Goal: Transaction & Acquisition: Book appointment/travel/reservation

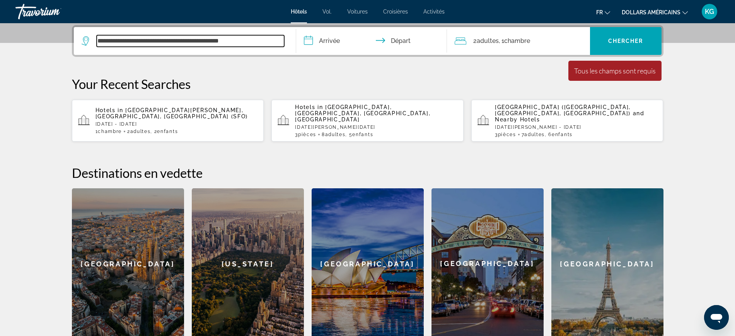
click at [220, 43] on input "**********" at bounding box center [190, 41] width 187 height 12
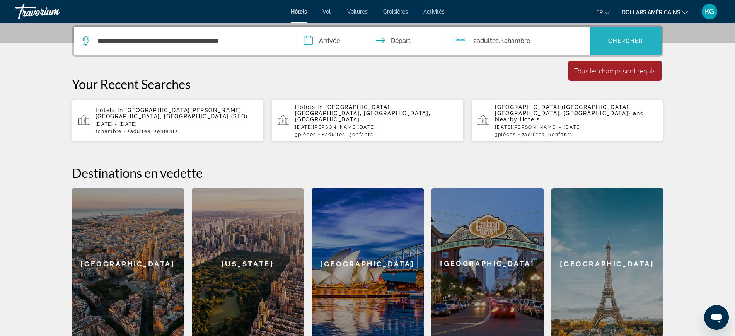
click at [621, 36] on span "Search widget" at bounding box center [625, 41] width 71 height 19
click at [313, 34] on input "**********" at bounding box center [373, 42] width 154 height 30
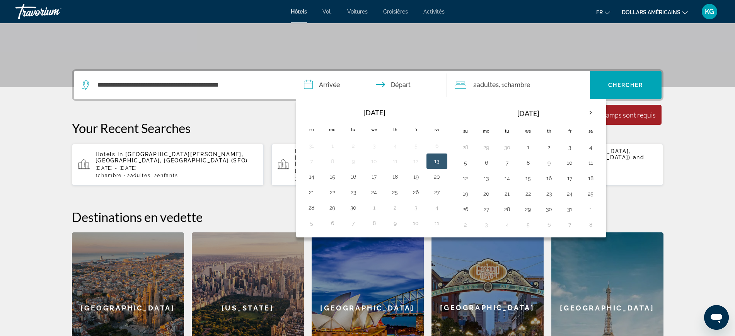
scroll to position [92, 0]
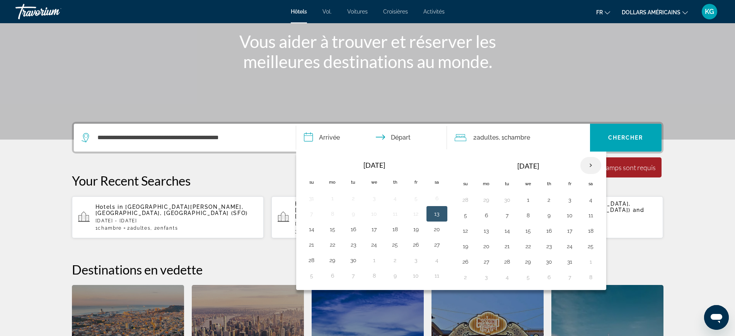
click at [591, 167] on th "Next month" at bounding box center [590, 165] width 21 height 17
click at [417, 262] on button "30" at bounding box center [416, 261] width 12 height 11
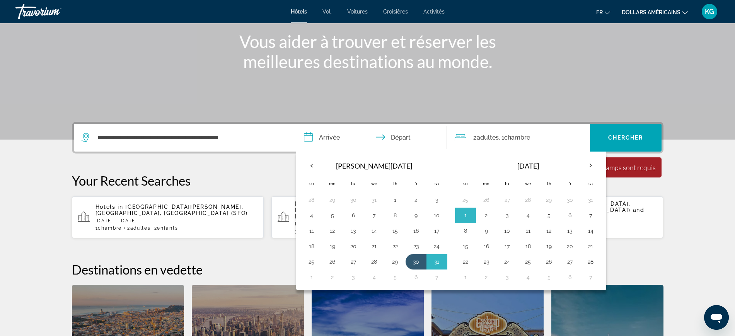
click at [489, 215] on button "2" at bounding box center [486, 215] width 12 height 11
type input "**********"
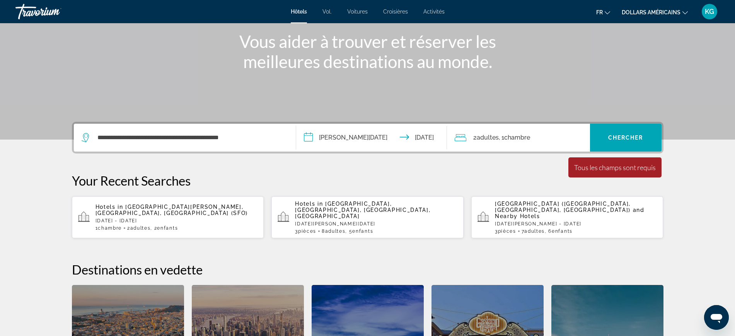
click at [521, 134] on span "Chambre" at bounding box center [517, 137] width 26 height 7
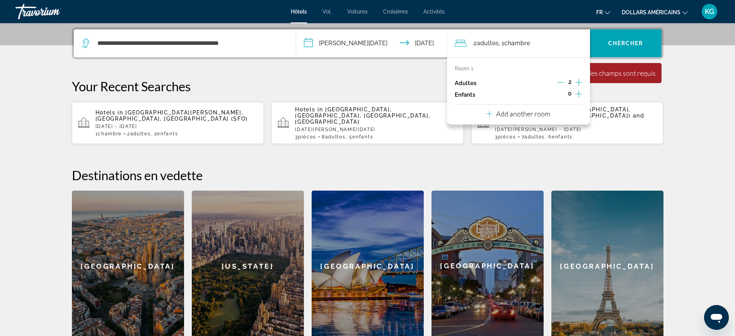
scroll to position [189, 0]
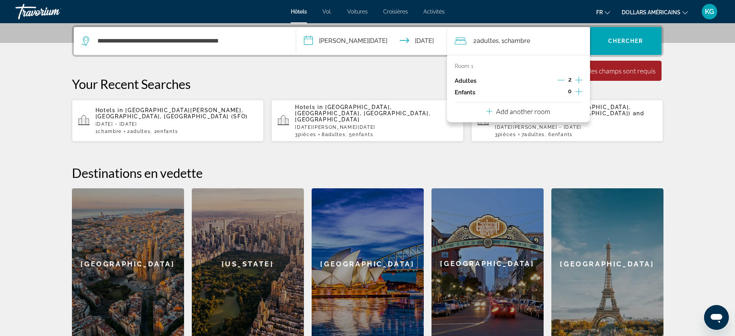
click at [577, 92] on icon "Increment children" at bounding box center [578, 91] width 7 height 9
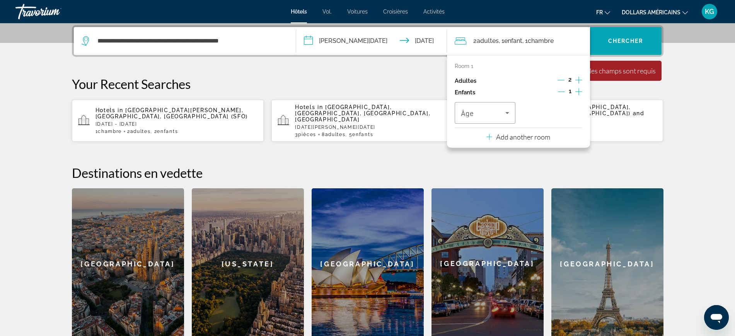
click at [577, 92] on icon "Increment children" at bounding box center [578, 91] width 7 height 9
click at [508, 119] on div "Travelers: 2 adults, 2 children" at bounding box center [485, 113] width 49 height 22
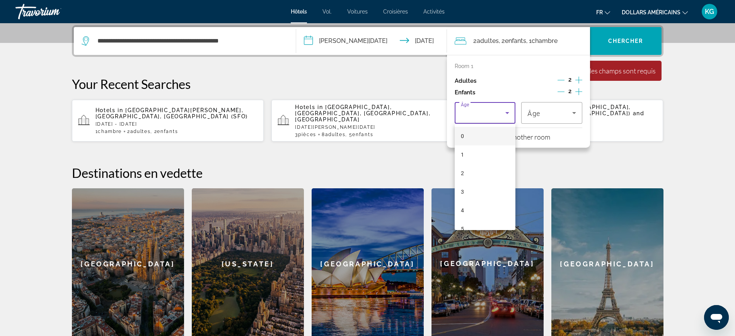
scroll to position [145, 0]
click at [471, 192] on mat-option "11" at bounding box center [484, 195] width 61 height 19
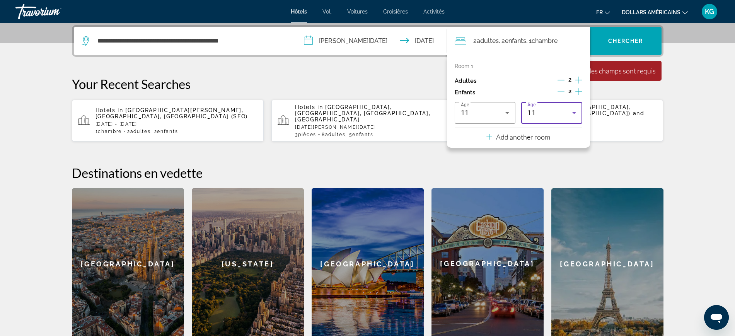
click at [555, 108] on div "11" at bounding box center [549, 112] width 45 height 9
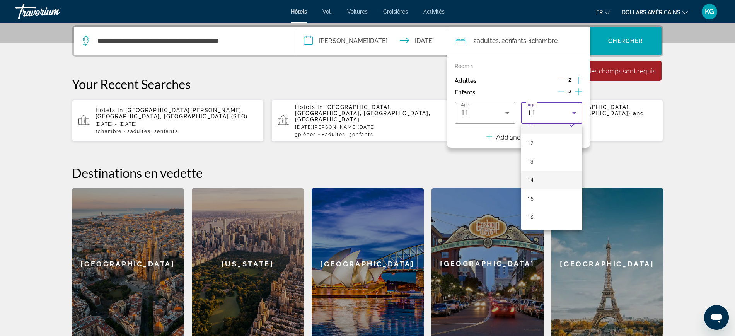
scroll to position [216, 0]
click at [532, 144] on font "12" at bounding box center [530, 142] width 6 height 6
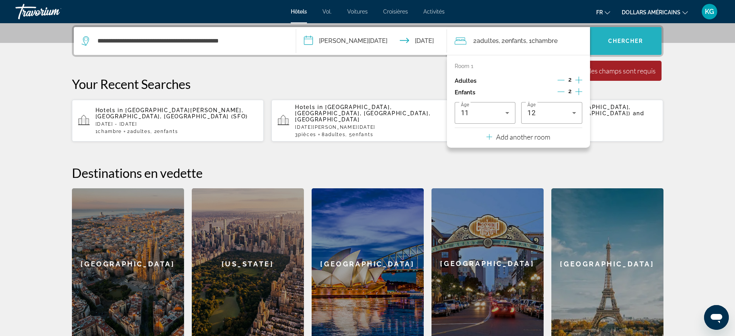
click at [616, 37] on span "Search widget" at bounding box center [625, 41] width 71 height 19
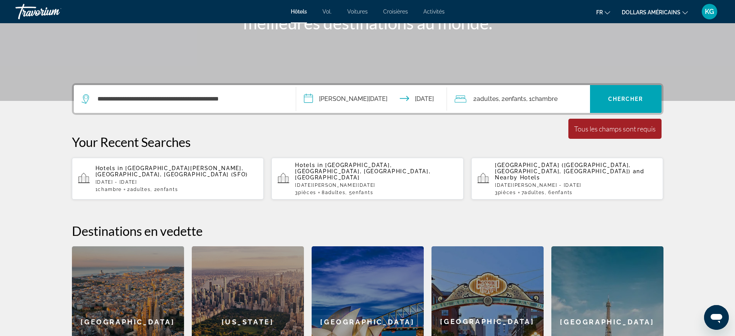
scroll to position [92, 0]
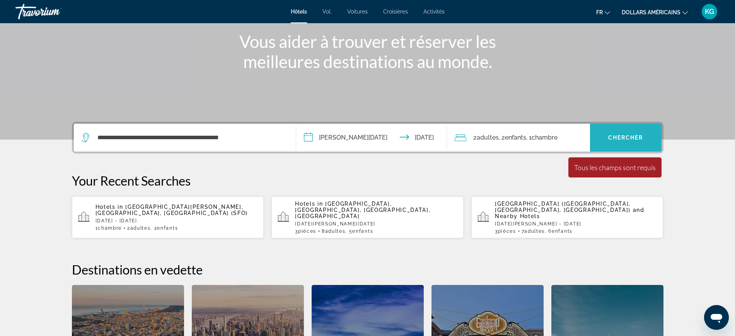
click at [623, 131] on span "Search widget" at bounding box center [625, 137] width 71 height 19
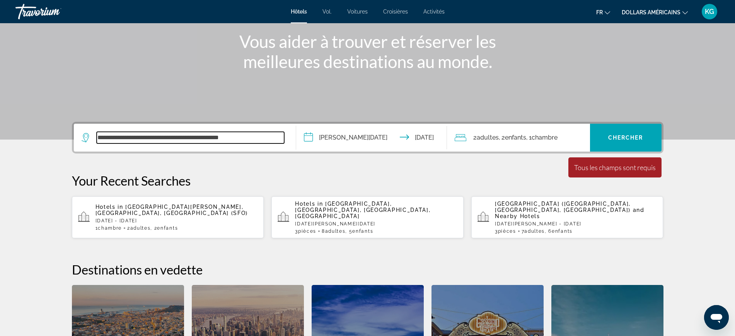
click at [189, 138] on input "**********" at bounding box center [190, 138] width 187 height 12
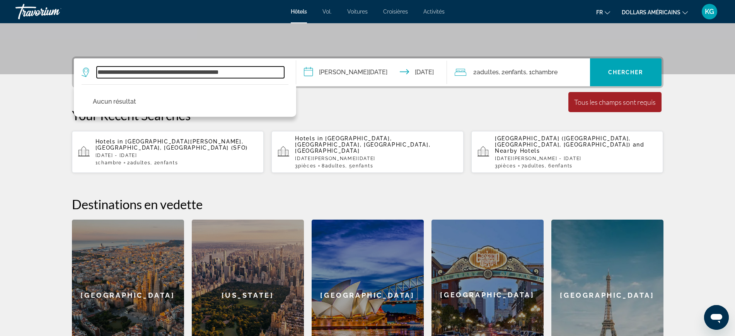
scroll to position [141, 0]
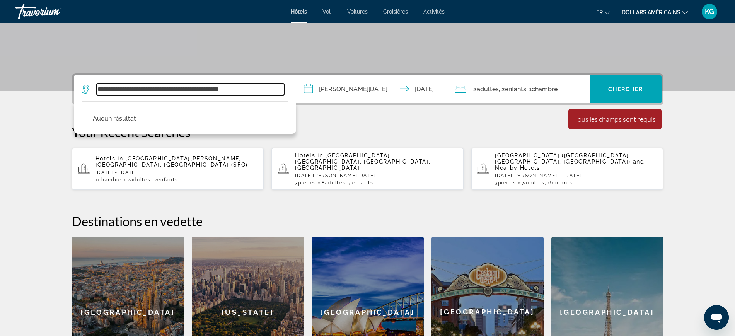
drag, startPoint x: 140, startPoint y: 88, endPoint x: 48, endPoint y: 101, distance: 92.5
click at [50, 91] on section "**********" at bounding box center [367, 123] width 735 height 528
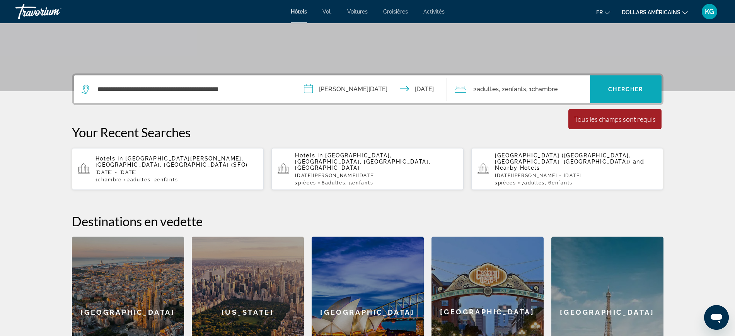
click at [629, 92] on span "Chercher" at bounding box center [625, 89] width 35 height 6
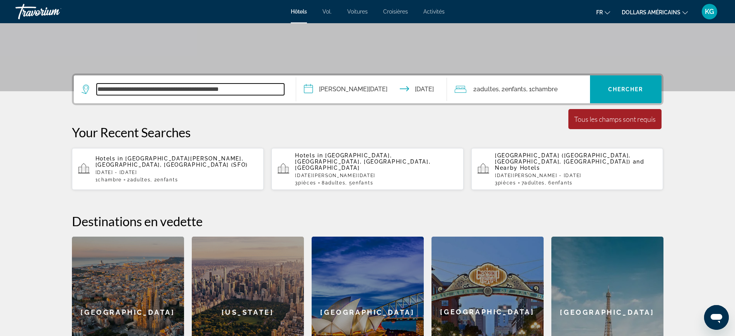
drag, startPoint x: 271, startPoint y: 87, endPoint x: 324, endPoint y: 320, distance: 238.9
click at [0, 119] on section "**********" at bounding box center [367, 123] width 735 height 528
type input "*******"
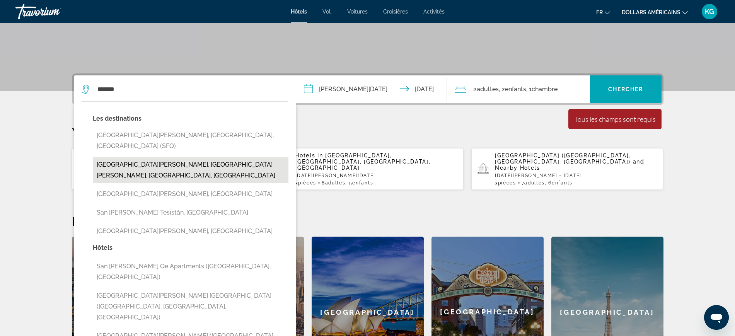
click at [179, 157] on button "San Francisco Bay, San Francisco, CA, United States" at bounding box center [191, 170] width 196 height 26
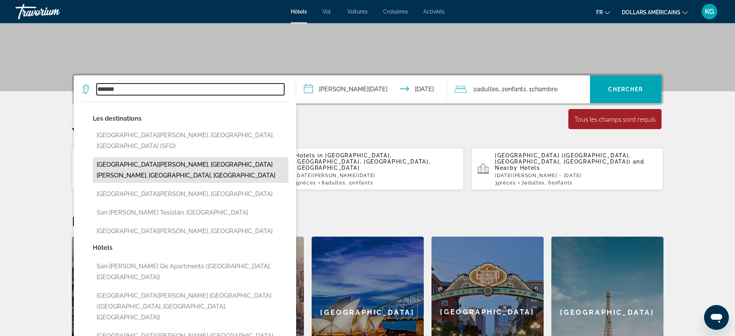
type input "**********"
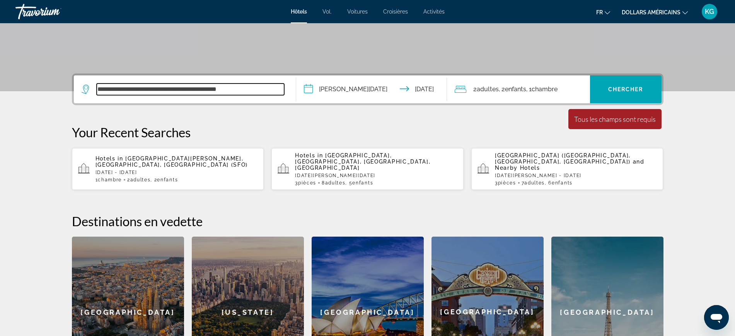
scroll to position [189, 0]
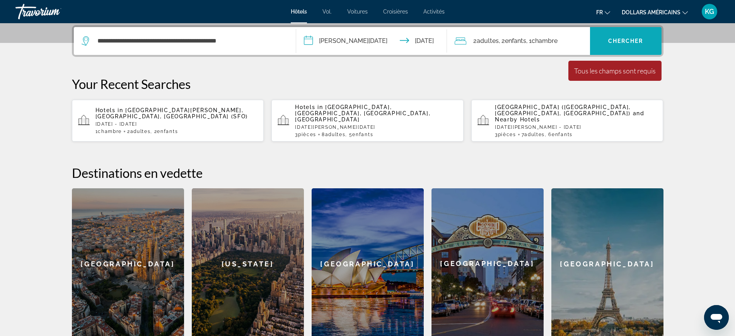
click at [627, 38] on span "Chercher" at bounding box center [625, 41] width 35 height 6
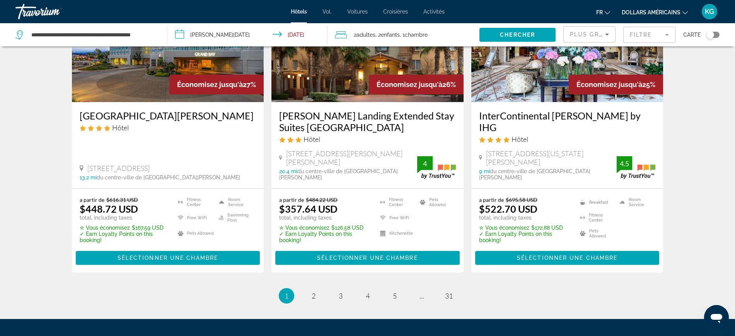
scroll to position [1014, 0]
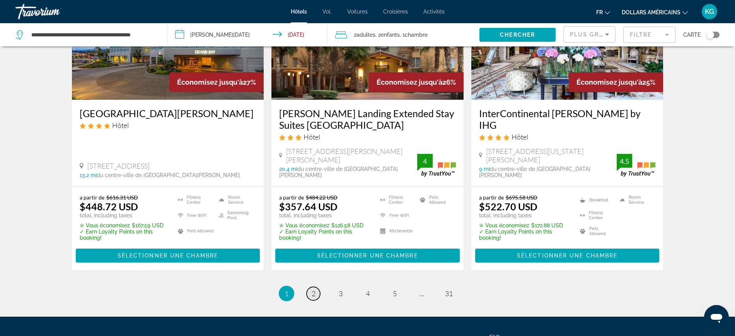
click at [313, 289] on span "2" at bounding box center [313, 293] width 4 height 9
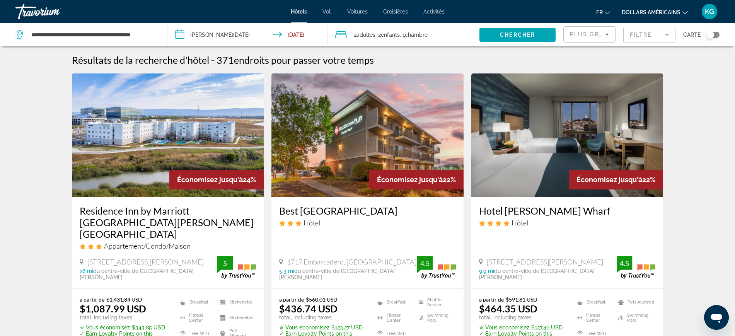
click at [668, 10] on font "dollars américains" at bounding box center [650, 12] width 59 height 6
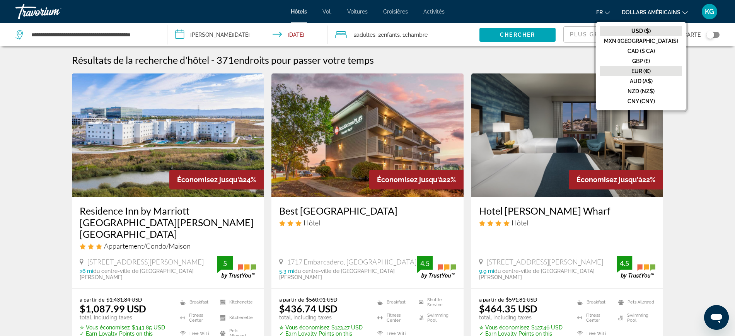
click at [650, 72] on font "EUR (€)" at bounding box center [640, 71] width 19 height 6
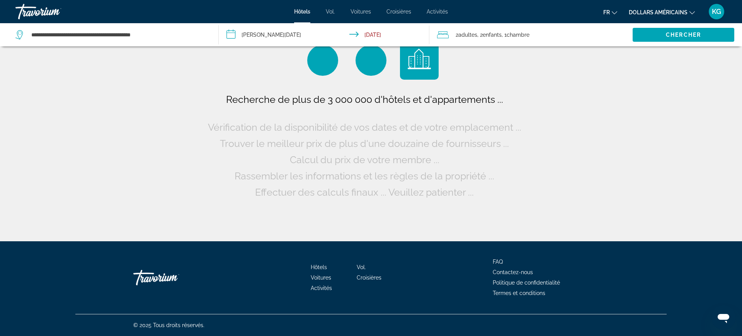
click at [53, 7] on div "Travorium" at bounding box center [53, 12] width 77 height 20
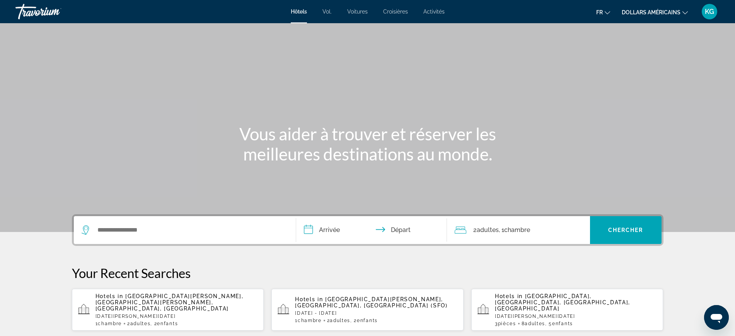
click at [53, 7] on div "Travorium" at bounding box center [53, 12] width 77 height 20
click at [676, 13] on font "dollars américains" at bounding box center [650, 12] width 59 height 6
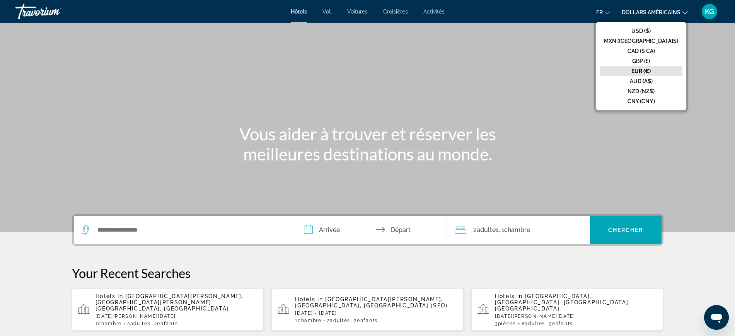
click at [650, 70] on font "EUR (€)" at bounding box center [640, 71] width 19 height 6
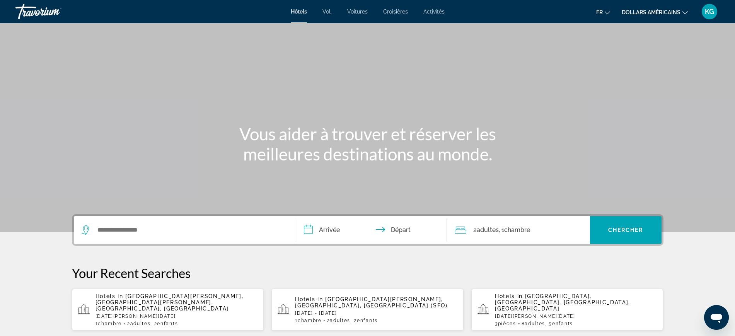
click at [606, 14] on icon "Changer de langue" at bounding box center [606, 12] width 5 height 5
click at [424, 95] on div "Contenu principal" at bounding box center [367, 116] width 735 height 232
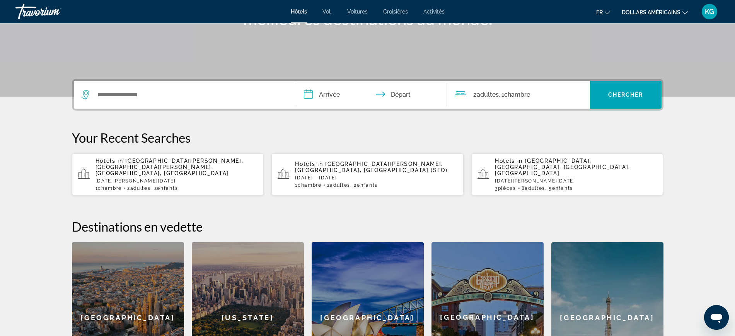
scroll to position [300, 0]
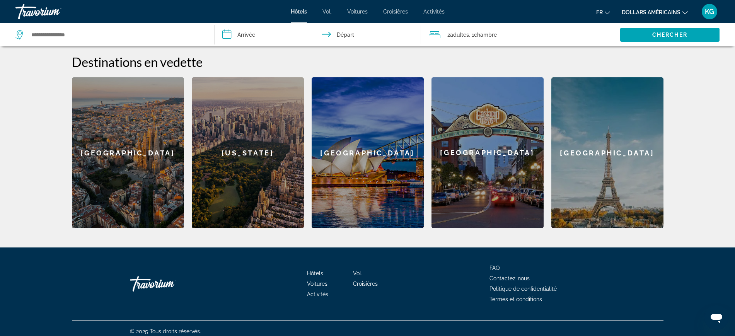
click at [156, 272] on div "Travorium" at bounding box center [168, 283] width 77 height 23
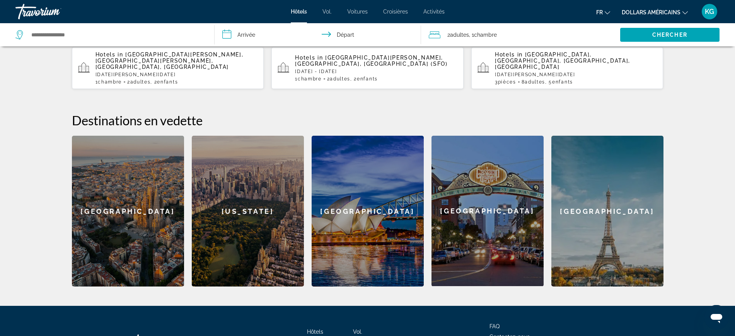
scroll to position [0, 0]
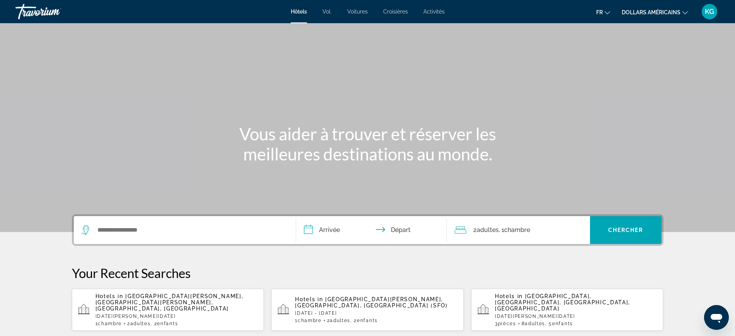
click at [38, 12] on div "Travorium" at bounding box center [53, 12] width 77 height 20
click at [40, 11] on div "Travorium" at bounding box center [53, 12] width 77 height 20
click at [41, 11] on div "Travorium" at bounding box center [53, 12] width 77 height 20
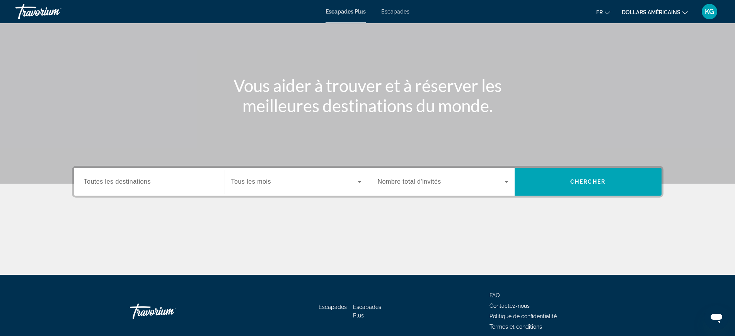
click at [155, 176] on div "Widget de recherche" at bounding box center [149, 182] width 131 height 22
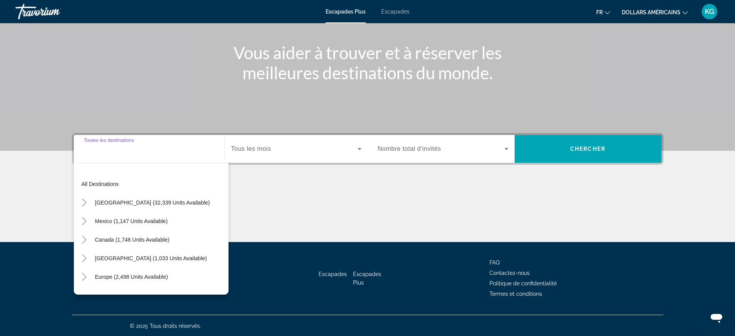
scroll to position [82, 0]
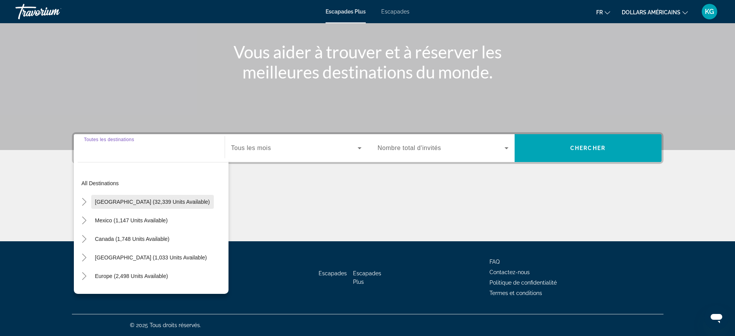
click at [151, 201] on span "[GEOGRAPHIC_DATA] (32,339 units available)" at bounding box center [152, 202] width 115 height 6
type input "**********"
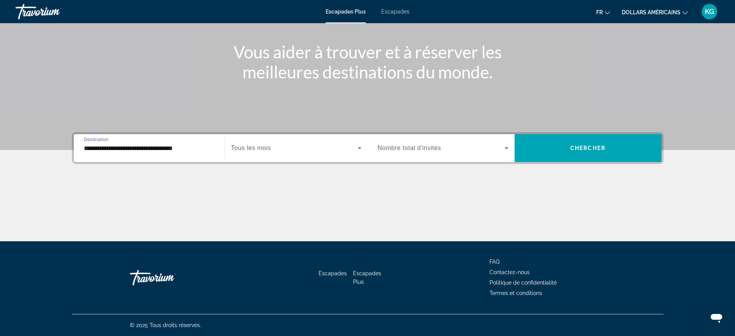
click at [244, 137] on div "Widget de recherche" at bounding box center [296, 148] width 130 height 22
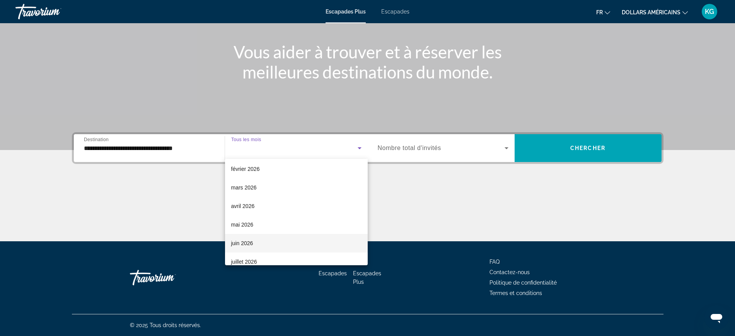
scroll to position [97, 0]
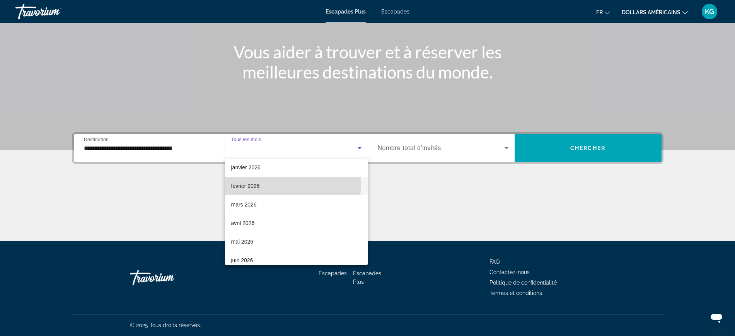
click at [260, 182] on mat-option "février 2026" at bounding box center [296, 186] width 143 height 19
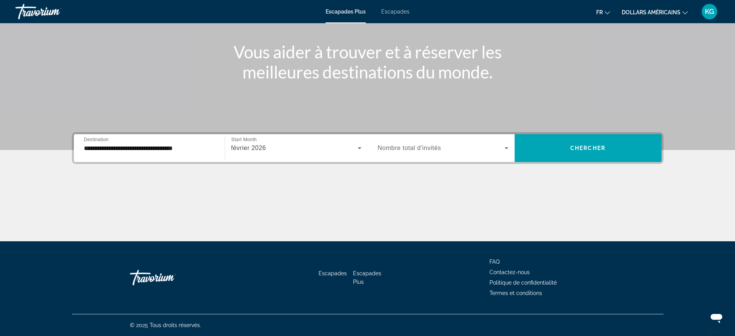
click at [449, 141] on div "Widget de recherche" at bounding box center [443, 148] width 131 height 22
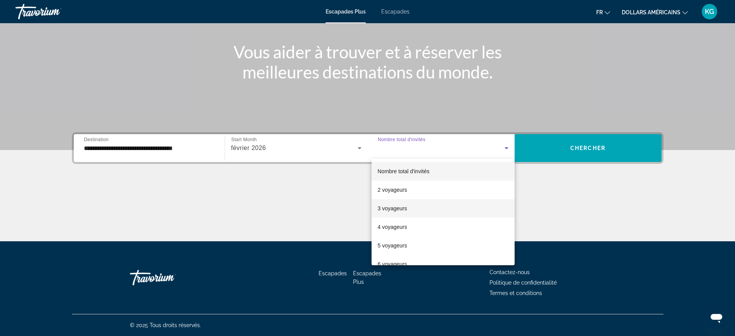
scroll to position [85, 0]
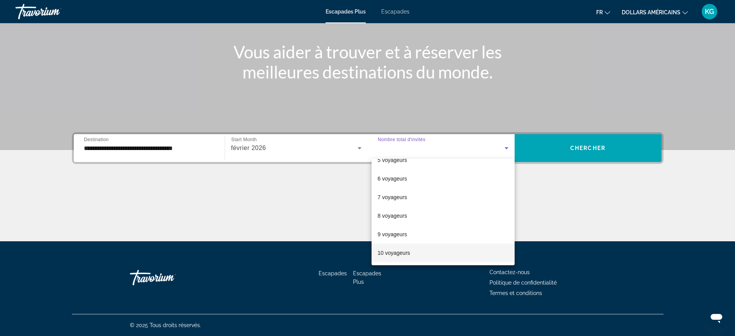
click at [406, 248] on span "10 voyageurs" at bounding box center [394, 252] width 32 height 9
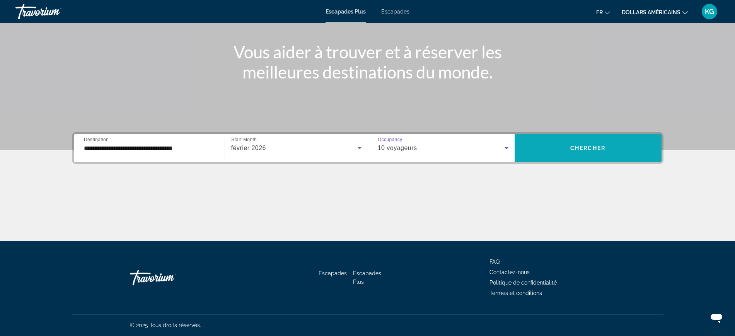
click at [565, 141] on span "Widget de recherche" at bounding box center [587, 148] width 147 height 19
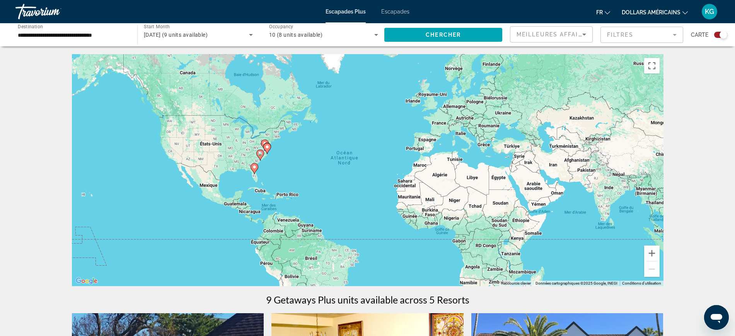
click at [580, 32] on icon "Sort by" at bounding box center [583, 34] width 9 height 9
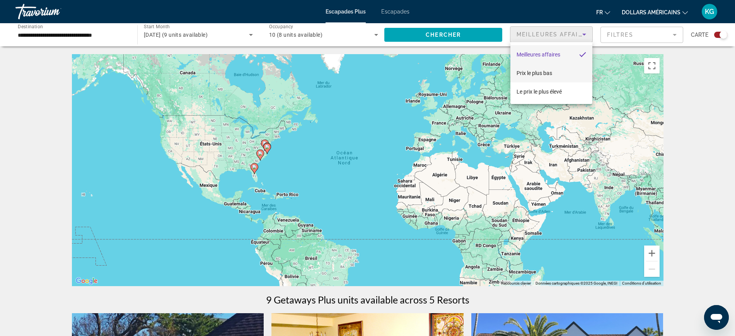
click at [540, 71] on font "Prix ​​le plus bas" at bounding box center [534, 73] width 36 height 6
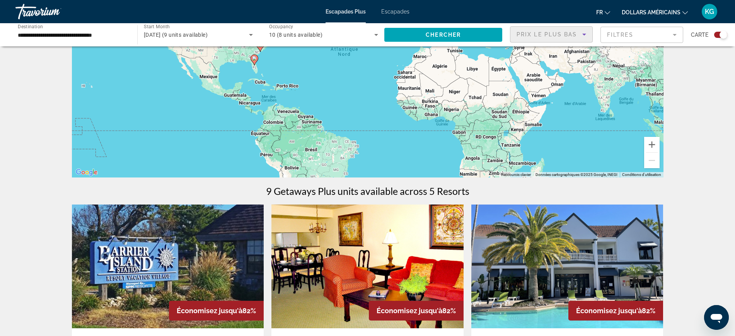
scroll to position [60, 0]
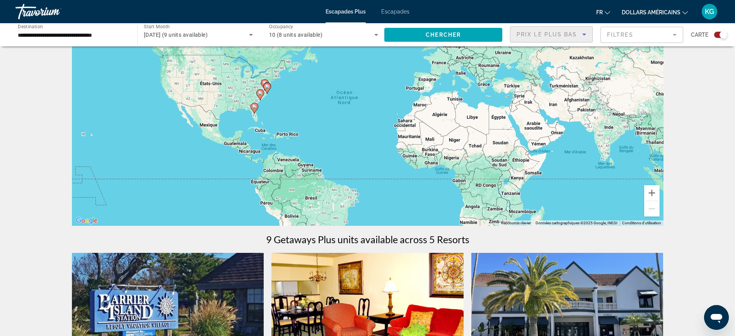
click at [364, 34] on div "10 (8 units available)" at bounding box center [321, 34] width 105 height 9
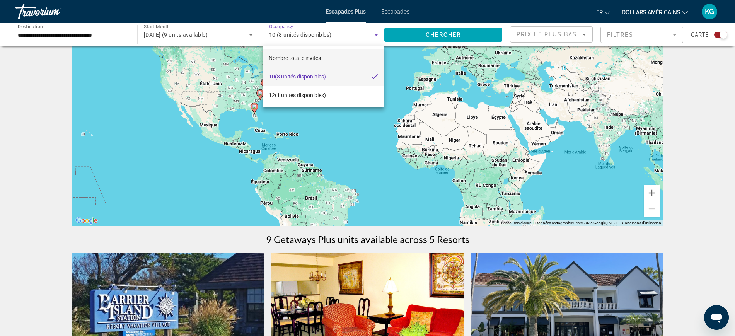
click at [320, 55] on font "Nombre total d'invités" at bounding box center [295, 58] width 52 height 6
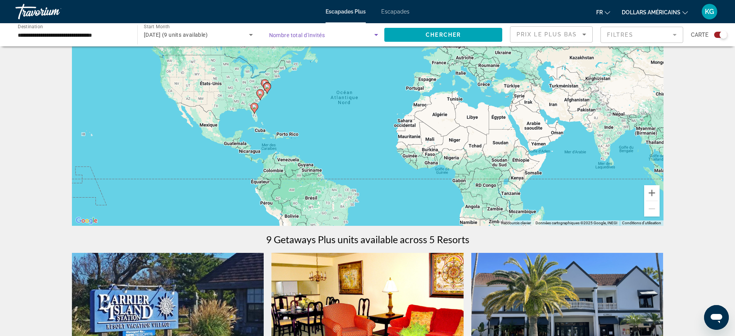
click at [332, 36] on span "Search widget" at bounding box center [321, 34] width 105 height 9
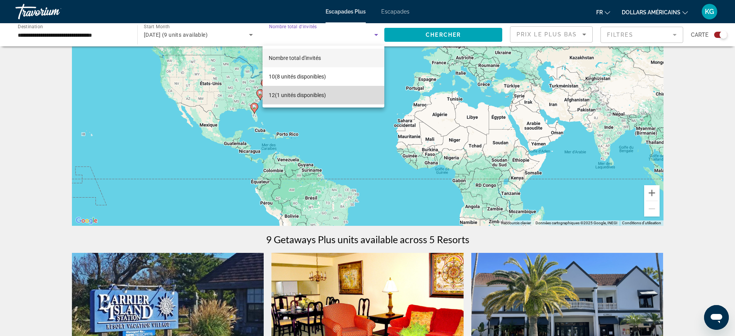
click at [310, 94] on font "(1 unités disponibles)" at bounding box center [300, 95] width 51 height 6
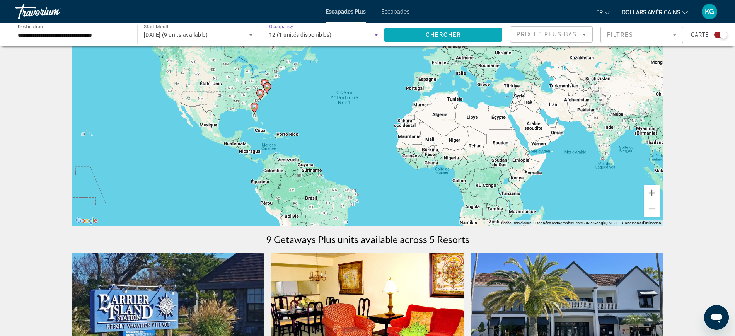
click at [440, 34] on span "Chercher" at bounding box center [442, 35] width 35 height 6
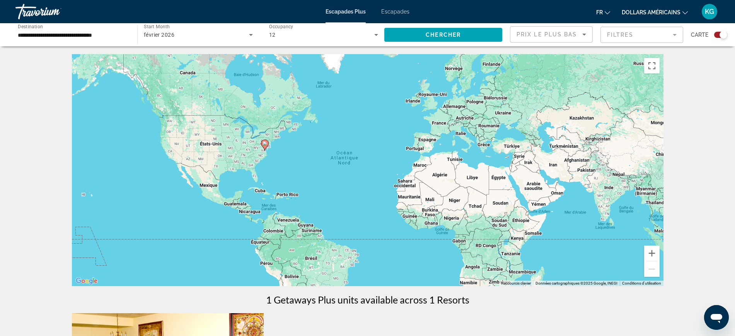
click at [266, 146] on icon "Contenu principal" at bounding box center [264, 145] width 7 height 10
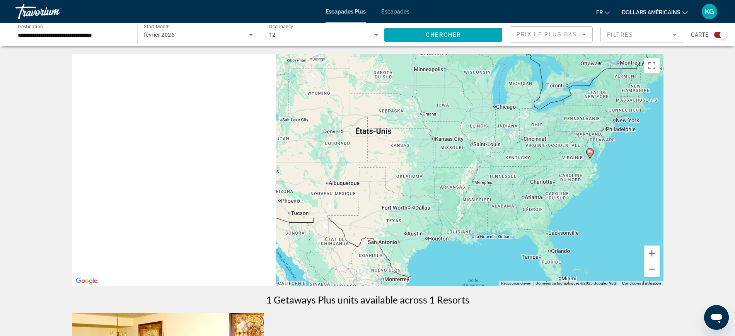
drag, startPoint x: 241, startPoint y: 175, endPoint x: 471, endPoint y: 163, distance: 230.9
click at [471, 163] on div "Pour activer le glissement avec le clavier, appuyez sur Alt+Entrée. Une fois ce…" at bounding box center [367, 170] width 591 height 232
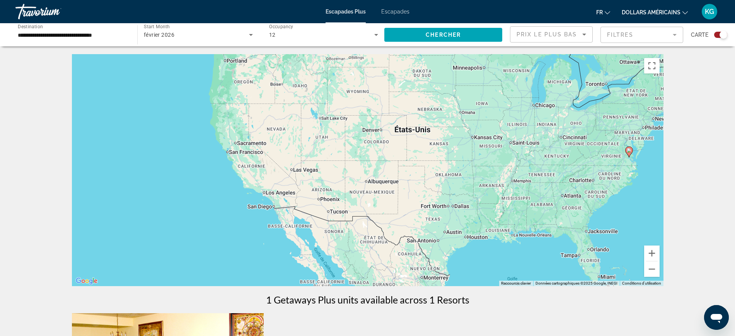
click at [255, 155] on div "Pour activer le glissement avec le clavier, appuyez sur Alt+Entrée. Une fois ce…" at bounding box center [367, 170] width 591 height 232
click at [255, 153] on div "Pour activer le glissement avec le clavier, appuyez sur Alt+Entrée. Une fois ce…" at bounding box center [367, 170] width 591 height 232
click at [255, 152] on div "Pour activer le glissement avec le clavier, appuyez sur Alt+Entrée. Une fois ce…" at bounding box center [367, 170] width 591 height 232
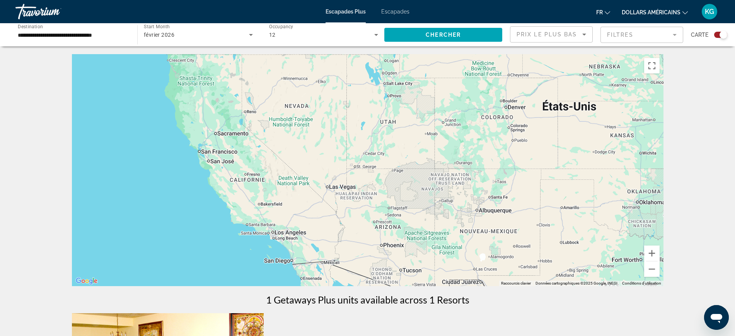
click at [231, 160] on div "Contenu principal" at bounding box center [367, 170] width 591 height 232
click at [231, 157] on div "Contenu principal" at bounding box center [367, 170] width 591 height 232
click at [72, 31] on input "**********" at bounding box center [72, 35] width 109 height 9
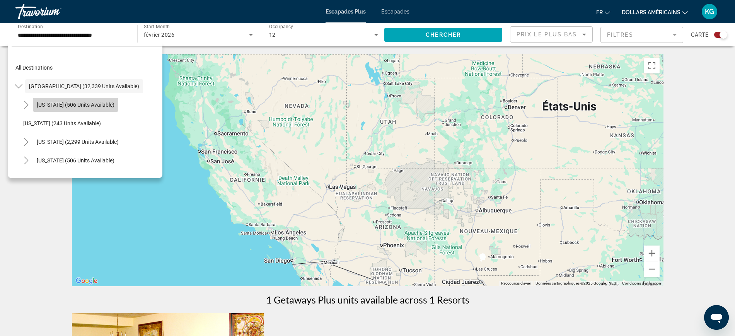
click at [93, 102] on span "Arizona (506 units available)" at bounding box center [76, 105] width 78 height 6
type input "**********"
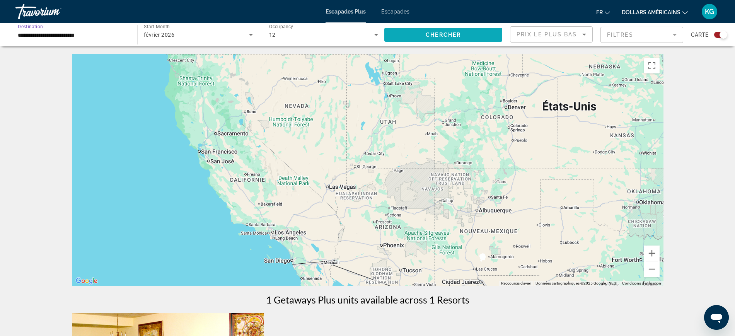
click at [440, 36] on span "Chercher" at bounding box center [442, 35] width 35 height 6
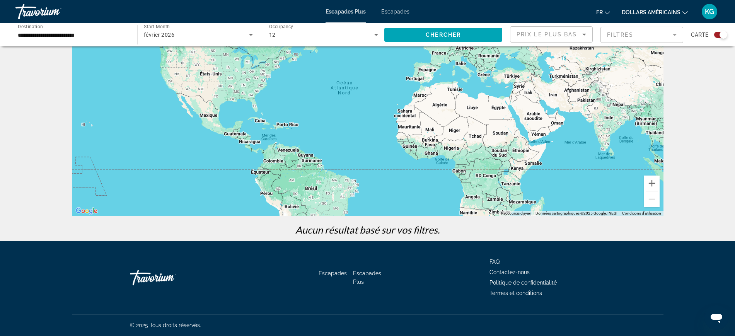
scroll to position [22, 0]
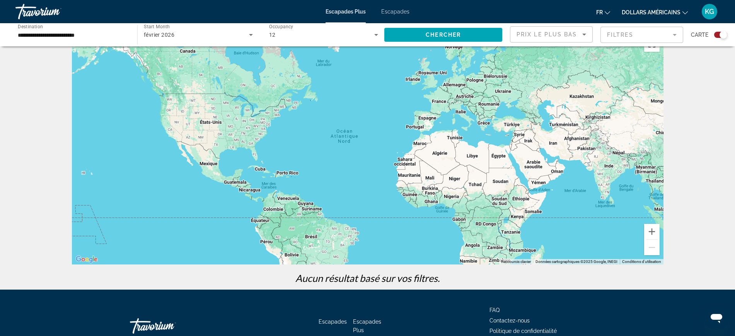
click at [658, 34] on mat-form-field "Filtres" at bounding box center [641, 35] width 83 height 16
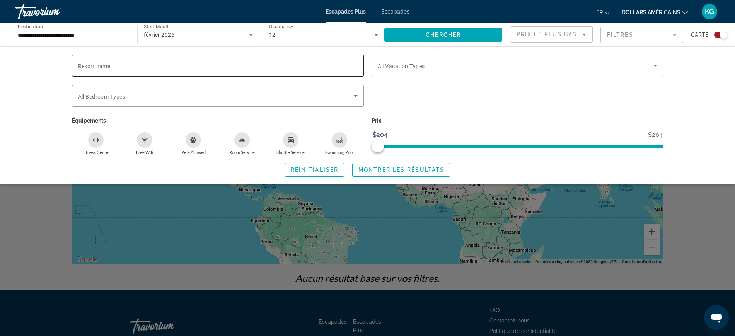
click at [200, 65] on input "Resort name" at bounding box center [217, 65] width 279 height 9
type input "**********"
click at [482, 67] on span "Search widget" at bounding box center [515, 65] width 275 height 9
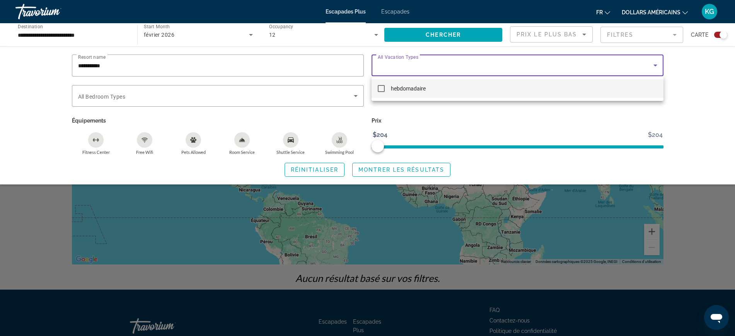
click at [438, 36] on div at bounding box center [367, 168] width 735 height 336
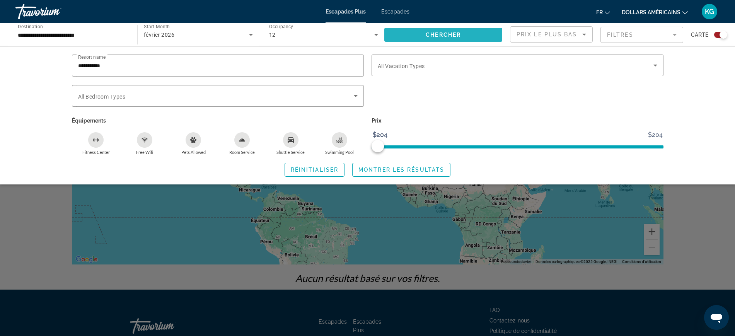
click at [438, 32] on span "Chercher" at bounding box center [442, 35] width 35 height 6
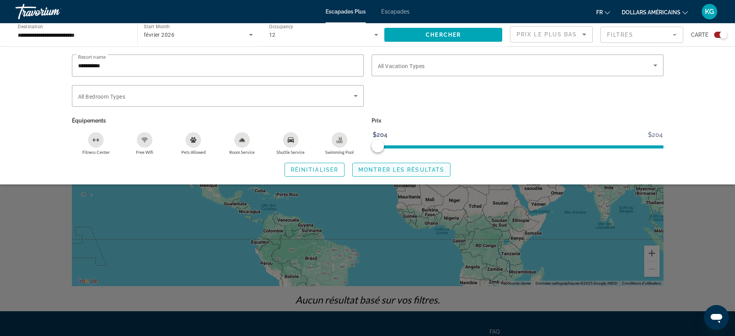
click at [388, 168] on span "Montrer les résultats" at bounding box center [401, 170] width 86 height 6
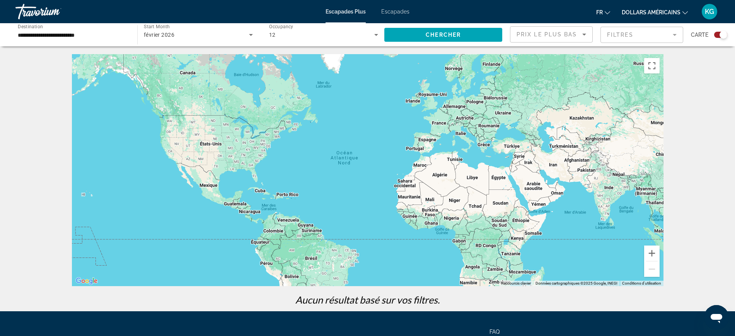
click at [634, 42] on mat-form-field "Filtres" at bounding box center [641, 35] width 83 height 16
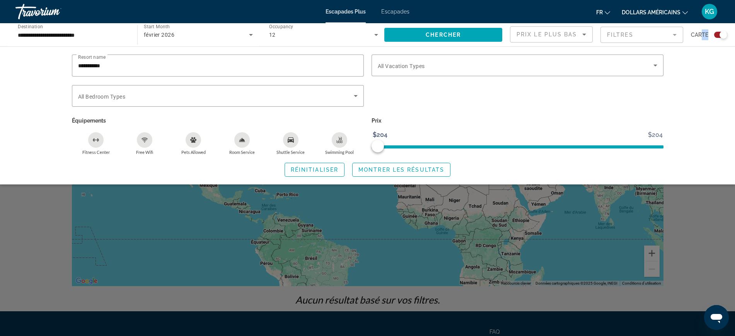
drag, startPoint x: 719, startPoint y: 35, endPoint x: 697, endPoint y: 39, distance: 22.0
click at [700, 40] on div "Carte" at bounding box center [708, 34] width 36 height 17
click at [717, 35] on div "Search widget" at bounding box center [720, 35] width 13 height 6
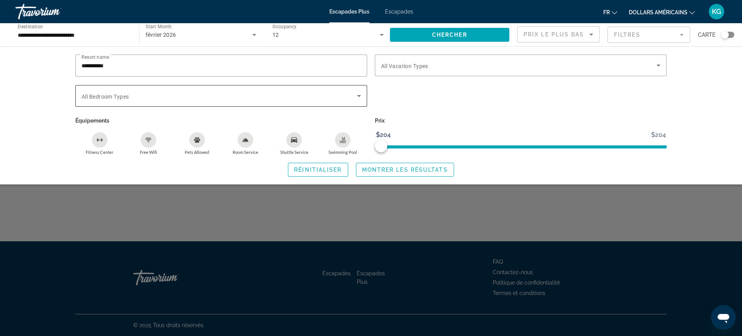
click at [95, 98] on span "All Bedroom Types" at bounding box center [105, 97] width 47 height 6
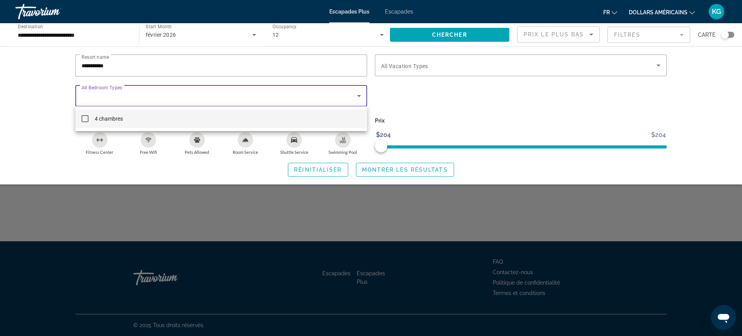
click at [85, 118] on mat-pseudo-checkbox at bounding box center [85, 118] width 7 height 7
drag, startPoint x: 456, startPoint y: 32, endPoint x: 458, endPoint y: 36, distance: 4.5
click at [457, 36] on div at bounding box center [371, 168] width 742 height 336
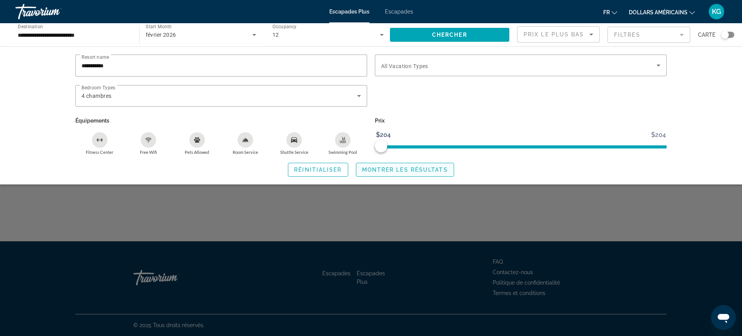
click at [389, 168] on span "Montrer les résultats" at bounding box center [405, 170] width 86 height 6
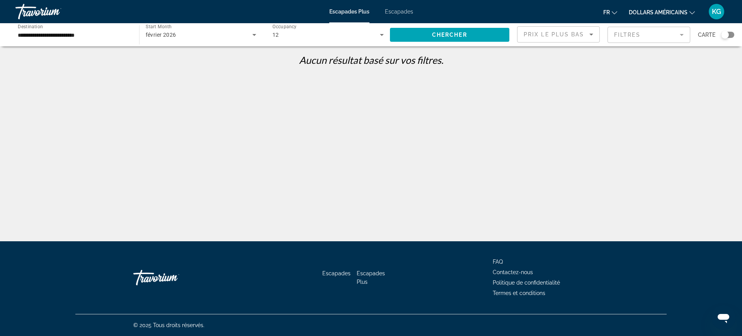
click at [301, 37] on div "12" at bounding box center [325, 34] width 107 height 9
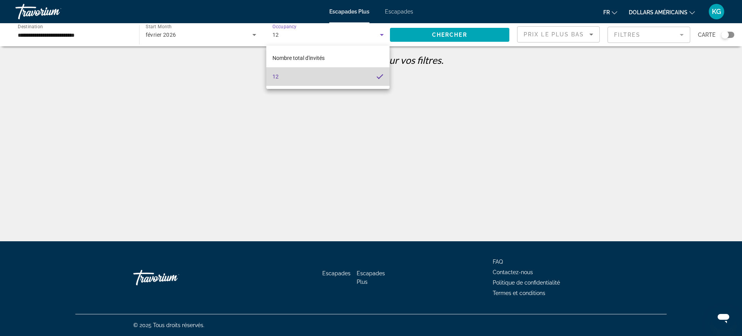
click at [281, 76] on mat-option "12" at bounding box center [327, 76] width 123 height 19
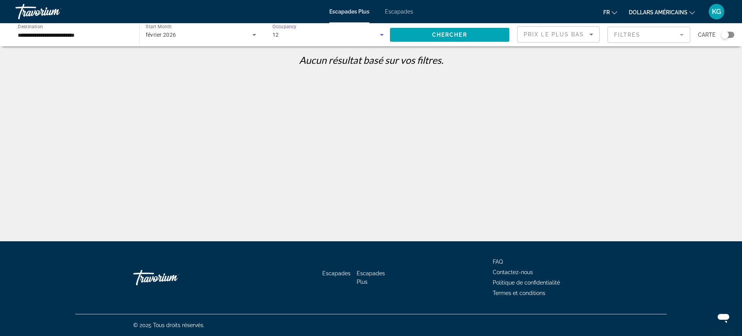
click at [381, 34] on icon "Search widget" at bounding box center [381, 34] width 9 height 9
click at [289, 54] on span "Nombre total d'invités" at bounding box center [298, 57] width 52 height 9
click at [45, 32] on input "**********" at bounding box center [73, 35] width 111 height 9
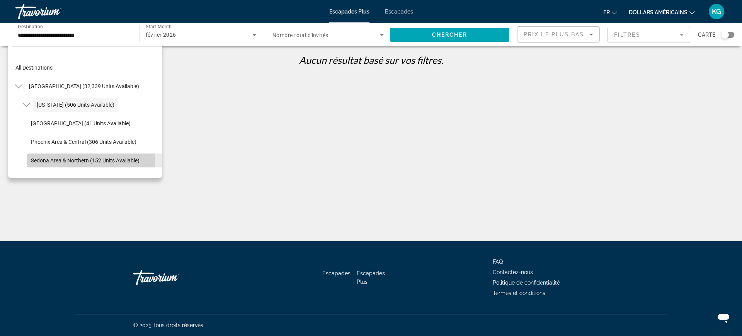
click at [80, 160] on span "Sedona Area & Northern (152 units available)" at bounding box center [85, 160] width 109 height 6
type input "**********"
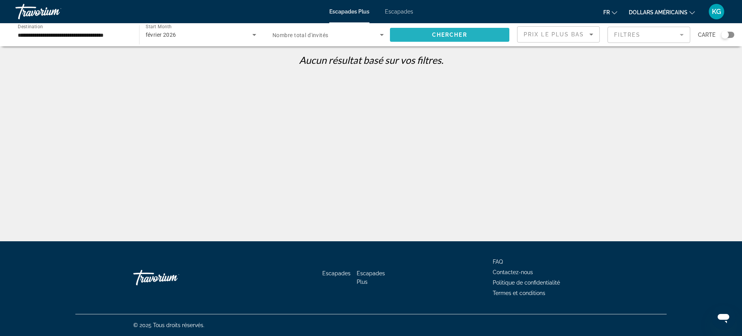
click at [452, 35] on span "Chercher" at bounding box center [449, 35] width 35 height 6
click at [379, 35] on icon "Search widget" at bounding box center [381, 34] width 9 height 9
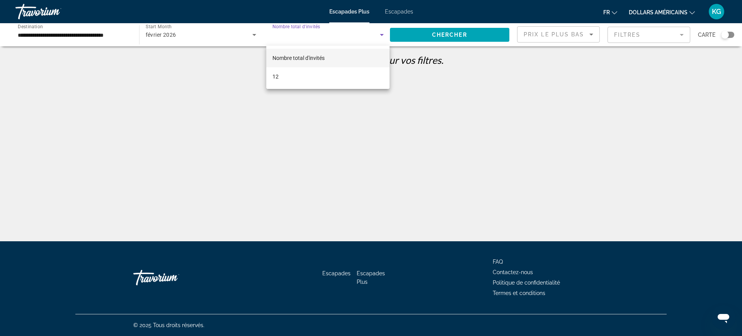
click at [311, 63] on mat-option "Nombre total d'invités" at bounding box center [327, 58] width 123 height 19
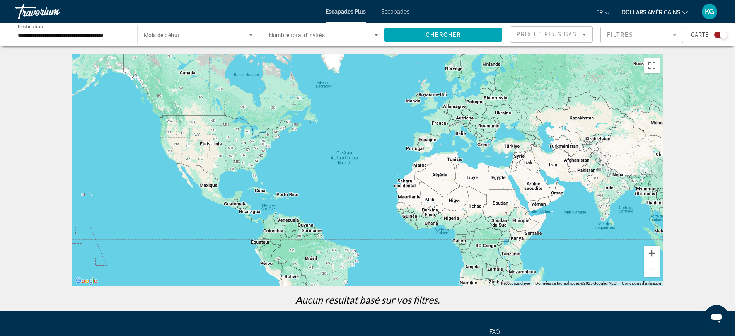
click at [713, 36] on div "Widget de recherche" at bounding box center [717, 35] width 19 height 6
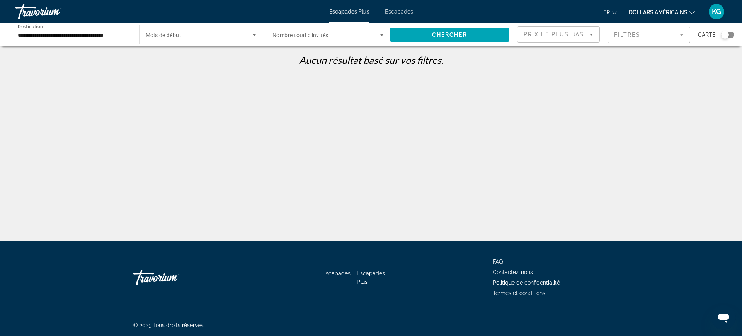
click at [396, 10] on font "Escapades" at bounding box center [399, 12] width 28 height 6
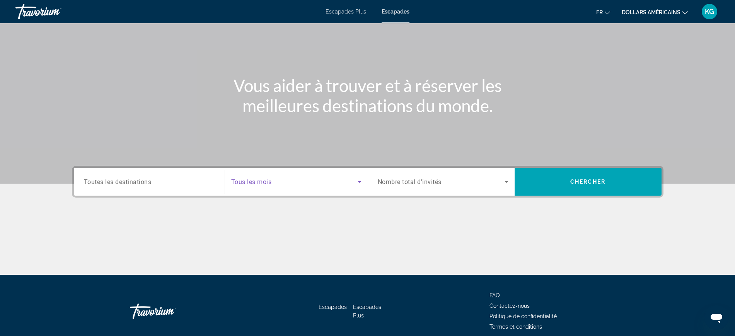
click at [308, 177] on span "Search widget" at bounding box center [294, 181] width 126 height 9
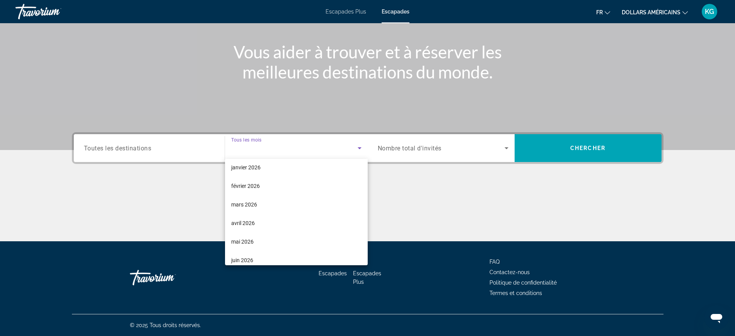
scroll to position [145, 0]
click at [427, 183] on div at bounding box center [367, 168] width 735 height 336
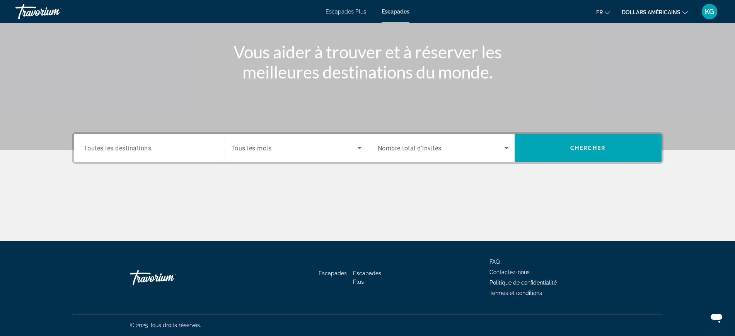
click at [439, 145] on span "Nombre total d'invités" at bounding box center [410, 148] width 64 height 7
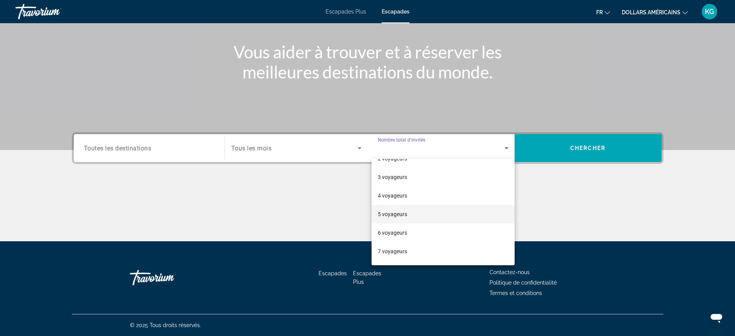
scroll to position [48, 0]
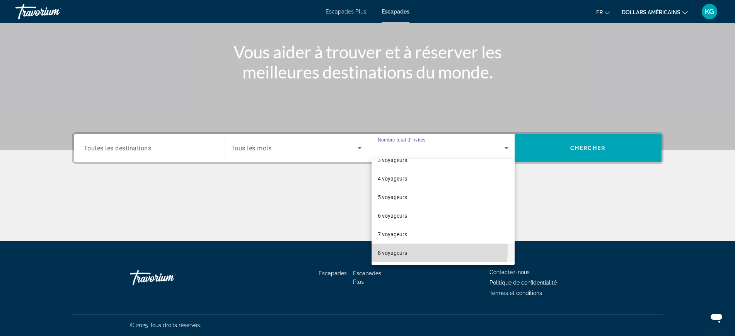
click at [392, 250] on font "8 voyageurs" at bounding box center [392, 253] width 29 height 6
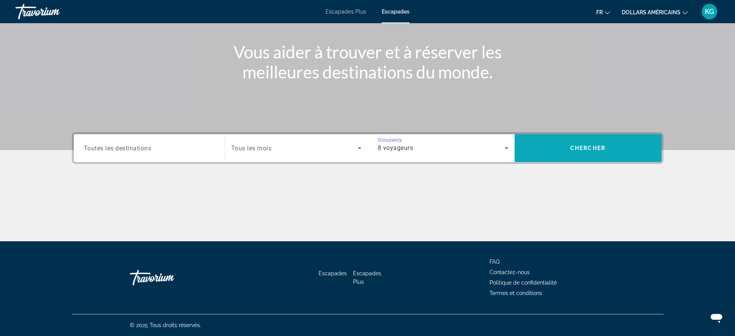
click at [583, 148] on span "Chercher" at bounding box center [587, 148] width 35 height 6
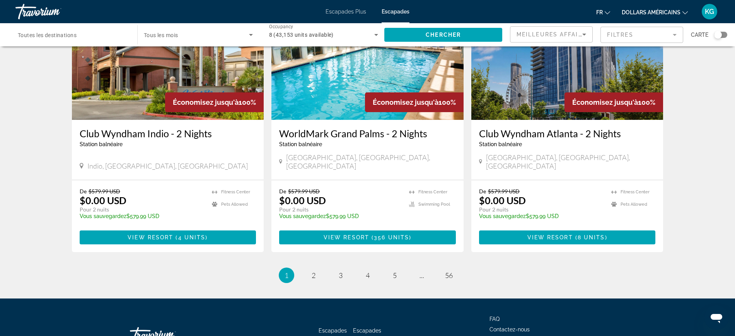
scroll to position [915, 0]
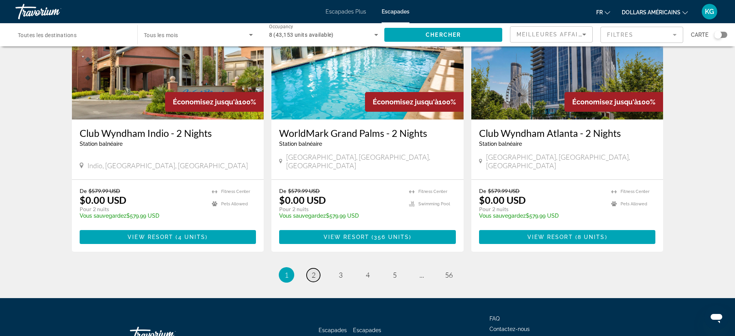
click at [312, 270] on span "2" at bounding box center [313, 274] width 4 height 9
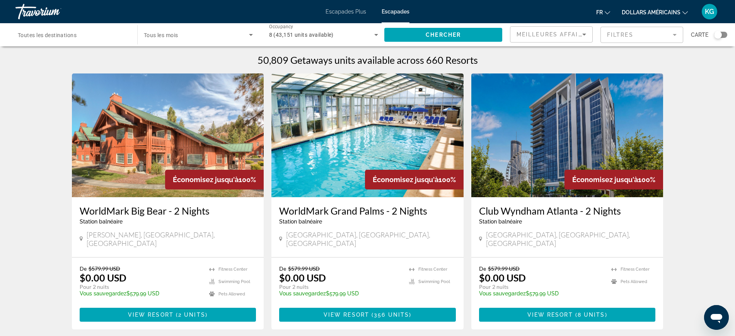
click at [123, 208] on h3 "WorldMark Big Bear - 2 Nights" at bounding box center [168, 211] width 177 height 12
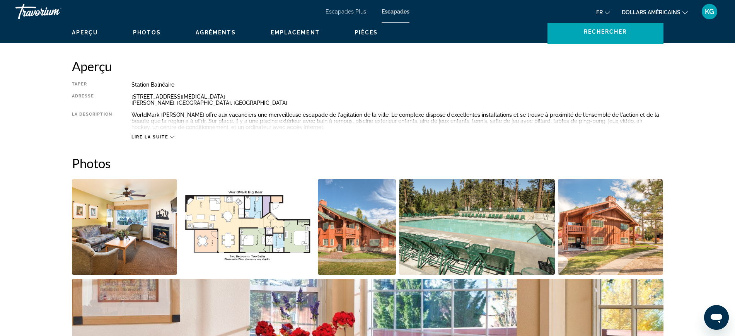
scroll to position [338, 0]
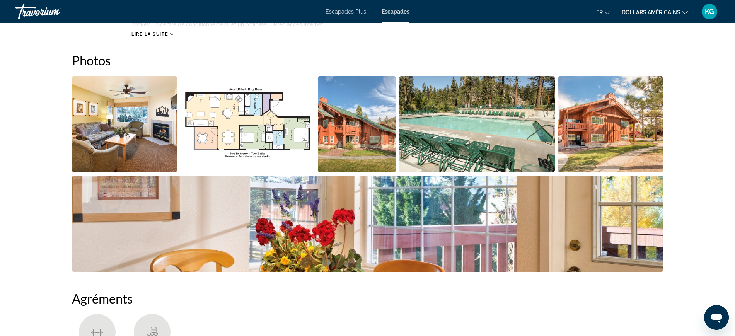
click at [253, 146] on img "Open full-screen image slider" at bounding box center [247, 124] width 134 height 96
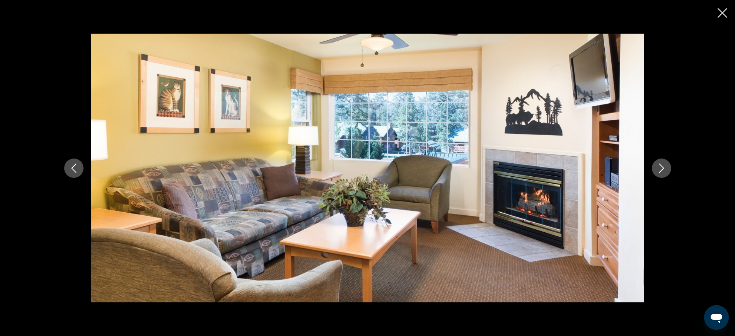
click at [663, 174] on button "Next image" at bounding box center [660, 167] width 19 height 19
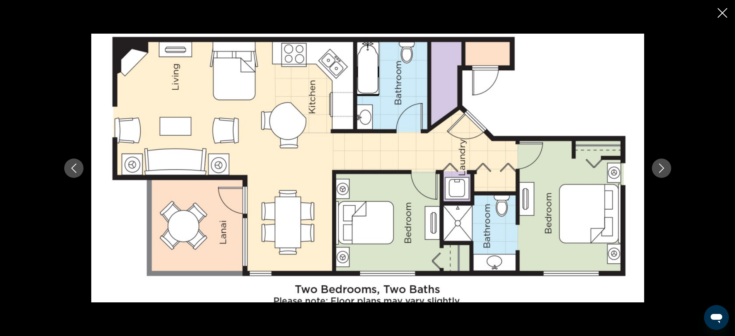
click at [663, 174] on button "Next image" at bounding box center [660, 167] width 19 height 19
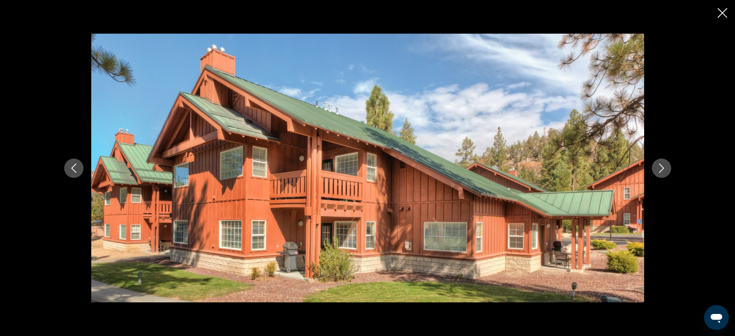
click at [663, 174] on button "Next image" at bounding box center [660, 167] width 19 height 19
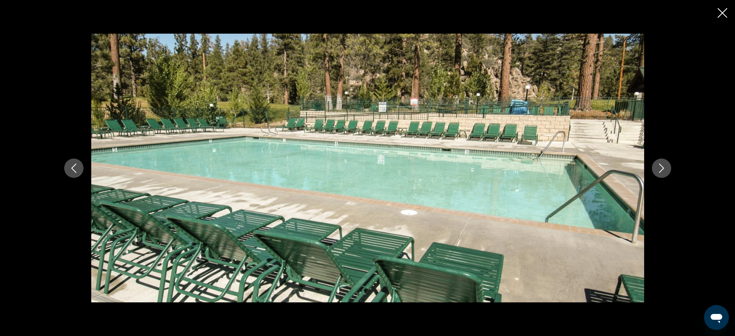
click at [662, 175] on button "Next image" at bounding box center [660, 167] width 19 height 19
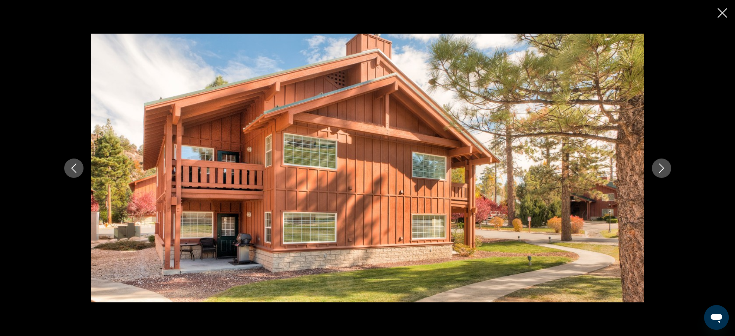
click at [662, 175] on button "Next image" at bounding box center [660, 167] width 19 height 19
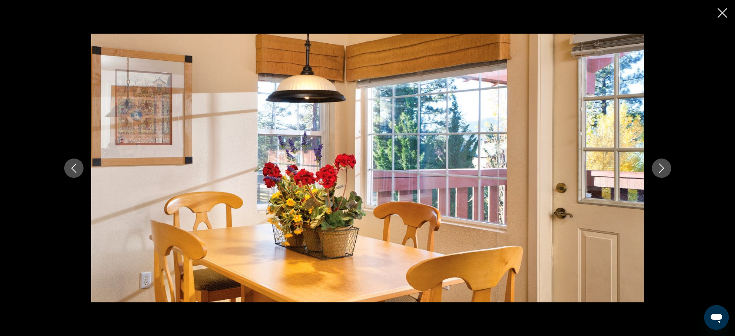
click at [662, 175] on button "Next image" at bounding box center [660, 167] width 19 height 19
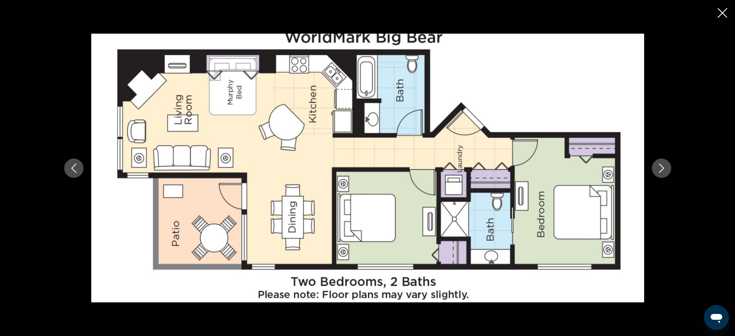
click at [662, 175] on button "Next image" at bounding box center [660, 167] width 19 height 19
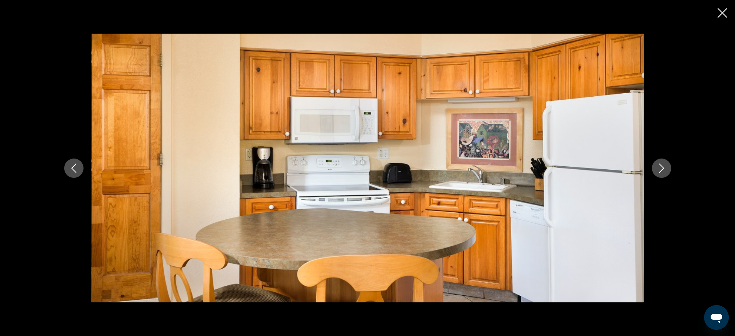
click at [662, 175] on button "Next image" at bounding box center [660, 167] width 19 height 19
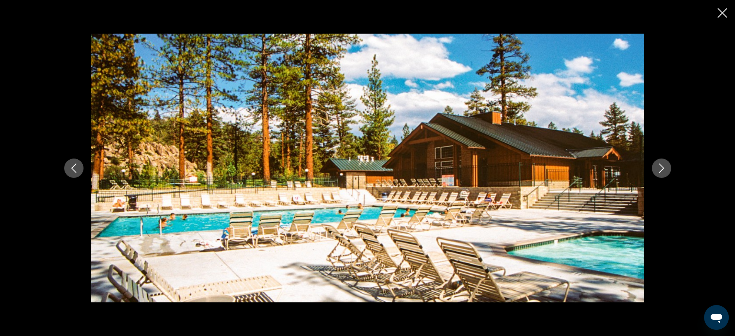
click at [662, 175] on button "Next image" at bounding box center [660, 167] width 19 height 19
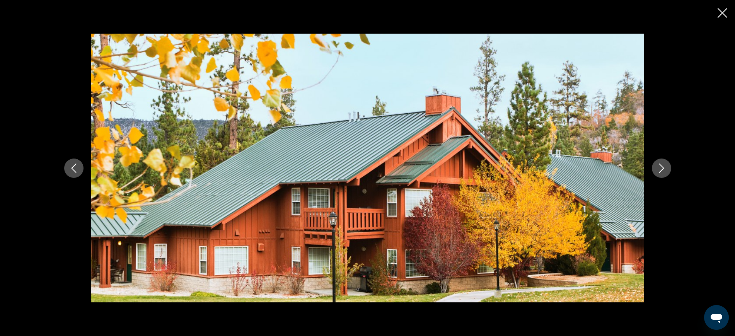
click at [662, 175] on button "Next image" at bounding box center [660, 167] width 19 height 19
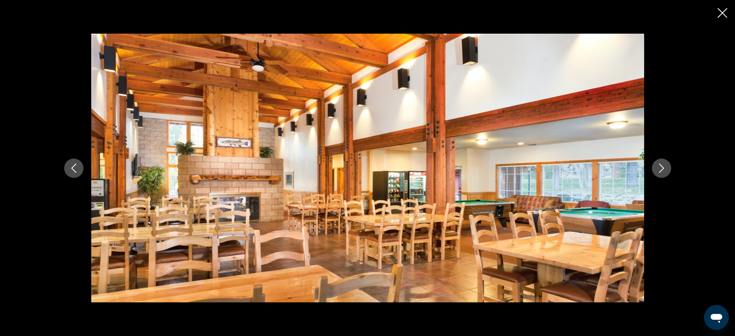
click at [717, 8] on div "prev next" at bounding box center [367, 168] width 735 height 336
click at [718, 11] on icon "Close slideshow" at bounding box center [722, 13] width 10 height 10
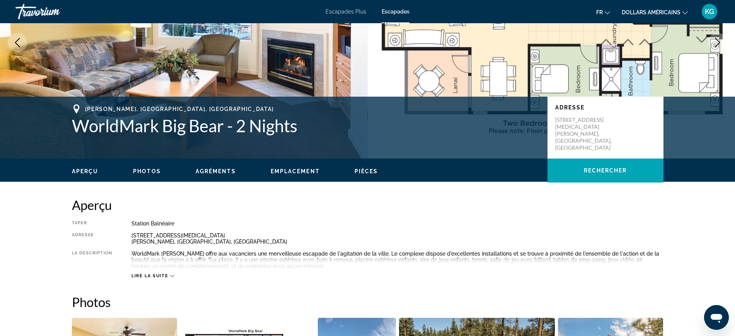
scroll to position [0, 0]
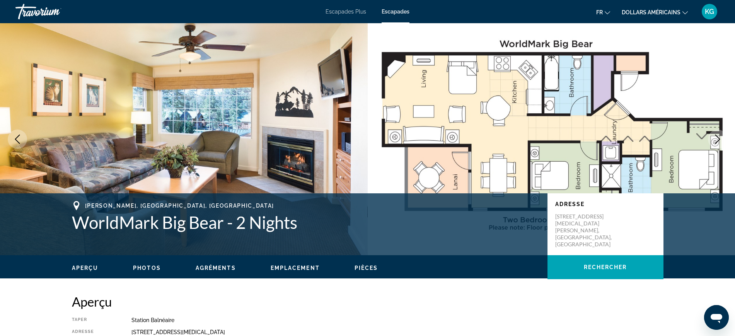
click at [400, 10] on font "Escapades" at bounding box center [395, 12] width 28 height 6
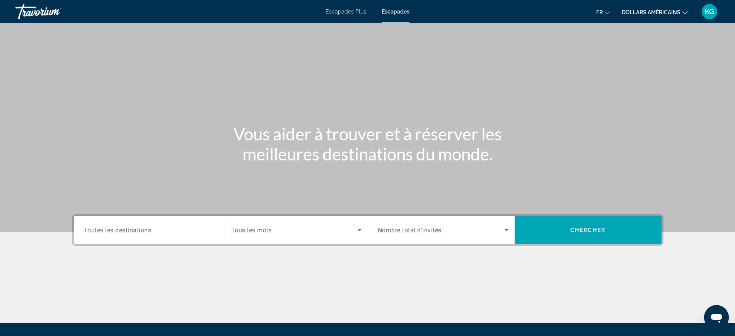
click at [291, 231] on span "Search widget" at bounding box center [294, 229] width 126 height 9
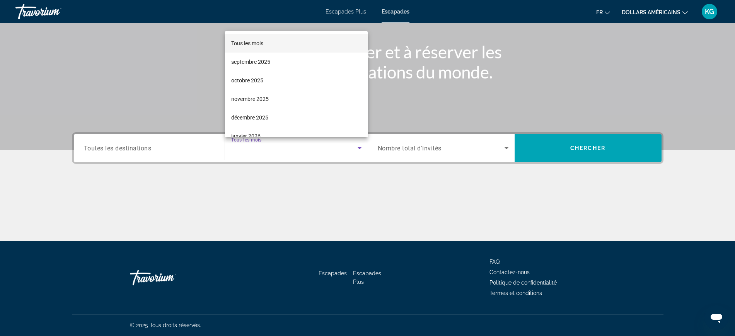
scroll to position [97, 0]
click at [263, 56] on mat-option "février 2026" at bounding box center [296, 58] width 143 height 19
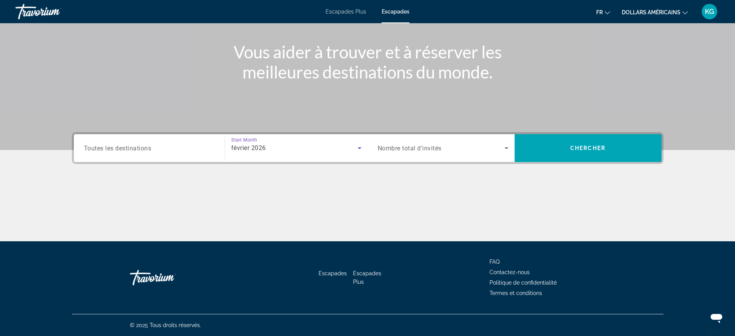
click at [495, 152] on span "Search widget" at bounding box center [441, 147] width 127 height 9
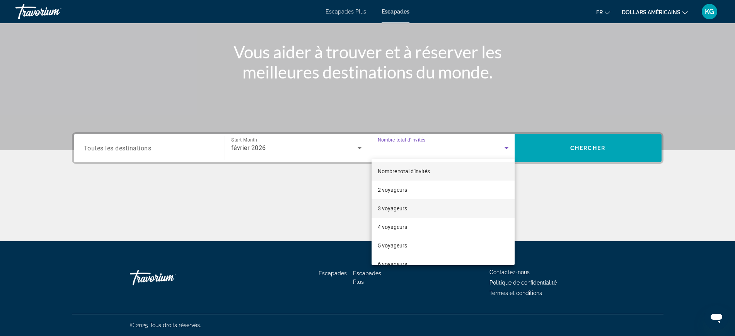
scroll to position [48, 0]
click at [406, 214] on font "6 voyageurs" at bounding box center [392, 216] width 29 height 6
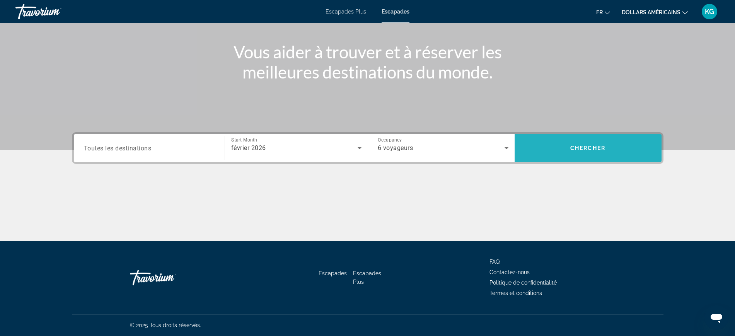
click at [558, 146] on span "Search widget" at bounding box center [587, 148] width 147 height 19
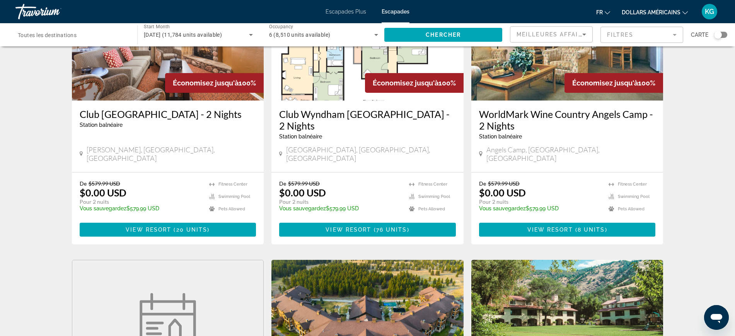
scroll to position [48, 0]
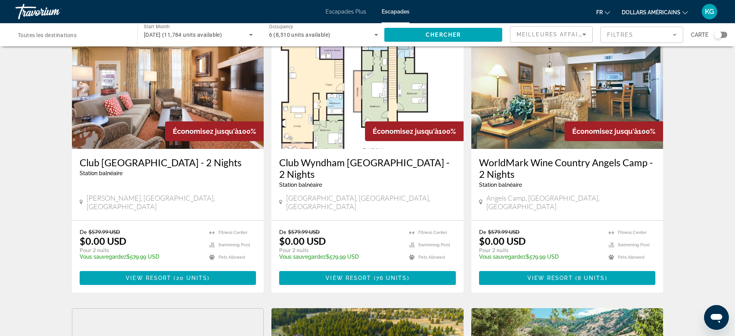
drag, startPoint x: 717, startPoint y: 32, endPoint x: 727, endPoint y: 33, distance: 9.7
click at [727, 33] on div "Destination Toutes les destinations Start Month Tous les mois février 2026 (11,…" at bounding box center [367, 34] width 735 height 23
click at [724, 33] on div "Search widget" at bounding box center [720, 35] width 13 height 6
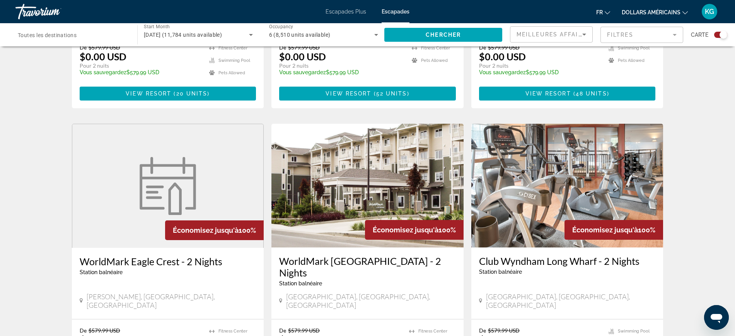
scroll to position [771, 0]
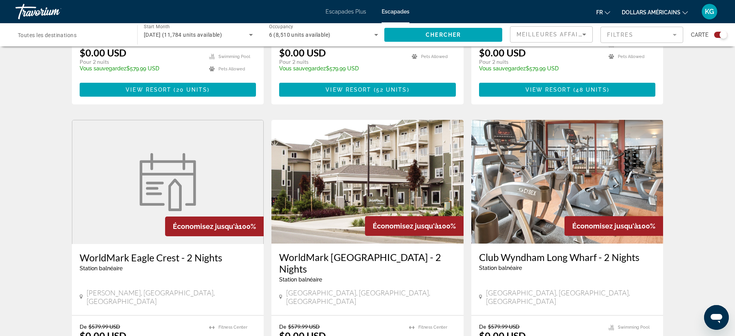
click at [520, 189] on img "Contenu principal" at bounding box center [567, 182] width 192 height 124
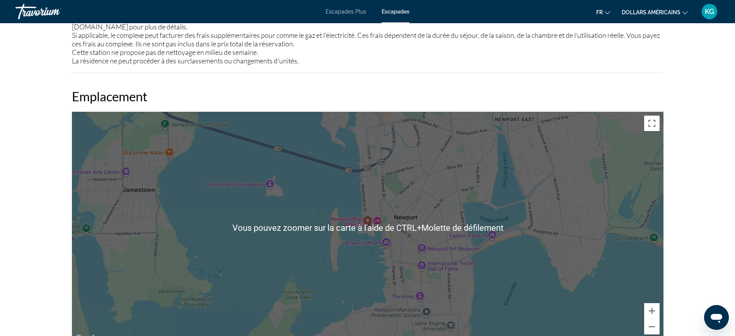
scroll to position [1111, 0]
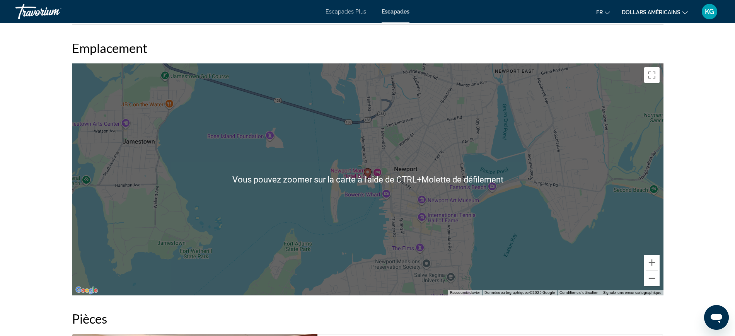
click at [378, 174] on div "Pour activer le glissement avec le clavier, appuyez sur Alt+Entrée. Une fois ce…" at bounding box center [367, 179] width 591 height 232
click at [374, 168] on div "Pour activer le glissement avec le clavier, appuyez sur Alt+Entrée. Une fois ce…" at bounding box center [367, 179] width 591 height 232
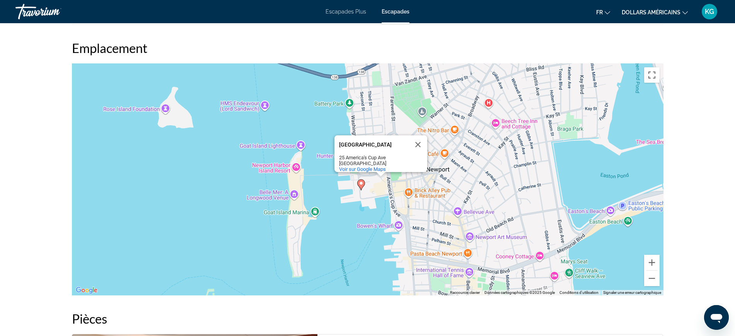
click at [382, 181] on div "Pour activer le glissement avec le clavier, appuyez sur Alt+Entrée. Une fois ce…" at bounding box center [367, 179] width 591 height 232
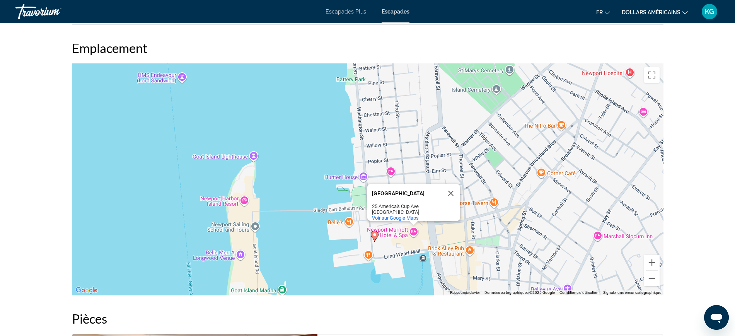
drag, startPoint x: 341, startPoint y: 243, endPoint x: 379, endPoint y: 288, distance: 58.7
click at [379, 288] on div "Pour activer le glissement avec le clavier, appuyez sur Alt+Entrée. Une fois ce…" at bounding box center [367, 179] width 591 height 232
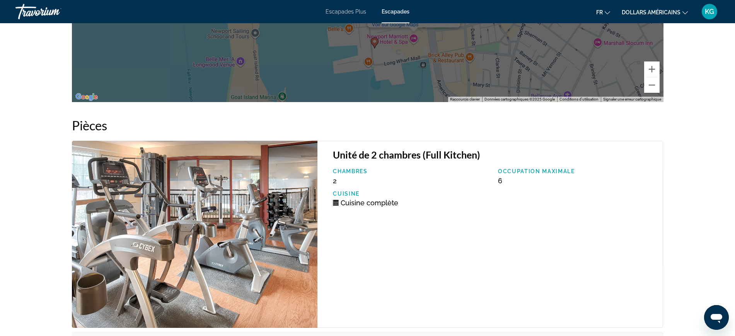
scroll to position [1063, 0]
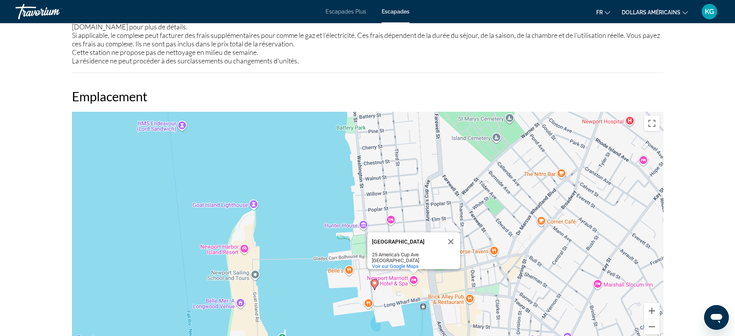
click at [395, 245] on div "Newport Marriott Hotel & Spa" at bounding box center [407, 242] width 70 height 6
click at [450, 234] on button "Fermer" at bounding box center [450, 241] width 19 height 19
click at [652, 125] on button "Passer en plein écran" at bounding box center [651, 123] width 15 height 15
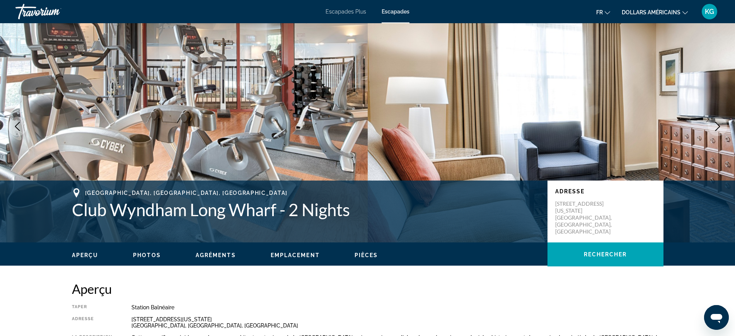
scroll to position [0, 0]
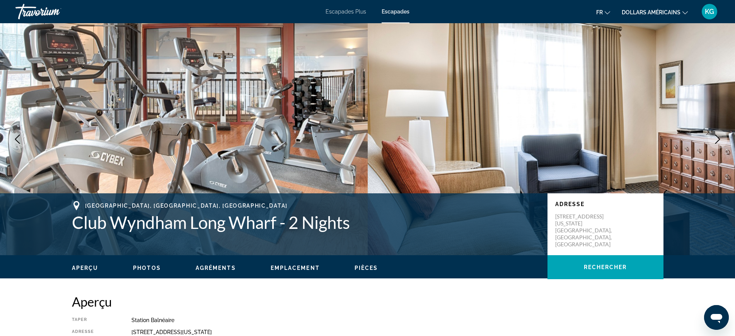
click at [400, 9] on font "Escapades" at bounding box center [395, 12] width 28 height 6
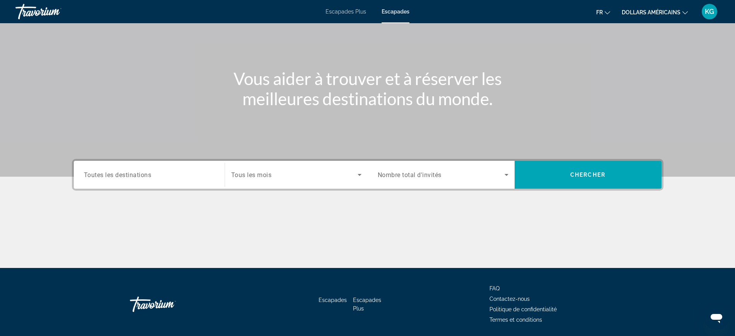
scroll to position [82, 0]
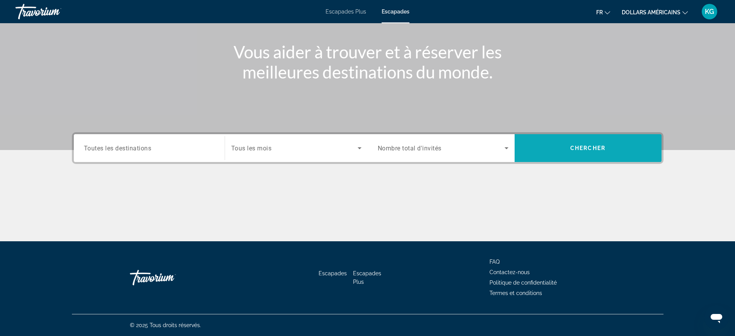
click at [572, 146] on span "Chercher" at bounding box center [587, 148] width 35 height 6
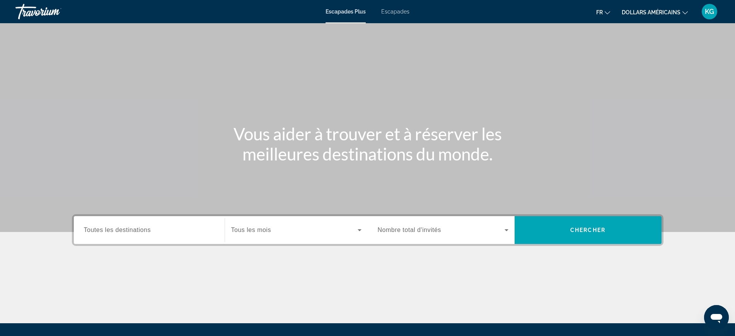
click at [716, 310] on icon "Ouvrir la fenêtre de messagerie" at bounding box center [716, 317] width 14 height 14
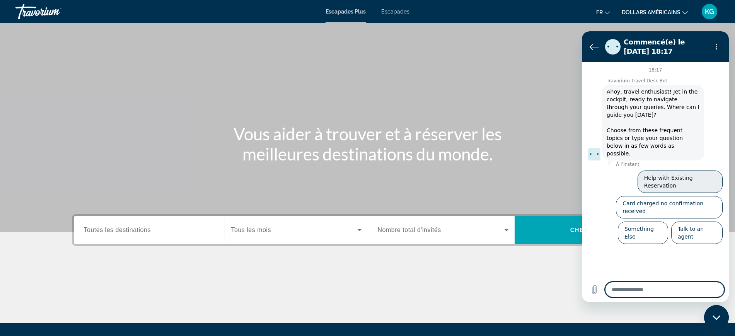
click at [683, 170] on button "Help with Existing Reservation" at bounding box center [679, 181] width 85 height 22
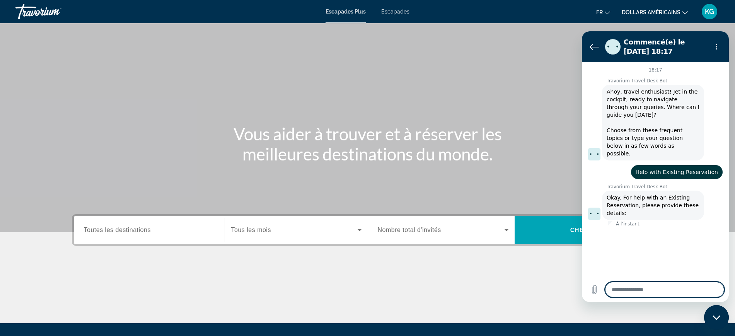
type textarea "*"
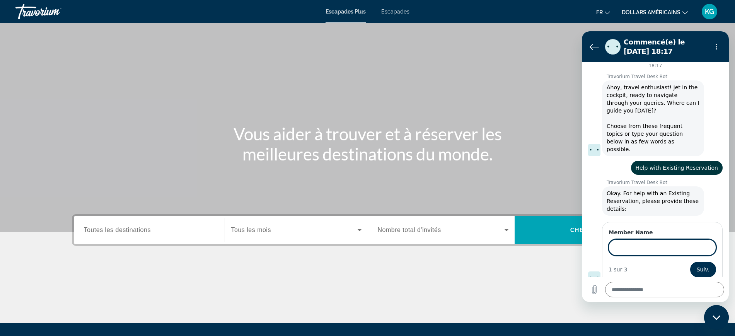
scroll to position [3, 0]
click at [593, 46] on icon "Retour à la liste des conversations" at bounding box center [593, 46] width 9 height 9
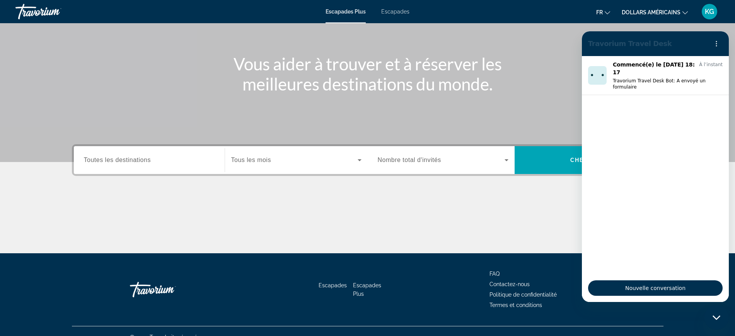
scroll to position [82, 0]
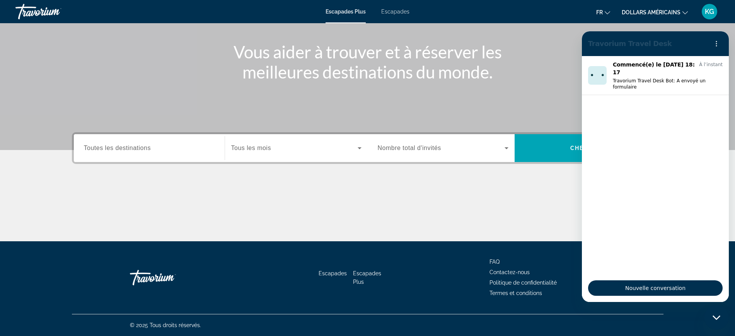
click at [396, 141] on div "Widget de recherche" at bounding box center [443, 148] width 131 height 22
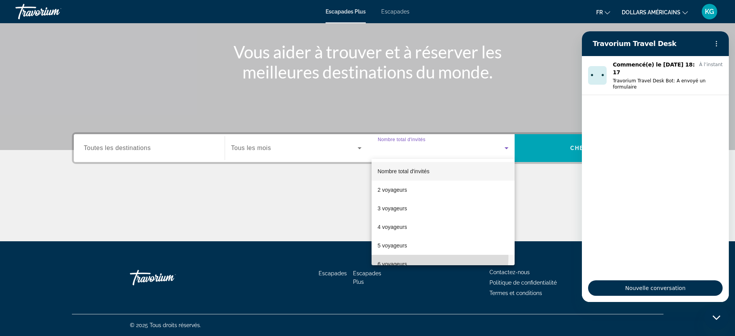
click at [399, 256] on mat-option "6 voyageurs" at bounding box center [442, 264] width 143 height 19
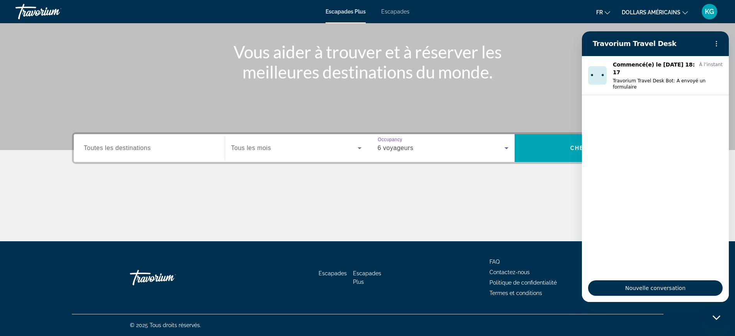
click at [284, 145] on span "Widget de recherche" at bounding box center [294, 147] width 126 height 9
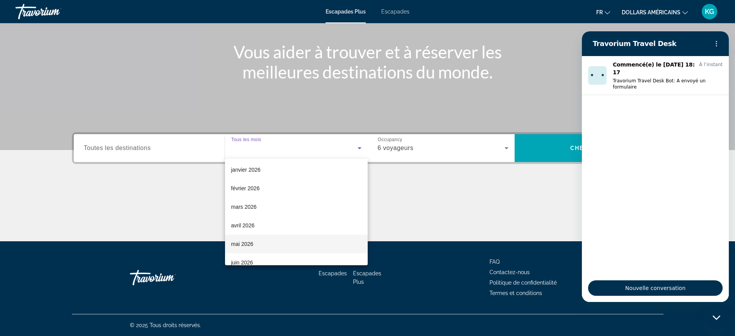
scroll to position [97, 0]
click at [261, 165] on mat-option "janvier 2026" at bounding box center [296, 167] width 143 height 19
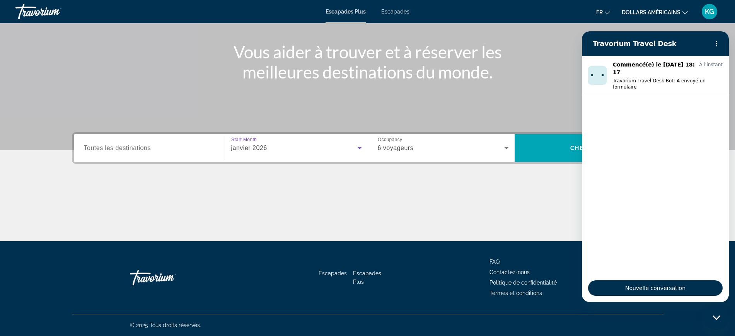
click at [269, 148] on div "janvier 2026" at bounding box center [294, 147] width 126 height 9
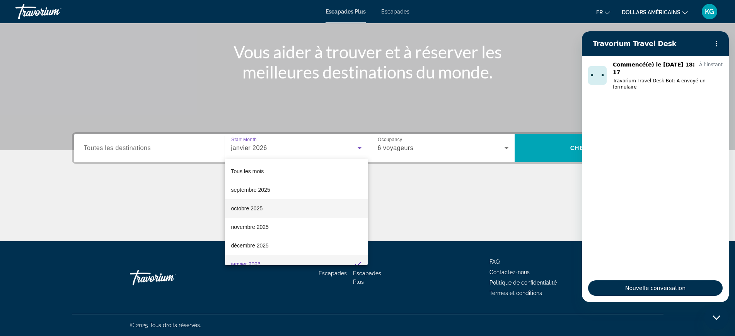
scroll to position [8, 0]
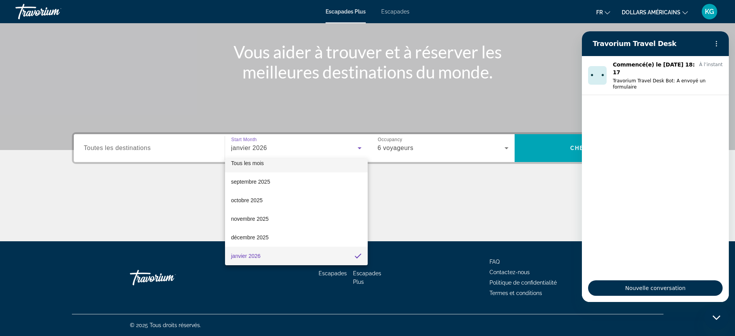
click at [264, 165] on mat-option "Tous les mois" at bounding box center [296, 163] width 143 height 19
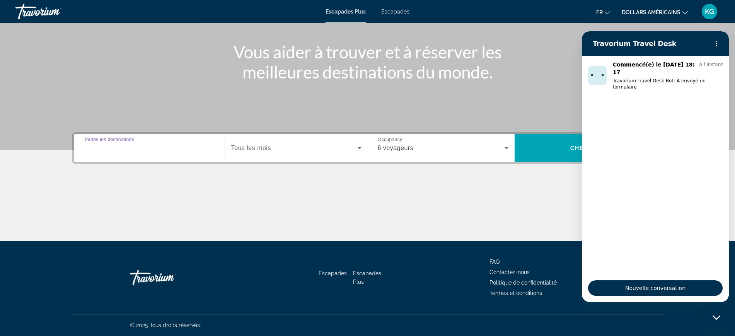
click at [151, 151] on input "Destination Toutes les destinations" at bounding box center [149, 148] width 131 height 9
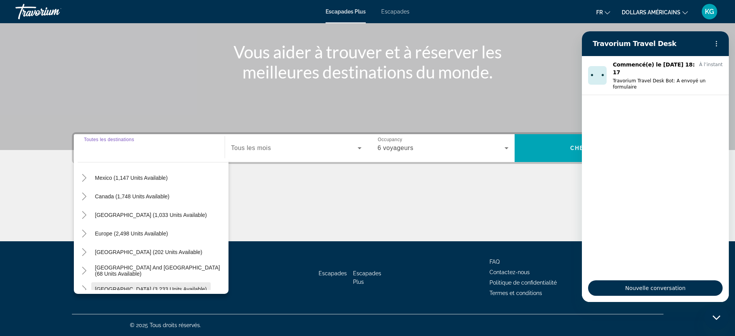
scroll to position [0, 0]
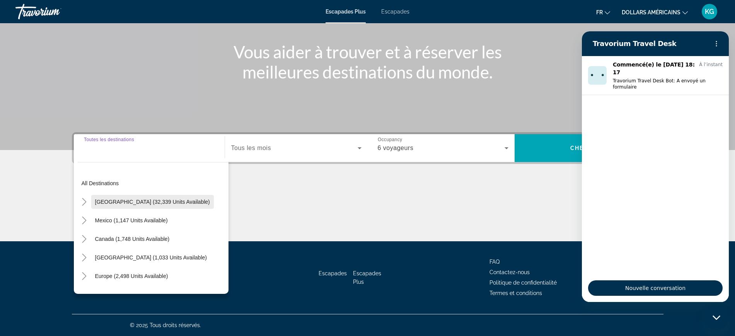
click at [130, 194] on span "Widget de recherche" at bounding box center [152, 201] width 122 height 19
type input "**********"
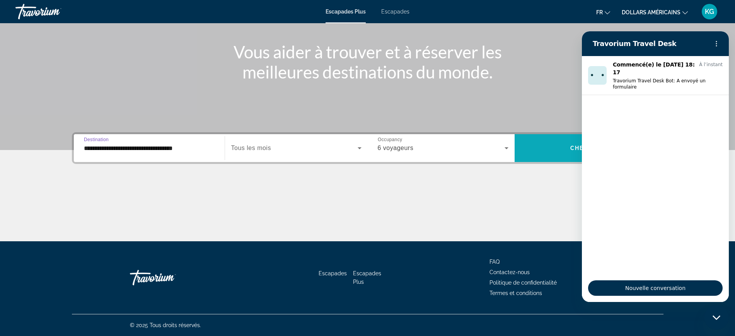
click at [536, 150] on span "Widget de recherche" at bounding box center [587, 148] width 147 height 19
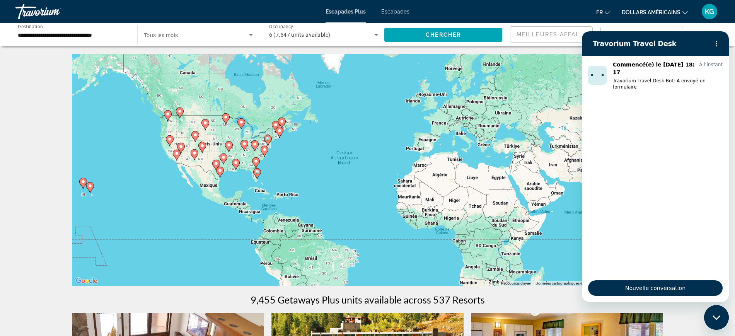
click at [330, 157] on div "Pour activer le glissement avec le clavier, appuyez sur Alt+Entrée. Une fois ce…" at bounding box center [367, 170] width 591 height 232
click at [167, 117] on icon "Contenu principal" at bounding box center [167, 116] width 7 height 10
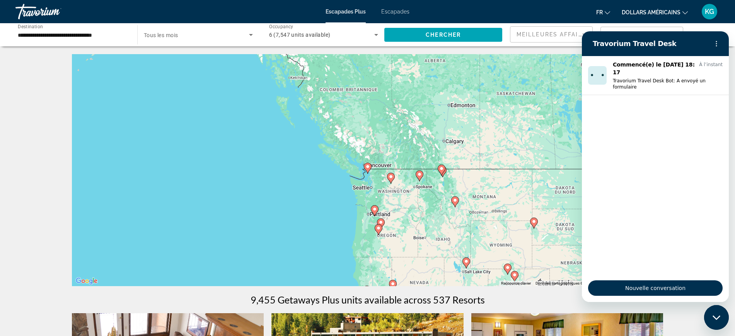
drag, startPoint x: 403, startPoint y: 263, endPoint x: 413, endPoint y: 208, distance: 56.2
click at [406, 241] on div "Pour activer le glissement avec le clavier, appuyez sur Alt+Entrée. Une fois ce…" at bounding box center [367, 170] width 591 height 232
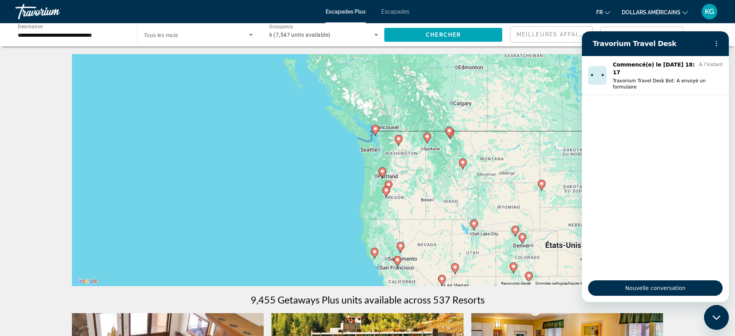
drag, startPoint x: 413, startPoint y: 208, endPoint x: 418, endPoint y: 131, distance: 77.1
click at [418, 157] on div "Pour activer le glissement avec le clavier, appuyez sur Alt+Entrée. Une fois ce…" at bounding box center [367, 170] width 591 height 232
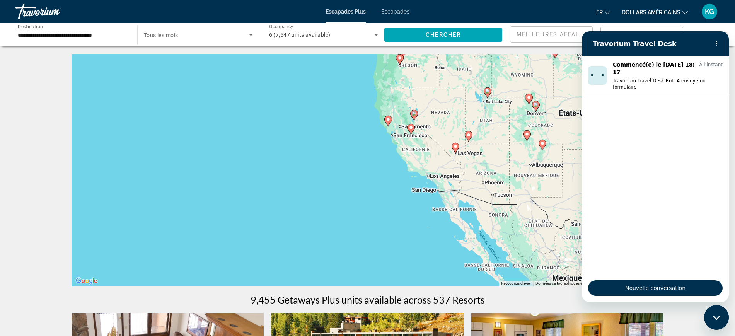
click at [418, 128] on div "Pour activer le glissement avec le clavier, appuyez sur Alt+Entrée. Une fois ce…" at bounding box center [367, 170] width 591 height 232
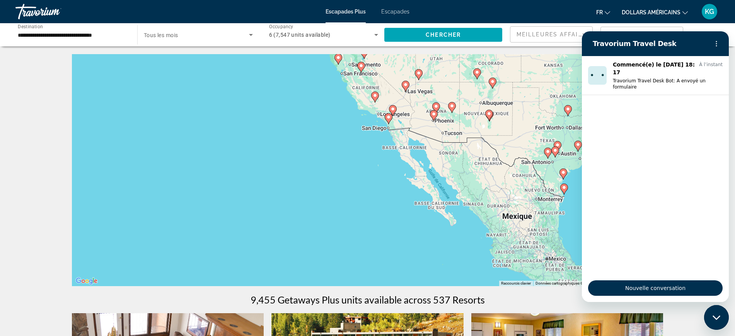
drag, startPoint x: 393, startPoint y: 165, endPoint x: 331, endPoint y: 121, distance: 75.9
click at [331, 121] on div "Pour activer le glissement avec le clavier, appuyez sur Alt+Entrée. Une fois ce…" at bounding box center [367, 170] width 591 height 232
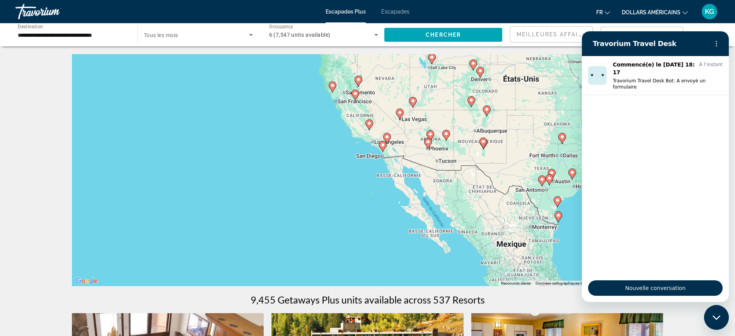
drag, startPoint x: 377, startPoint y: 108, endPoint x: 386, endPoint y: 141, distance: 34.9
click at [386, 141] on g "Contenu principal" at bounding box center [387, 138] width 8 height 11
click at [354, 94] on image "Contenu principal" at bounding box center [355, 94] width 5 height 5
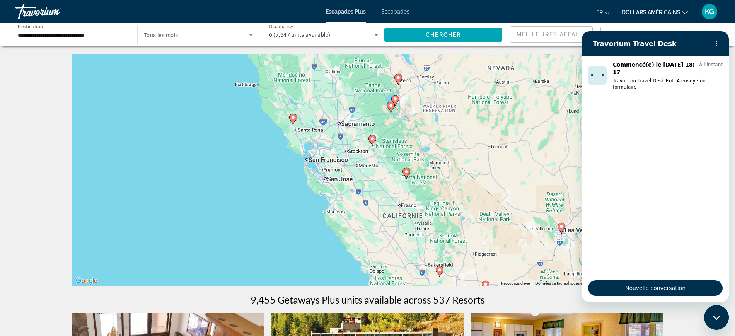
drag, startPoint x: 361, startPoint y: 197, endPoint x: 363, endPoint y: 148, distance: 49.1
click at [364, 149] on div "Pour activer le glissement avec le clavier, appuyez sur Alt+Entrée. Une fois ce…" at bounding box center [367, 170] width 591 height 232
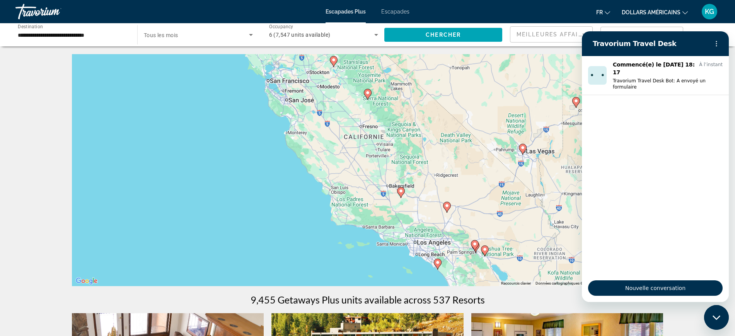
drag, startPoint x: 364, startPoint y: 193, endPoint x: 323, endPoint y: 138, distance: 69.3
click at [327, 133] on div "Pour activer le glissement avec le clavier, appuyez sur Alt+Entrée. Une fois ce…" at bounding box center [367, 170] width 591 height 232
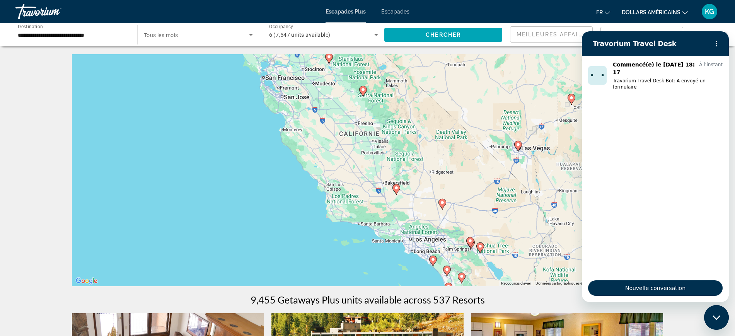
click at [396, 188] on image "Contenu principal" at bounding box center [396, 187] width 5 height 5
type input "**********"
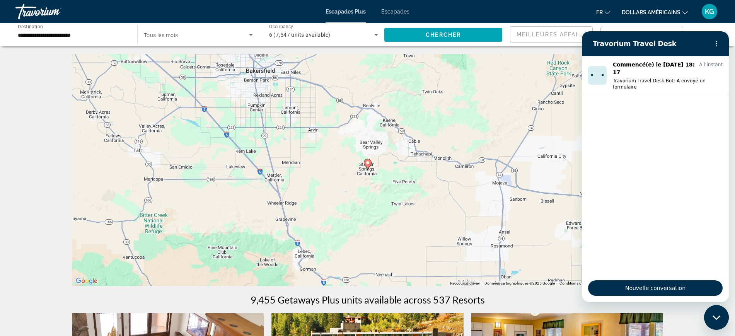
click at [365, 162] on g "Contenu principal" at bounding box center [368, 164] width 8 height 11
click at [366, 164] on image "Contenu principal" at bounding box center [367, 162] width 5 height 5
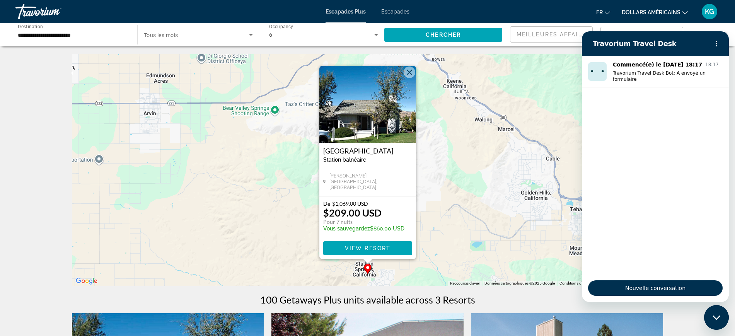
click at [199, 196] on div "Pour activer le glissement avec le clavier, appuyez sur Alt+Entrée. Une fois ce…" at bounding box center [367, 170] width 591 height 232
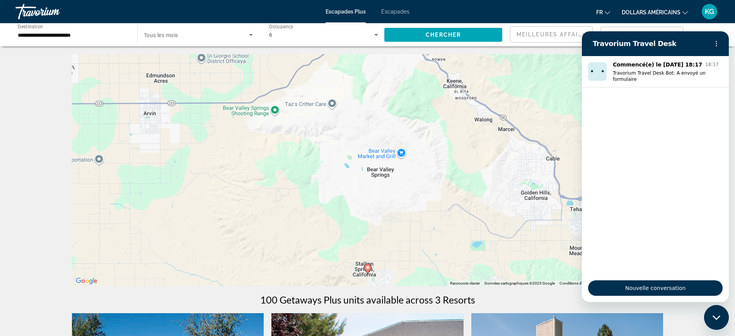
click at [533, 60] on div "Pour activer le glissement avec le clavier, appuyez sur Alt+Entrée. Une fois ce…" at bounding box center [367, 170] width 591 height 232
drag, startPoint x: 712, startPoint y: 312, endPoint x: 1391, endPoint y: 615, distance: 742.9
click at [712, 312] on div "Fermer la fenêtre de messagerie" at bounding box center [715, 317] width 23 height 23
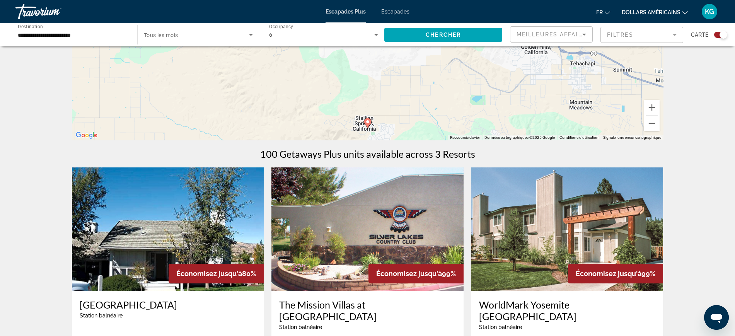
scroll to position [145, 0]
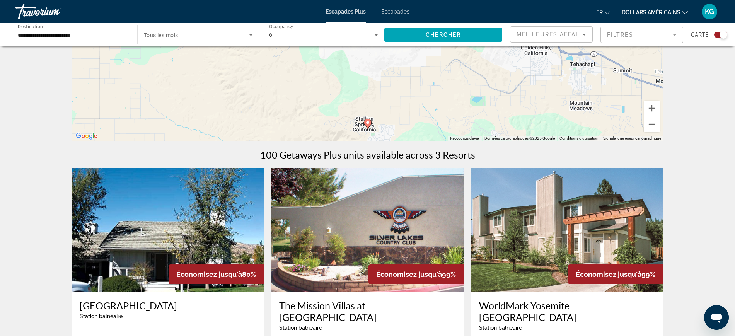
click at [374, 35] on icon "Search widget" at bounding box center [375, 34] width 9 height 9
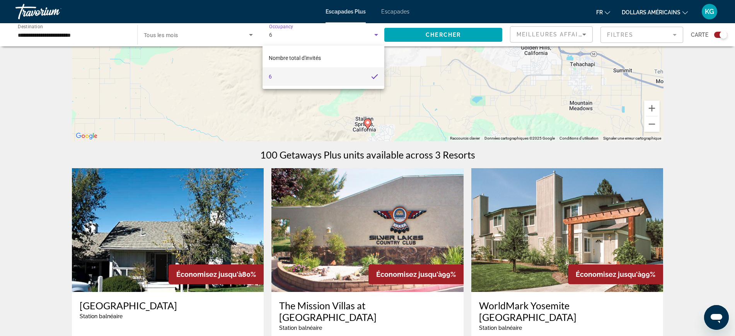
drag, startPoint x: 279, startPoint y: 33, endPoint x: 232, endPoint y: 33, distance: 47.5
click at [232, 33] on div at bounding box center [367, 168] width 735 height 336
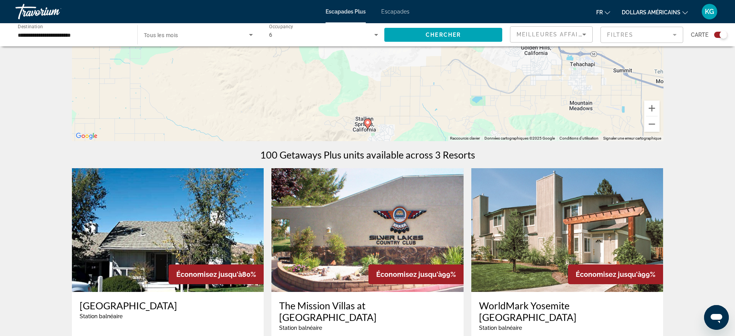
scroll to position [290, 0]
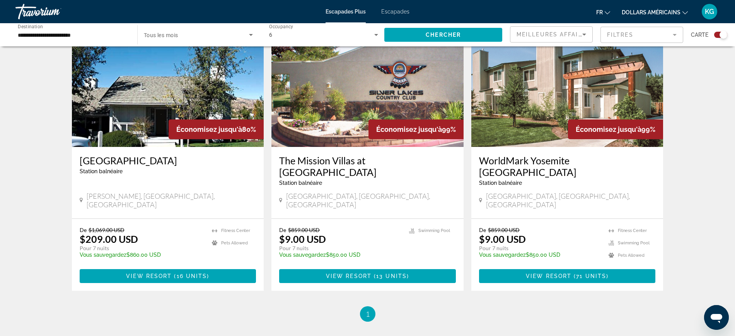
click at [354, 95] on img "Contenu principal" at bounding box center [367, 85] width 192 height 124
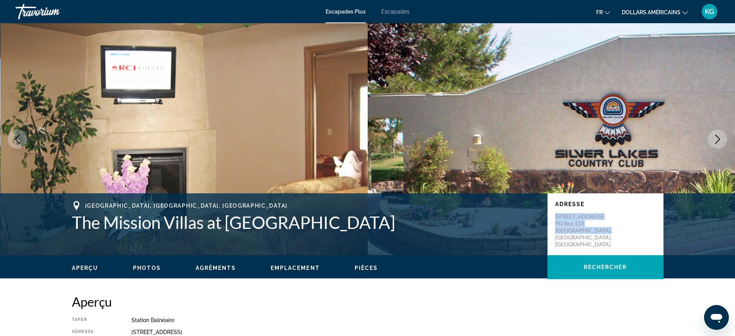
drag, startPoint x: 556, startPoint y: 218, endPoint x: 607, endPoint y: 235, distance: 53.3
click at [607, 235] on div "Adresse [STREET_ADDRESS][PERSON_NAME]" at bounding box center [605, 224] width 116 height 62
copy p "[STREET_ADDRESS][PERSON_NAME]"
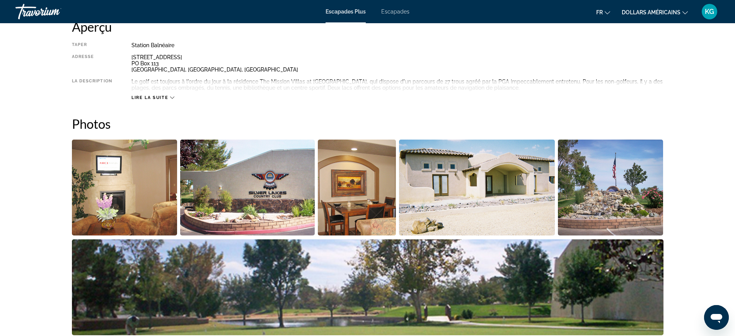
scroll to position [290, 0]
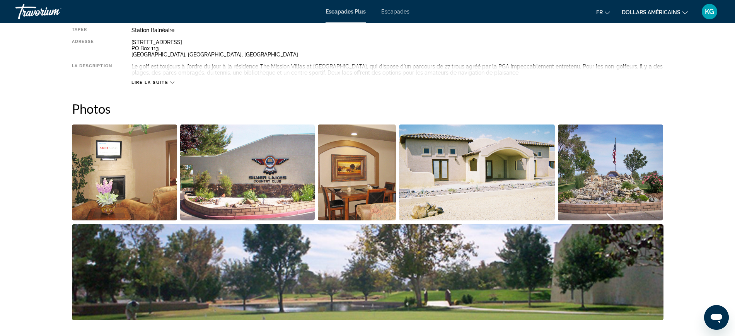
click at [434, 180] on img "Open full-screen image slider" at bounding box center [477, 172] width 156 height 96
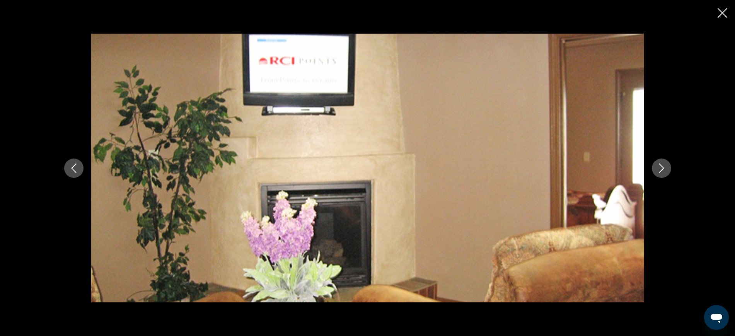
click at [662, 168] on icon "Next image" at bounding box center [660, 167] width 5 height 9
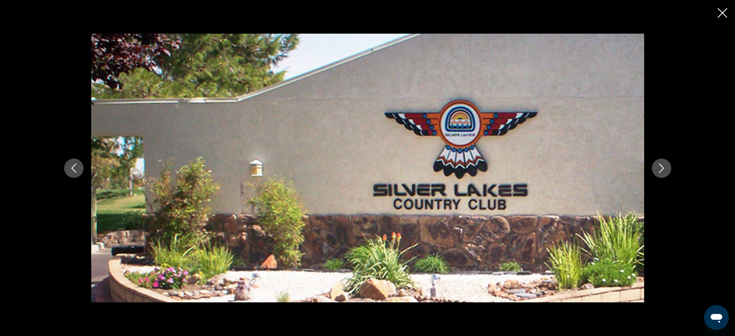
click at [660, 168] on icon "Next image" at bounding box center [660, 167] width 9 height 9
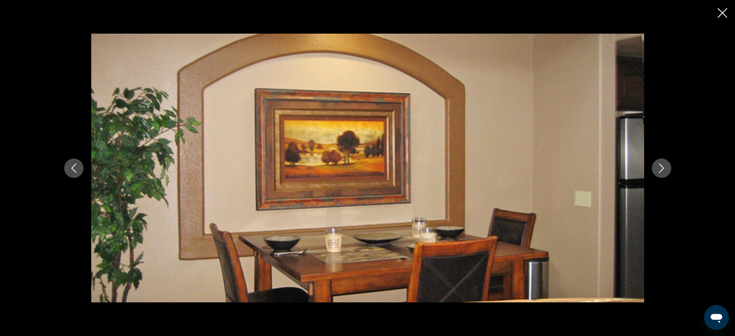
click at [660, 168] on icon "Next image" at bounding box center [660, 167] width 9 height 9
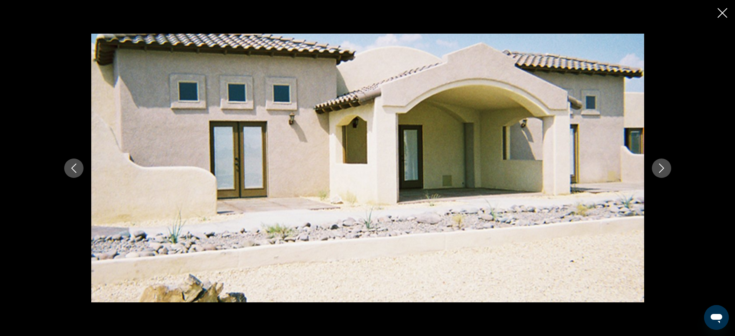
click at [660, 168] on icon "Next image" at bounding box center [660, 167] width 9 height 9
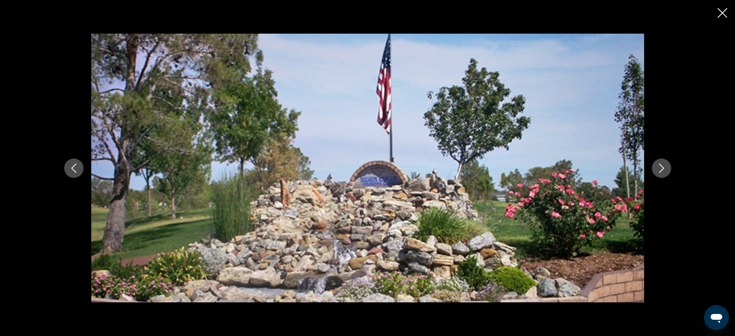
click at [659, 168] on icon "Next image" at bounding box center [660, 167] width 9 height 9
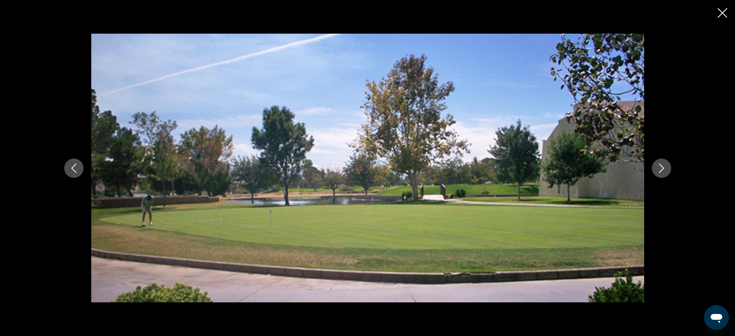
click at [658, 168] on icon "Next image" at bounding box center [660, 167] width 9 height 9
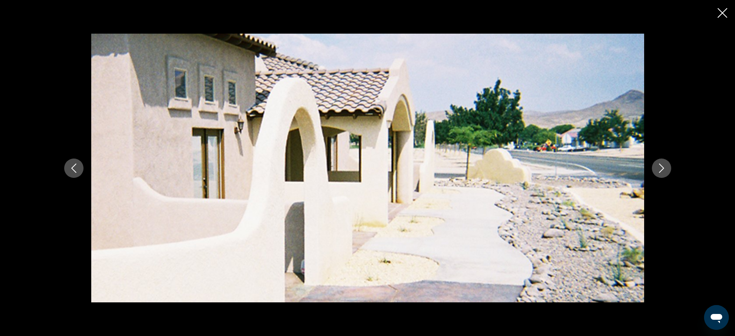
click at [657, 168] on icon "Next image" at bounding box center [660, 167] width 9 height 9
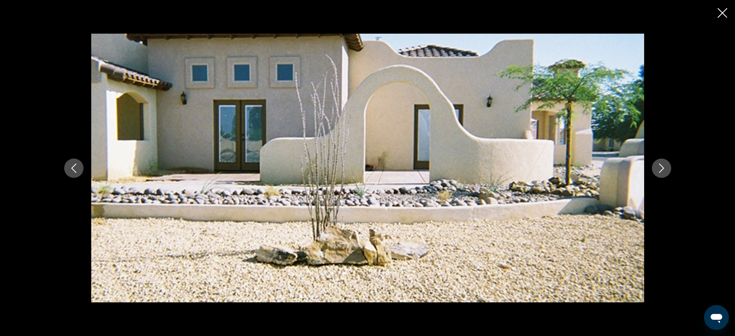
click at [656, 167] on icon "Next image" at bounding box center [660, 167] width 9 height 9
click at [656, 169] on icon "Next image" at bounding box center [660, 167] width 9 height 9
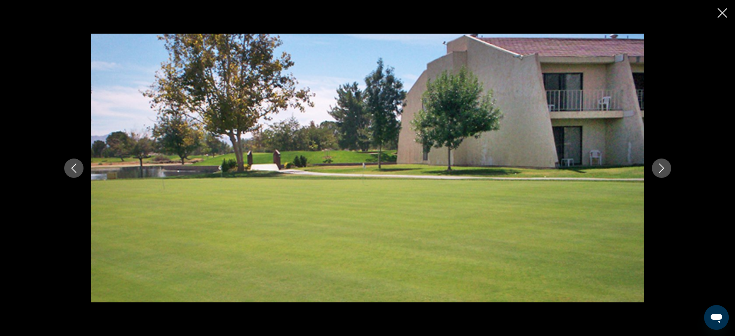
click at [656, 169] on icon "Next image" at bounding box center [660, 167] width 9 height 9
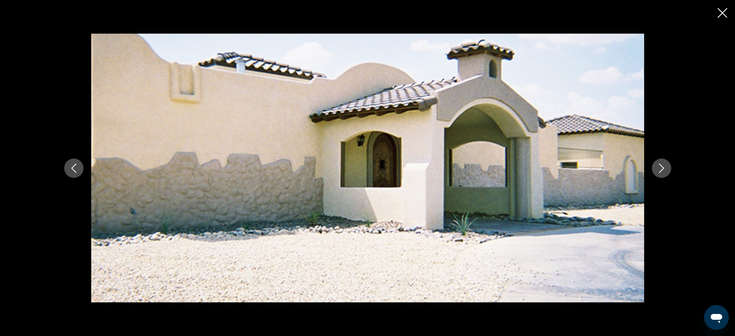
click at [656, 169] on icon "Next image" at bounding box center [660, 167] width 9 height 9
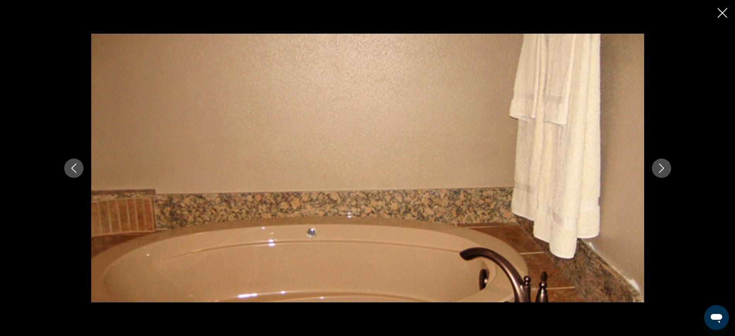
click at [656, 169] on icon "Next image" at bounding box center [660, 167] width 9 height 9
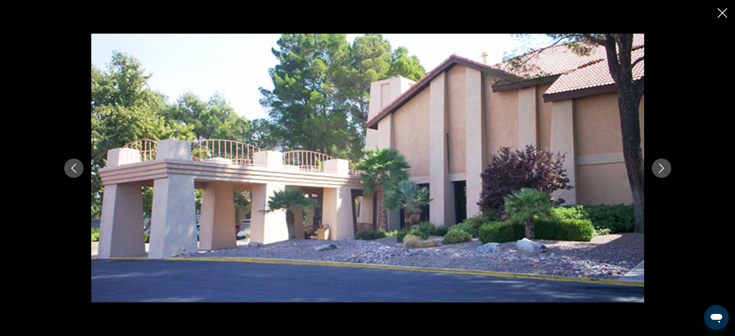
click at [655, 169] on button "Next image" at bounding box center [660, 167] width 19 height 19
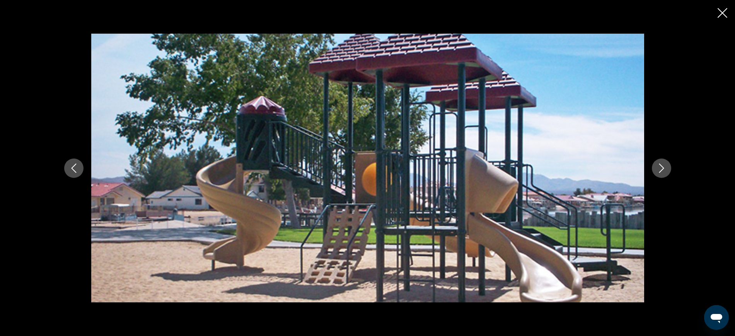
click at [655, 169] on button "Next image" at bounding box center [660, 167] width 19 height 19
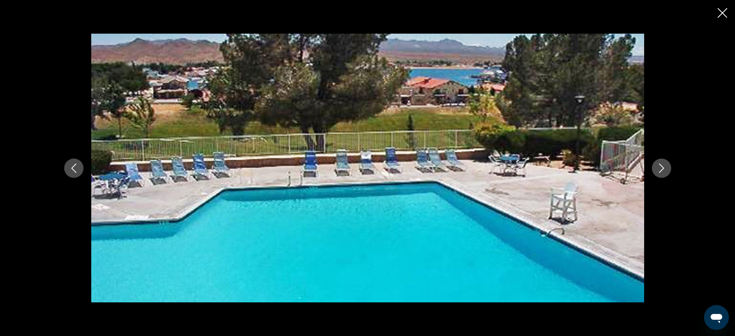
click at [655, 169] on button "Next image" at bounding box center [660, 167] width 19 height 19
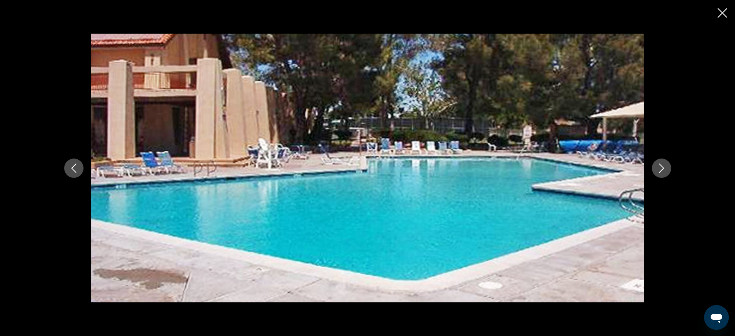
click at [655, 169] on button "Next image" at bounding box center [660, 167] width 19 height 19
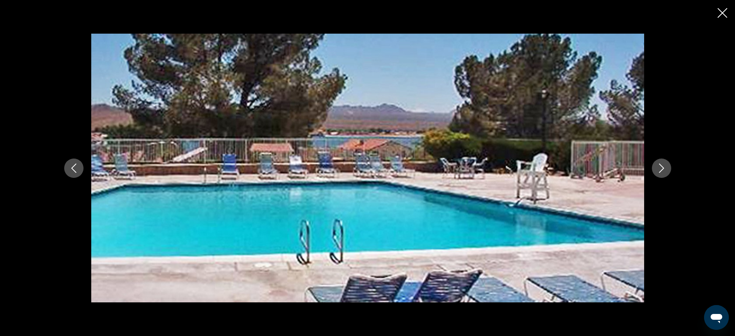
click at [655, 169] on button "Next image" at bounding box center [660, 167] width 19 height 19
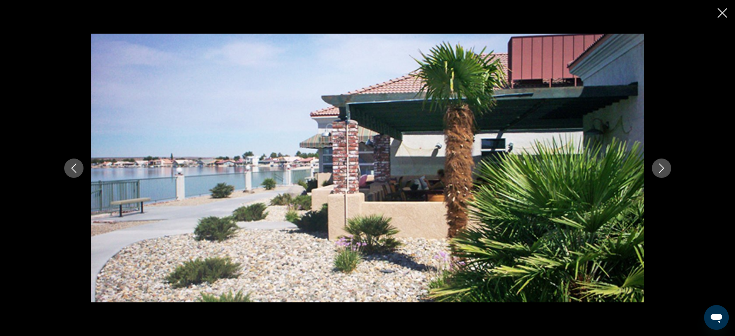
click at [655, 169] on button "Next image" at bounding box center [660, 167] width 19 height 19
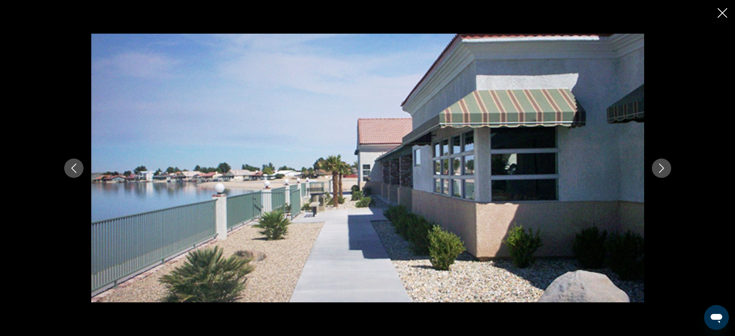
click at [655, 169] on button "Next image" at bounding box center [660, 167] width 19 height 19
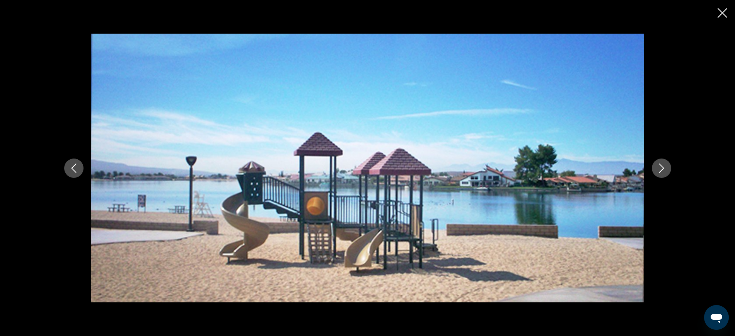
click at [651, 171] on div "prev next" at bounding box center [367, 168] width 622 height 269
click at [715, 12] on div "prev next" at bounding box center [367, 168] width 735 height 336
click at [717, 13] on div "prev next" at bounding box center [367, 168] width 735 height 336
click at [722, 9] on icon "Close slideshow" at bounding box center [722, 13] width 10 height 10
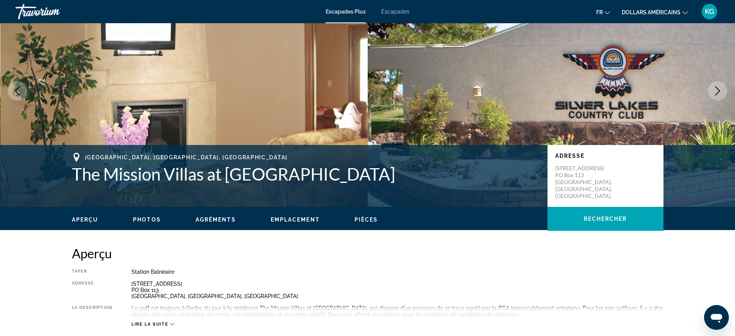
scroll to position [0, 0]
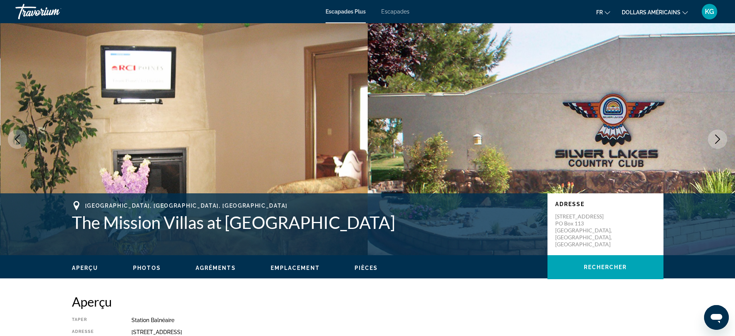
click at [338, 12] on font "Escapades Plus" at bounding box center [345, 12] width 40 height 6
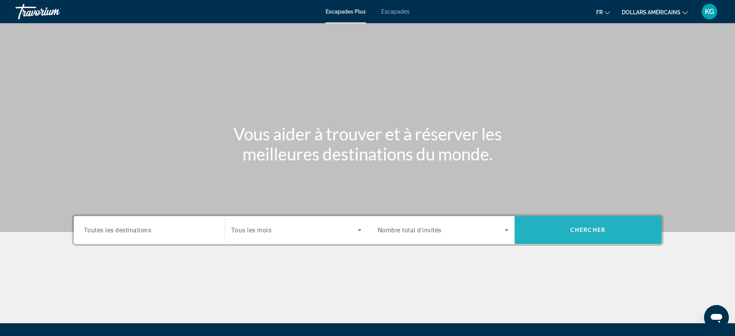
click at [572, 235] on span "Search widget" at bounding box center [587, 230] width 147 height 19
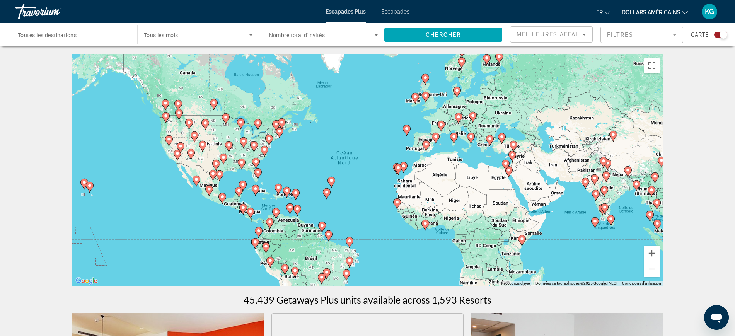
click at [143, 192] on div "Pour activer le glissement avec le clavier, appuyez sur Alt+Entrée. Une fois ce…" at bounding box center [367, 170] width 591 height 232
click at [232, 175] on div "Pour activer le glissement avec le clavier, appuyez sur Alt+Entrée. Une fois ce…" at bounding box center [367, 170] width 591 height 232
click at [653, 250] on button "Zoom avant" at bounding box center [651, 252] width 15 height 15
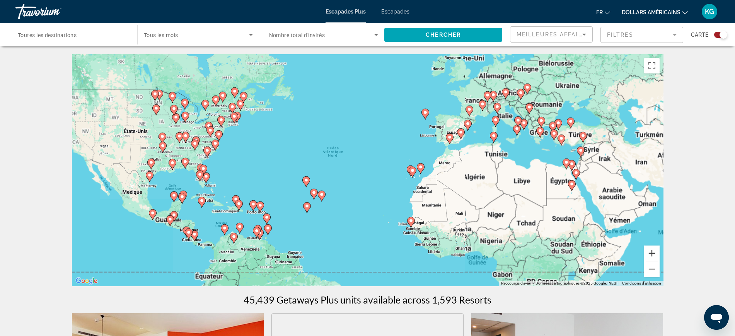
click at [653, 250] on button "Zoom avant" at bounding box center [651, 252] width 15 height 15
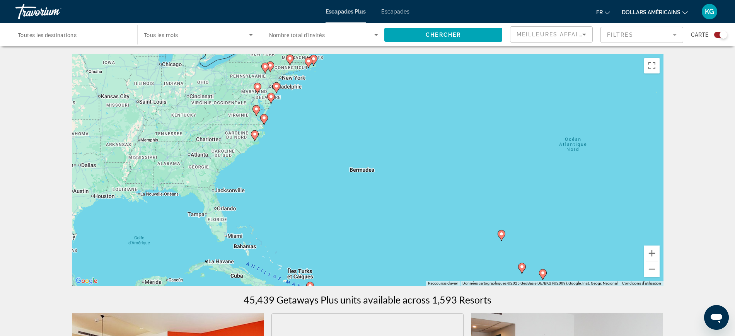
drag, startPoint x: 278, startPoint y: 197, endPoint x: 498, endPoint y: 202, distance: 220.3
click at [584, 221] on div "Pour activer le glissement avec le clavier, appuyez sur Alt+Entrée. Une fois ce…" at bounding box center [367, 170] width 591 height 232
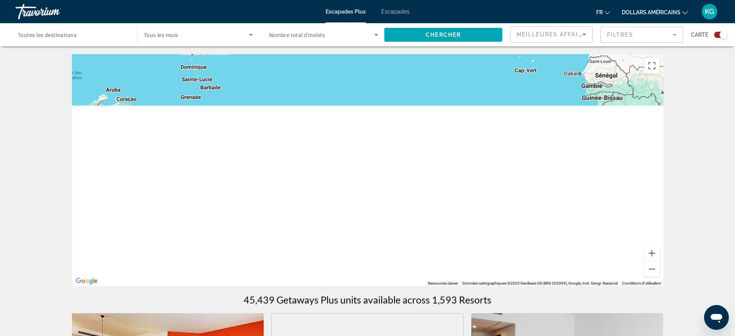
drag, startPoint x: 409, startPoint y: 250, endPoint x: 165, endPoint y: -51, distance: 387.4
click at [165, 0] on html "Passer au contenu principal Escapades Plus Escapades fr English Español Françai…" at bounding box center [367, 168] width 735 height 336
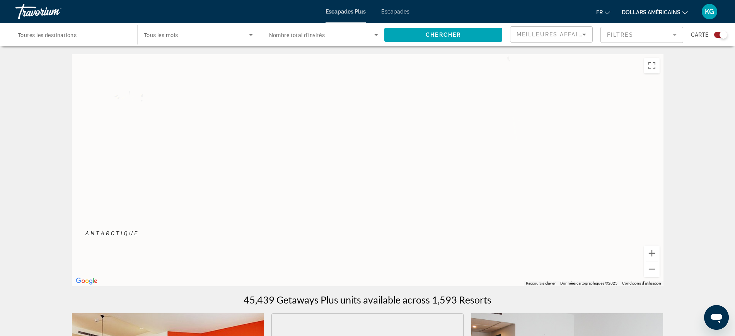
drag, startPoint x: 459, startPoint y: 88, endPoint x: 449, endPoint y: 87, distance: 10.9
click at [459, 88] on div "Contenu principal" at bounding box center [367, 170] width 591 height 232
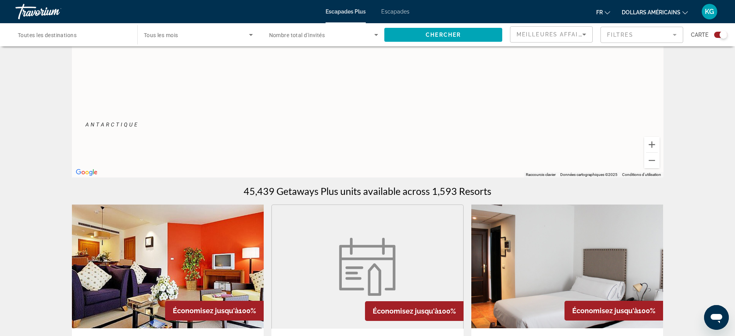
scroll to position [48, 0]
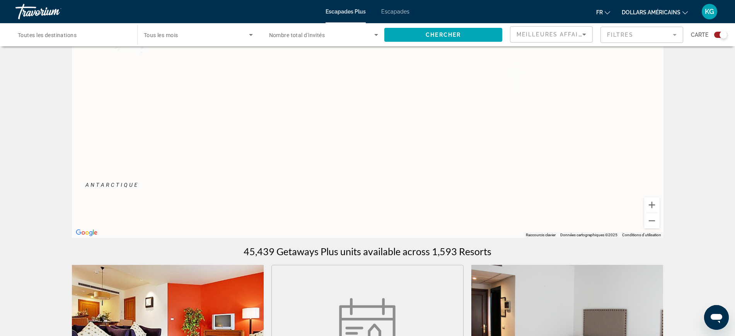
click at [399, 161] on div "Contenu principal" at bounding box center [367, 122] width 591 height 232
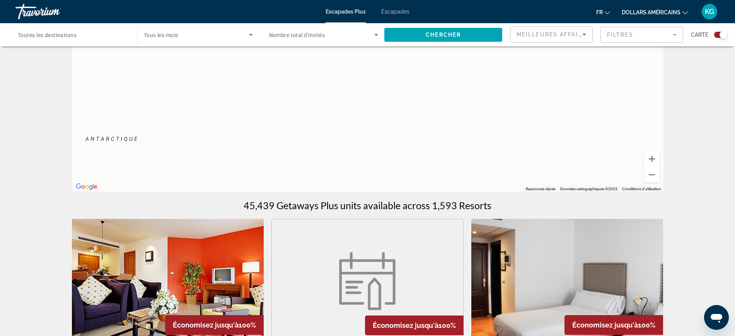
scroll to position [0, 0]
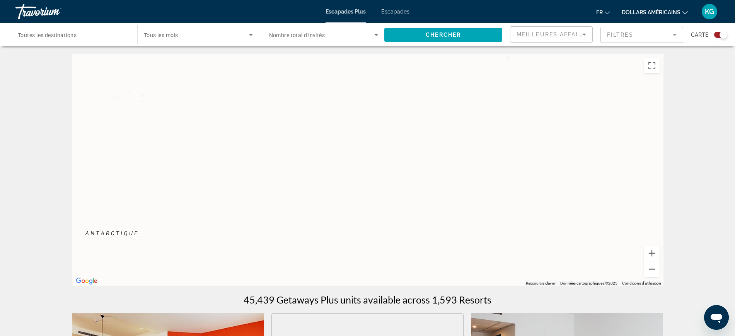
click at [652, 268] on button "Zoom arrière" at bounding box center [651, 268] width 15 height 15
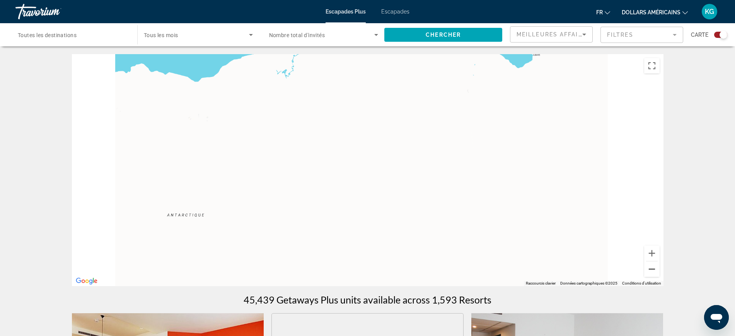
click at [652, 268] on button "Zoom arrière" at bounding box center [651, 268] width 15 height 15
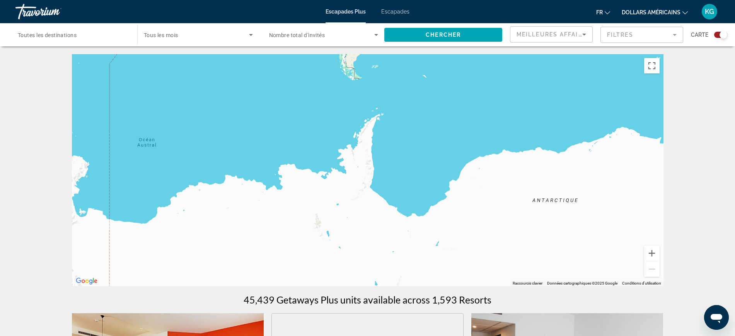
drag, startPoint x: 287, startPoint y: 126, endPoint x: 553, endPoint y: 134, distance: 265.2
click at [564, 131] on div "Contenu principal" at bounding box center [367, 170] width 591 height 232
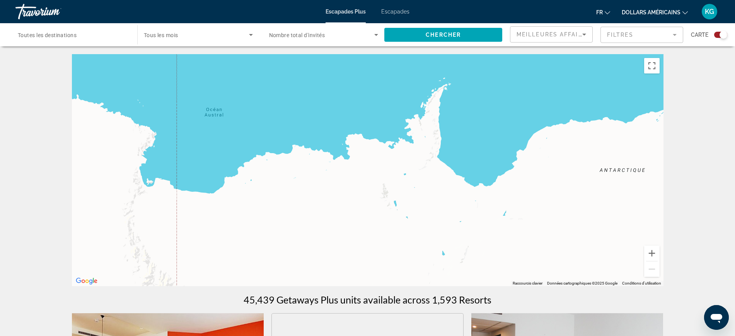
drag, startPoint x: 403, startPoint y: 209, endPoint x: 741, endPoint y: 218, distance: 338.6
click at [735, 218] on html "Passer au contenu principal Escapades Plus Escapades fr English Español Françai…" at bounding box center [367, 168] width 735 height 336
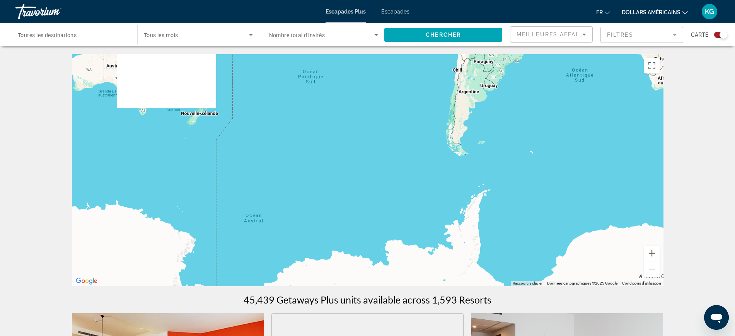
drag, startPoint x: 329, startPoint y: 183, endPoint x: 478, endPoint y: 250, distance: 163.6
click at [478, 250] on div "Contenu principal" at bounding box center [367, 170] width 591 height 232
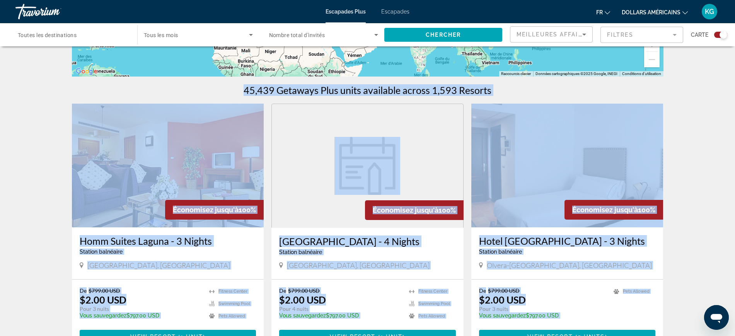
drag, startPoint x: 233, startPoint y: 191, endPoint x: 657, endPoint y: 358, distance: 455.9
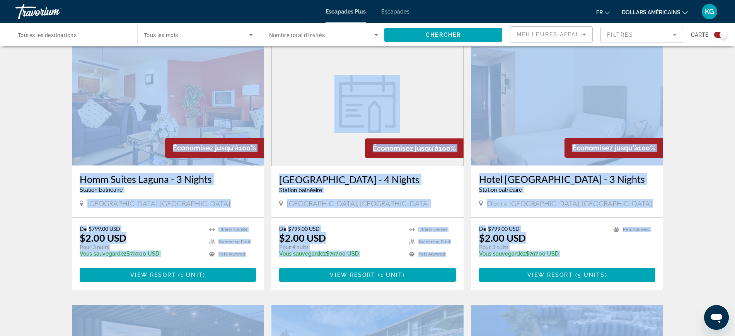
click at [294, 130] on figure "Contenu principal" at bounding box center [367, 104] width 191 height 124
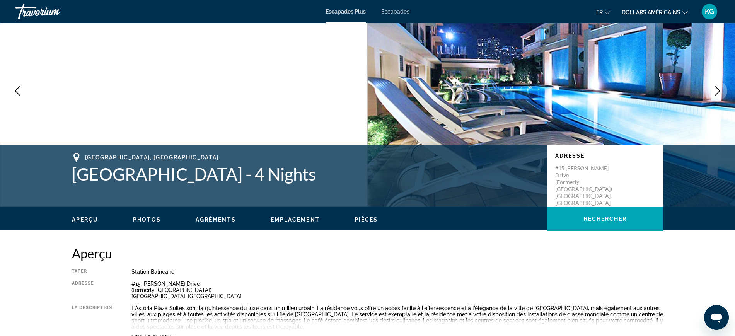
scroll to position [97, 0]
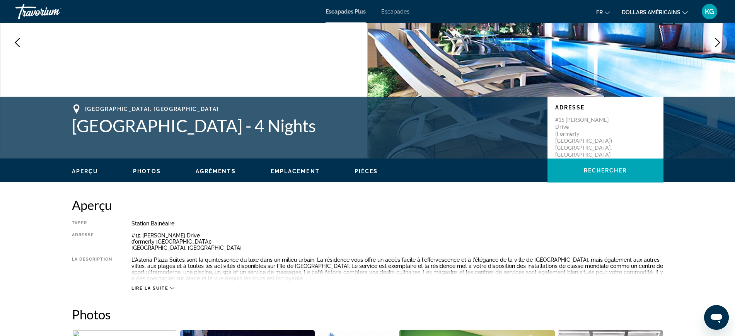
click at [15, 41] on icon "Previous image" at bounding box center [17, 42] width 9 height 9
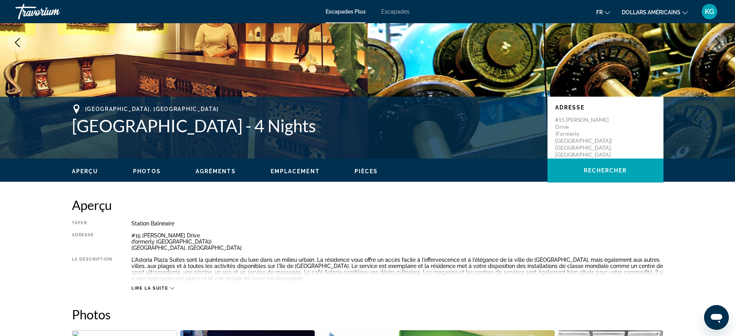
click at [15, 41] on icon "Previous image" at bounding box center [17, 42] width 9 height 9
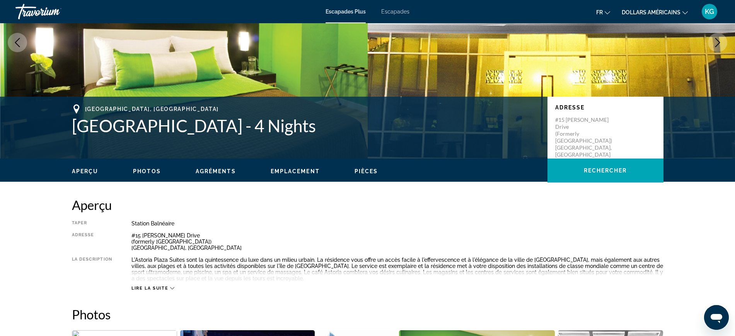
click at [16, 42] on icon "Previous image" at bounding box center [17, 42] width 9 height 9
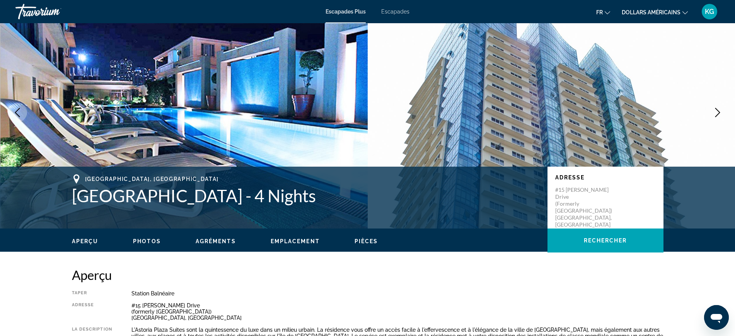
scroll to position [0, 0]
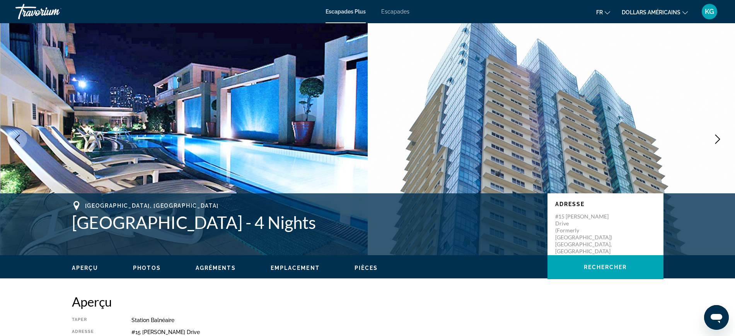
click at [400, 3] on div "Escapades Plus Escapades fr English Español Français Italiano Português русский…" at bounding box center [367, 12] width 735 height 20
click at [398, 9] on font "Escapades" at bounding box center [395, 12] width 28 height 6
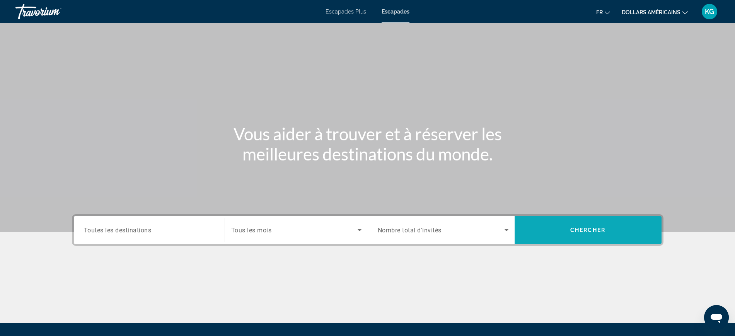
click at [595, 233] on span "Search widget" at bounding box center [587, 230] width 147 height 19
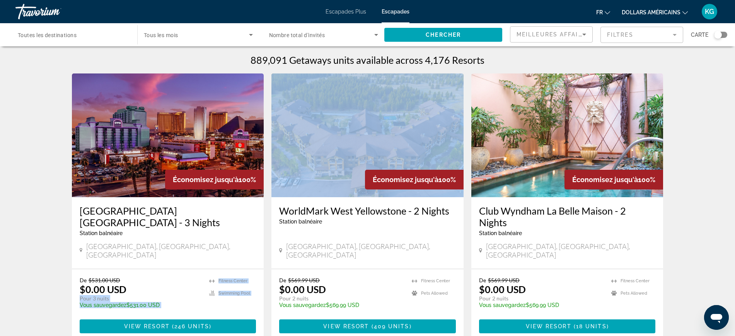
drag, startPoint x: 205, startPoint y: 265, endPoint x: 298, endPoint y: 148, distance: 149.1
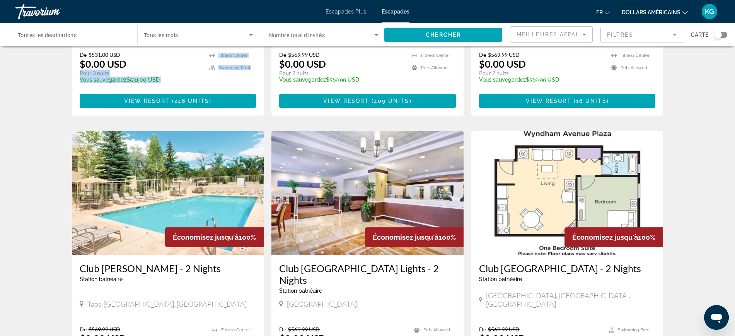
scroll to position [241, 0]
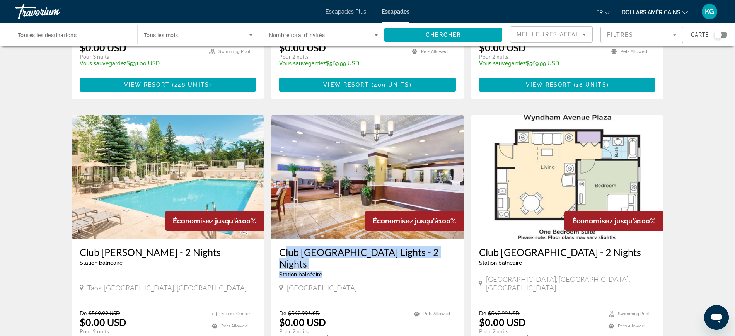
drag, startPoint x: 277, startPoint y: 230, endPoint x: 340, endPoint y: 246, distance: 65.5
click at [340, 246] on div "Club [GEOGRAPHIC_DATA] - 2 Nights Station balnéaire - Ceci est une station d'ad…" at bounding box center [367, 269] width 192 height 63
copy div "Club [GEOGRAPHIC_DATA] Lights - 2 Nights Station balnéaire"
click at [379, 283] on div "[GEOGRAPHIC_DATA]" at bounding box center [367, 287] width 177 height 9
drag, startPoint x: 279, startPoint y: 254, endPoint x: 353, endPoint y: 254, distance: 74.2
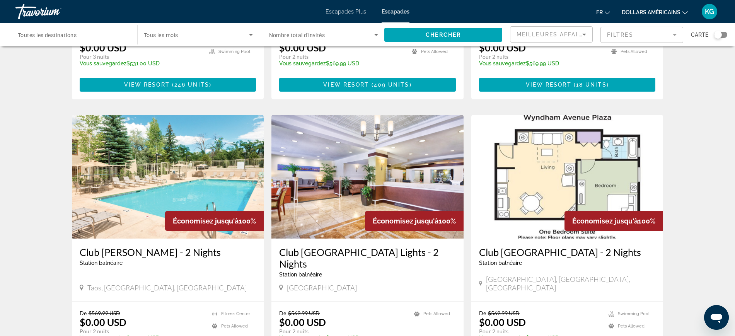
click at [353, 283] on div "[GEOGRAPHIC_DATA]" at bounding box center [367, 287] width 177 height 9
drag, startPoint x: 354, startPoint y: 254, endPoint x: 291, endPoint y: 257, distance: 63.0
click at [278, 255] on div "Club [GEOGRAPHIC_DATA] - 2 Nights Station balnéaire - Ceci est une station d'ad…" at bounding box center [367, 269] width 192 height 63
copy span "[GEOGRAPHIC_DATA]"
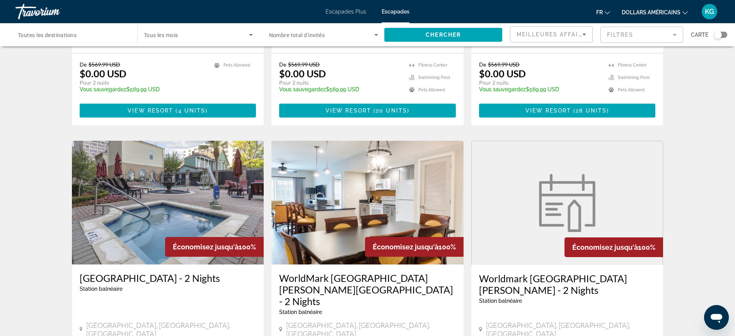
scroll to position [869, 0]
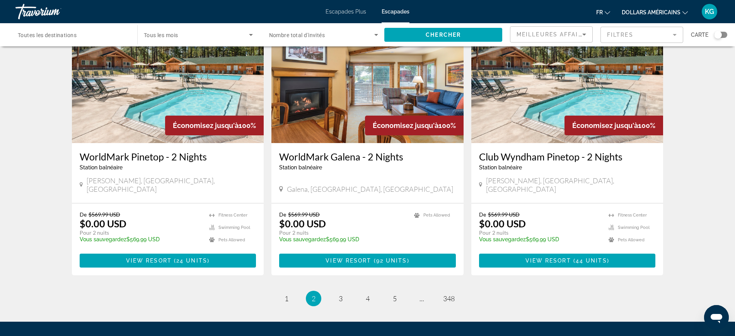
scroll to position [937, 0]
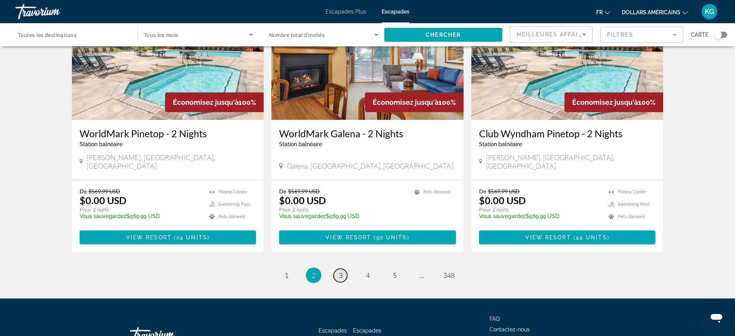
click at [337, 269] on link "page 3" at bounding box center [340, 276] width 14 height 14
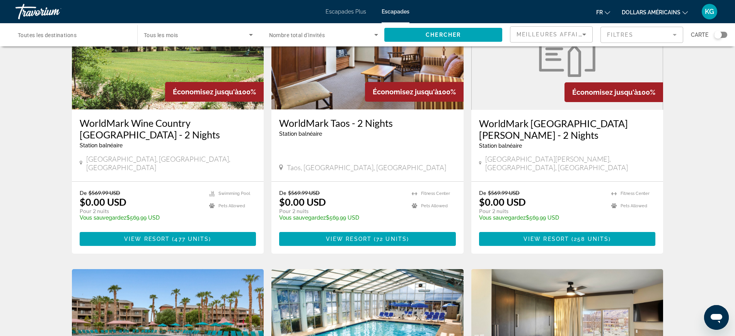
scroll to position [386, 0]
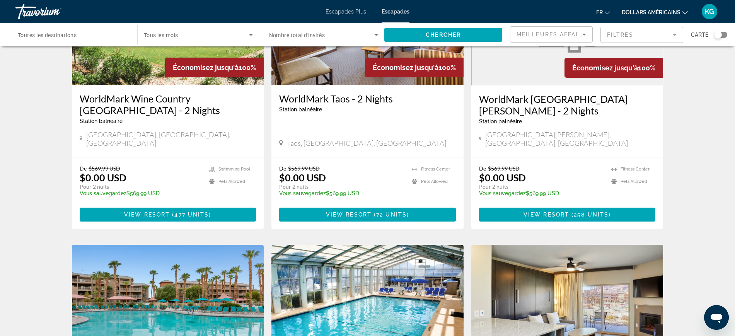
click at [521, 130] on span "[GEOGRAPHIC_DATA][PERSON_NAME], [GEOGRAPHIC_DATA], [GEOGRAPHIC_DATA]" at bounding box center [570, 138] width 170 height 17
click at [537, 205] on span "Contenu principal" at bounding box center [567, 214] width 177 height 19
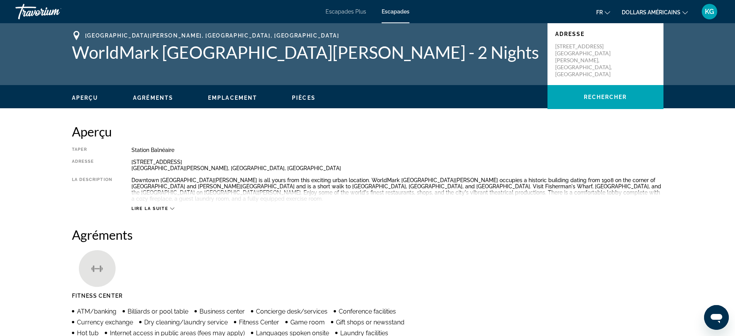
scroll to position [48, 0]
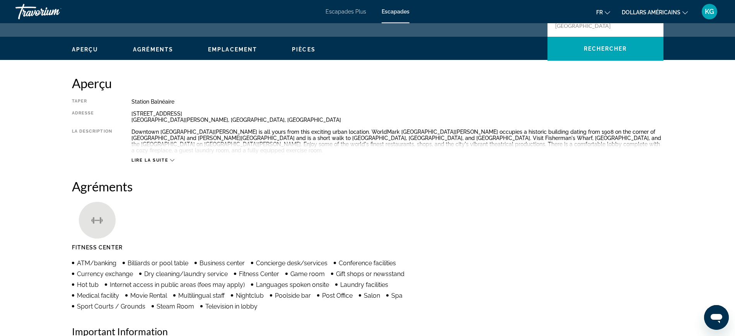
click at [179, 131] on div "Downtown [GEOGRAPHIC_DATA][PERSON_NAME] is all yours from this exciting urban l…" at bounding box center [397, 141] width 532 height 25
click at [169, 158] on div "Lire la suite" at bounding box center [152, 160] width 43 height 5
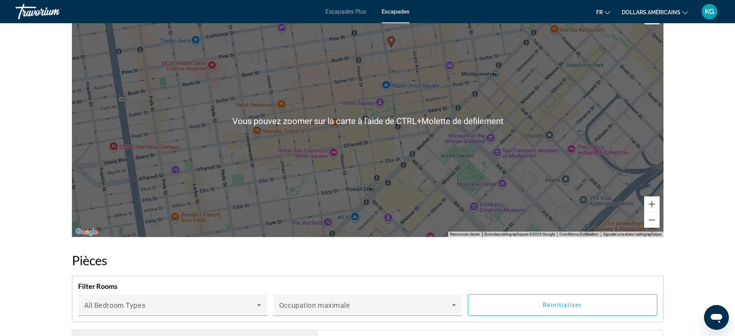
scroll to position [821, 0]
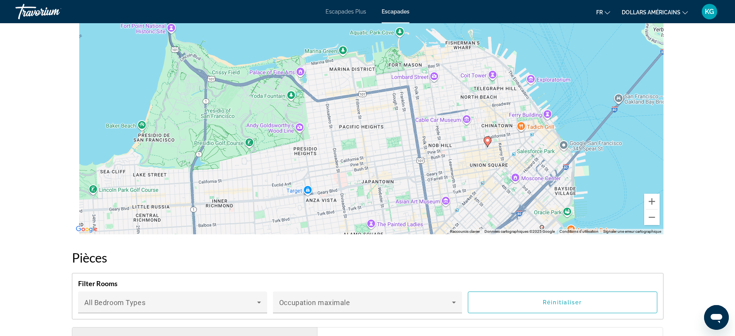
drag, startPoint x: 321, startPoint y: 163, endPoint x: 447, endPoint y: 174, distance: 126.5
click at [447, 174] on div "Pour activer le glissement avec le clavier, appuyez sur Alt+Entrée. Une fois ce…" at bounding box center [367, 118] width 591 height 232
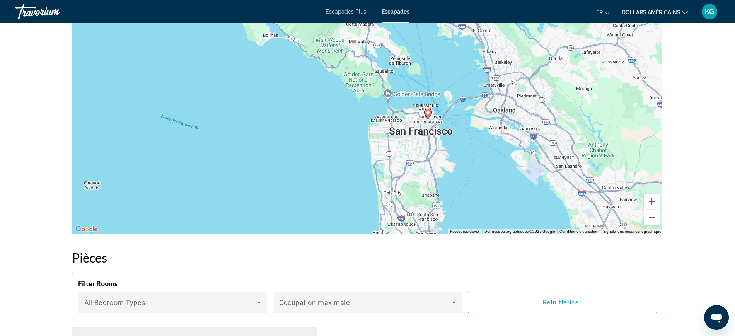
drag, startPoint x: 432, startPoint y: 185, endPoint x: 410, endPoint y: 124, distance: 64.8
click at [410, 124] on div "Pour activer le glissement avec le clavier, appuyez sur Alt+Entrée. Une fois ce…" at bounding box center [367, 118] width 591 height 232
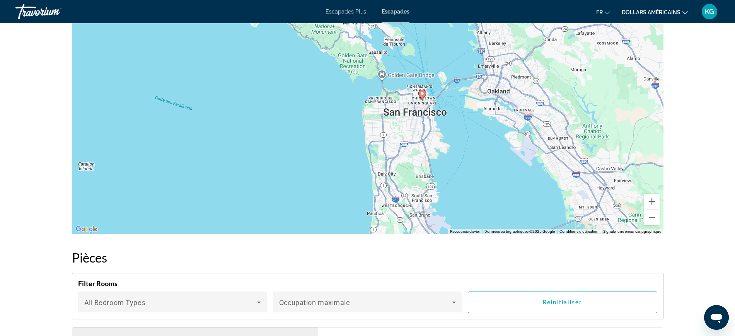
drag, startPoint x: 410, startPoint y: 124, endPoint x: 408, endPoint y: 118, distance: 5.6
click at [410, 122] on div "Pour activer le glissement avec le clavier, appuyez sur Alt+Entrée. Une fois ce…" at bounding box center [367, 118] width 591 height 232
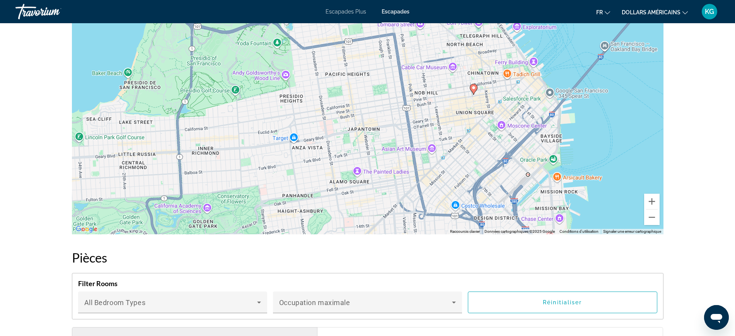
drag, startPoint x: 432, startPoint y: 77, endPoint x: 408, endPoint y: 179, distance: 104.3
click at [408, 179] on div "Pour activer le glissement avec le clavier, appuyez sur Alt+Entrée. Une fois ce…" at bounding box center [367, 118] width 591 height 232
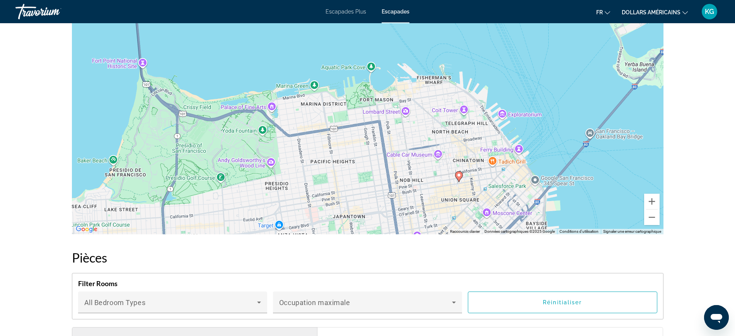
drag, startPoint x: 449, startPoint y: 110, endPoint x: 435, endPoint y: 169, distance: 60.6
click at [435, 169] on div "Pour activer le glissement avec le clavier, appuyez sur Alt+Entrée. Une fois ce…" at bounding box center [367, 118] width 591 height 232
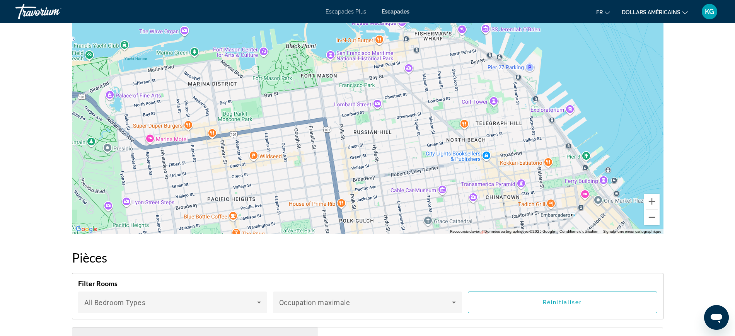
drag, startPoint x: 433, startPoint y: 116, endPoint x: 434, endPoint y: 188, distance: 72.3
click at [434, 188] on div "Pour activer le glissement avec le clavier, appuyez sur Alt+Entrée. Une fois ce…" at bounding box center [367, 118] width 591 height 232
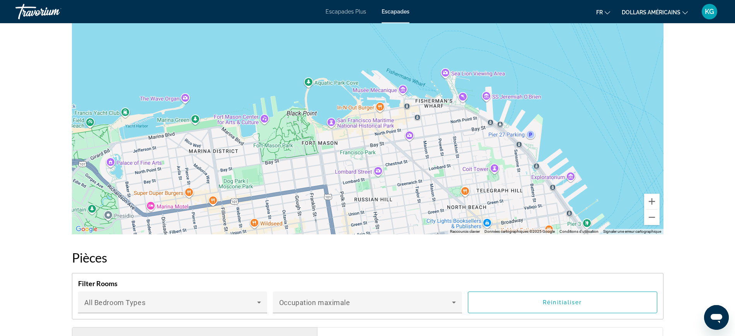
click at [438, 106] on div "Contenu principal" at bounding box center [367, 118] width 591 height 232
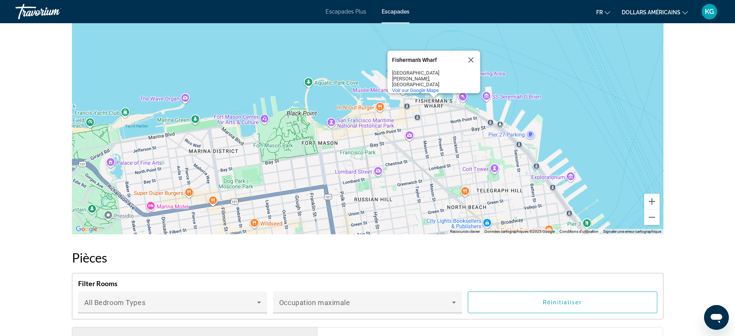
click at [337, 104] on div "[PERSON_NAME] [PERSON_NAME] Wharf [GEOGRAPHIC_DATA][PERSON_NAME], [GEOGRAPHIC_D…" at bounding box center [367, 118] width 591 height 232
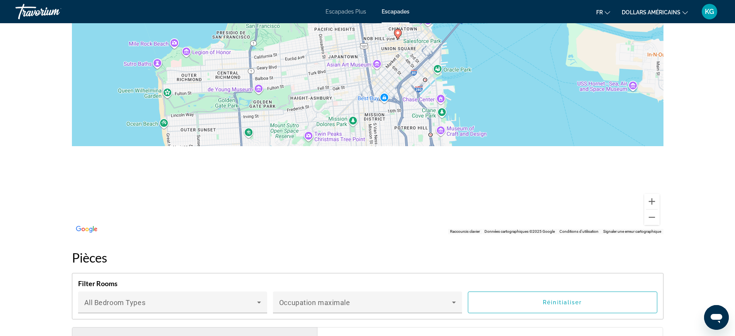
drag, startPoint x: 347, startPoint y: 173, endPoint x: 375, endPoint y: -24, distance: 199.0
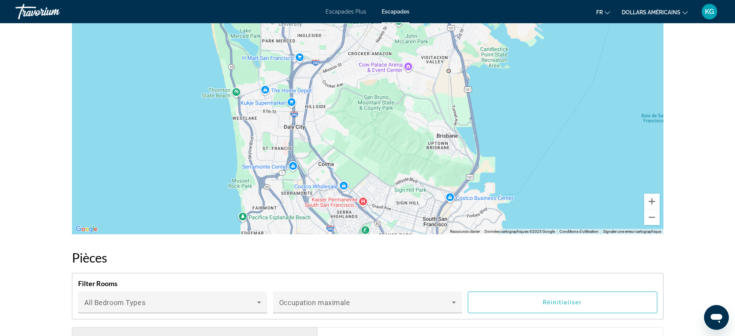
drag, startPoint x: 346, startPoint y: 148, endPoint x: 354, endPoint y: -6, distance: 154.0
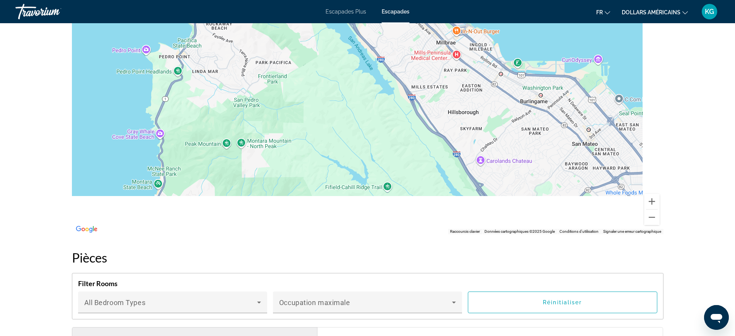
drag, startPoint x: 369, startPoint y: 132, endPoint x: 303, endPoint y: 8, distance: 140.4
click at [315, 24] on div "[PERSON_NAME] [PERSON_NAME] Wharf [GEOGRAPHIC_DATA][PERSON_NAME], [GEOGRAPHIC_D…" at bounding box center [367, 118] width 591 height 232
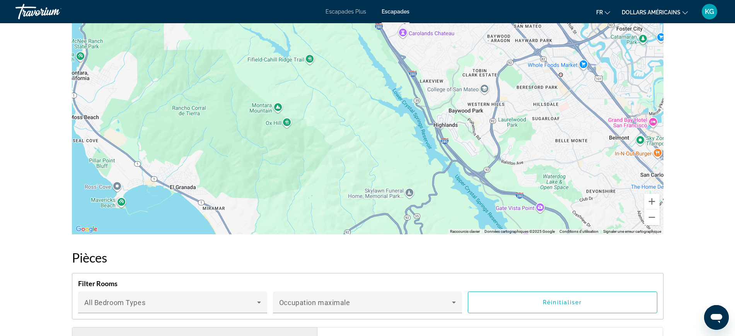
drag, startPoint x: 386, startPoint y: 144, endPoint x: 309, endPoint y: 84, distance: 97.2
click at [313, 86] on div "[PERSON_NAME] [PERSON_NAME] Wharf [GEOGRAPHIC_DATA][PERSON_NAME], [GEOGRAPHIC_D…" at bounding box center [367, 118] width 591 height 232
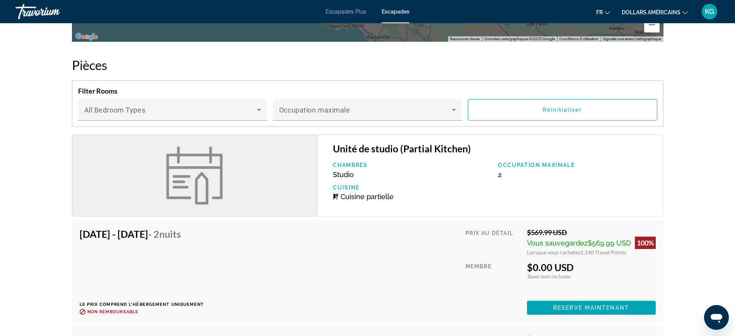
scroll to position [1014, 0]
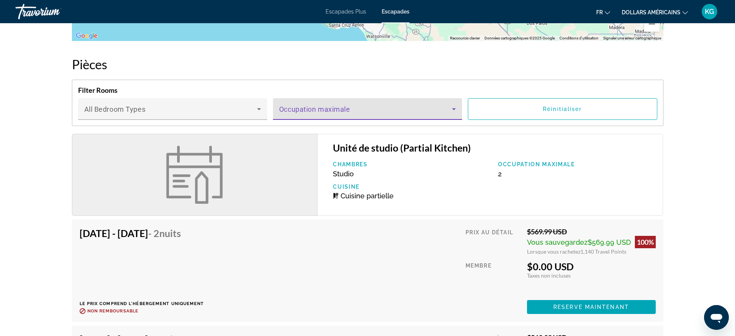
click at [369, 114] on span "Contenu principal" at bounding box center [365, 111] width 173 height 9
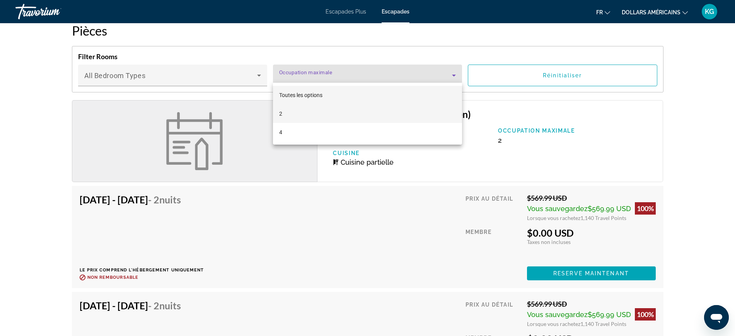
scroll to position [1063, 0]
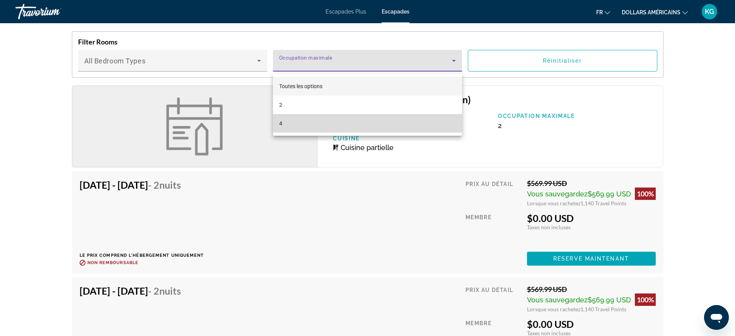
click at [282, 122] on mat-option "4" at bounding box center [367, 123] width 189 height 19
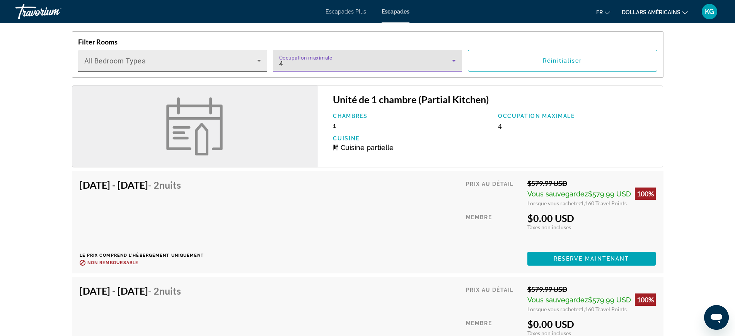
click at [255, 65] on icon "Contenu principal" at bounding box center [258, 60] width 9 height 9
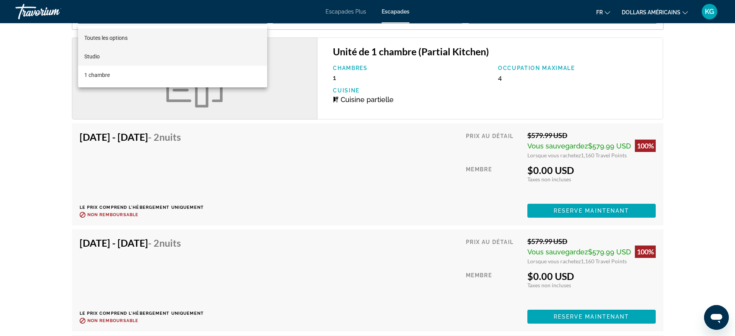
scroll to position [1111, 0]
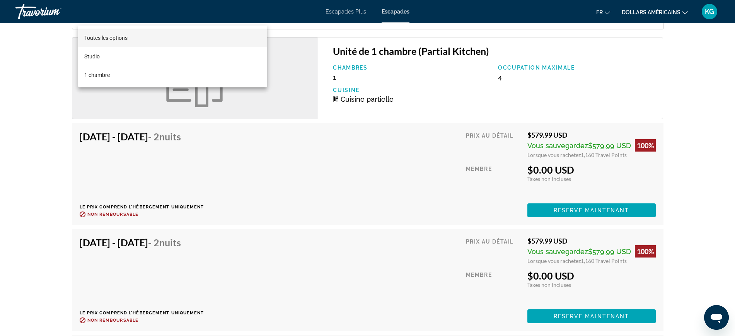
click at [375, 155] on div at bounding box center [367, 168] width 735 height 336
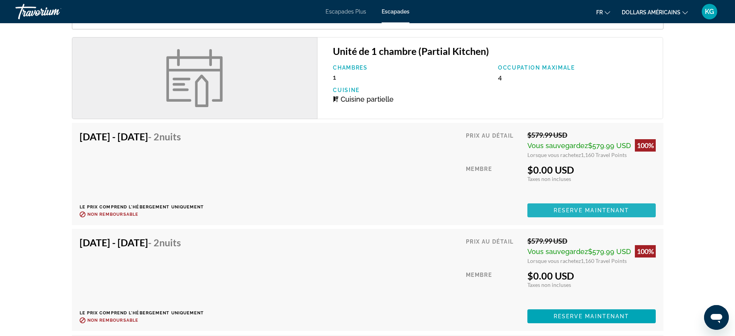
click at [595, 206] on span "Contenu principal" at bounding box center [591, 210] width 128 height 19
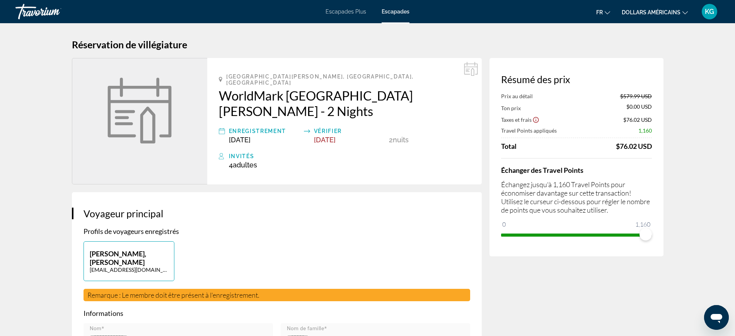
click at [225, 88] on h2 "WorldMark [GEOGRAPHIC_DATA][PERSON_NAME] - 2 Nights" at bounding box center [344, 103] width 251 height 31
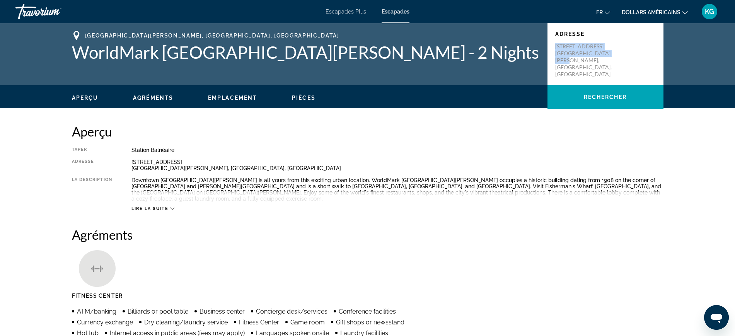
drag, startPoint x: 556, startPoint y: 48, endPoint x: 617, endPoint y: 57, distance: 62.1
click at [617, 57] on div "Adresse [STREET_ADDRESS][PERSON_NAME]" at bounding box center [605, 54] width 116 height 62
copy p "[STREET_ADDRESS][PERSON_NAME]"
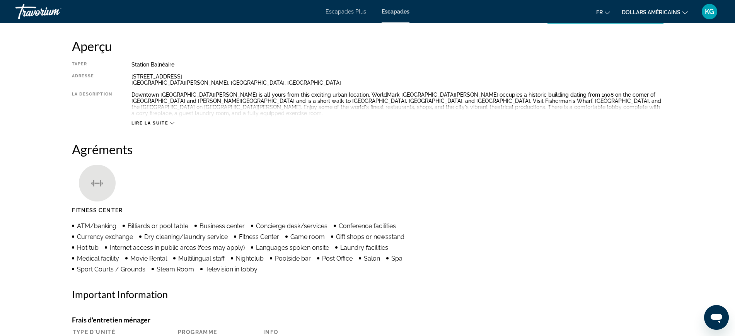
scroll to position [97, 0]
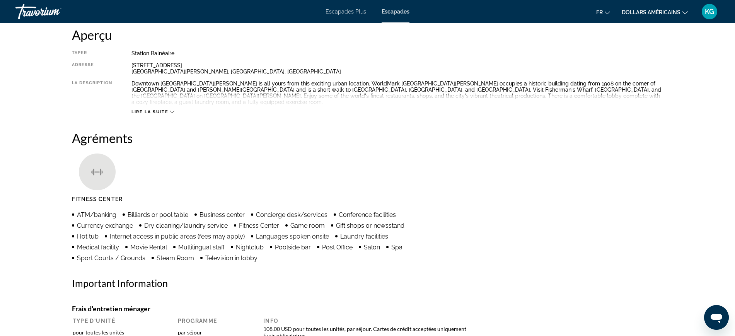
click at [167, 109] on span "Lire la suite" at bounding box center [149, 111] width 37 height 5
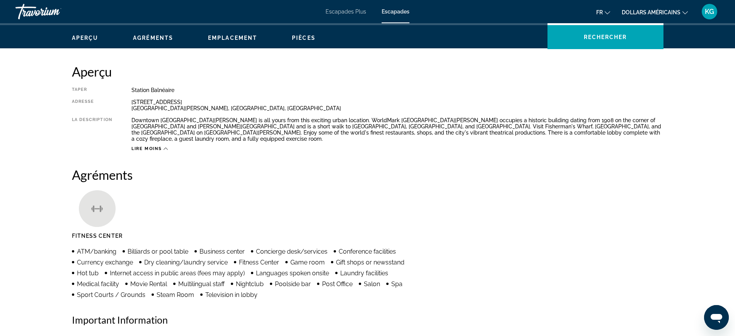
scroll to position [0, 0]
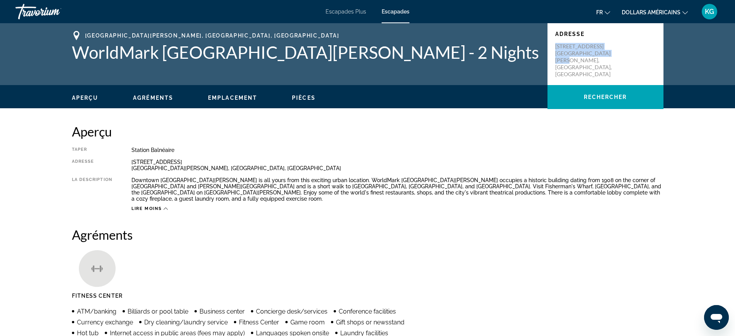
click at [682, 10] on icon "Changer de devise" at bounding box center [684, 12] width 5 height 5
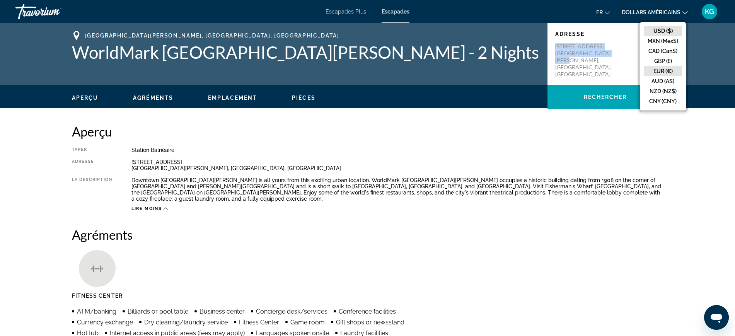
click at [661, 72] on button "EUR (€)" at bounding box center [662, 71] width 38 height 10
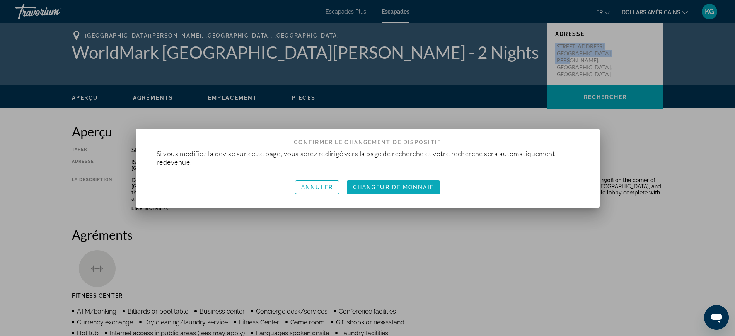
click at [395, 186] on font "Changeur de monnaie" at bounding box center [393, 187] width 81 height 6
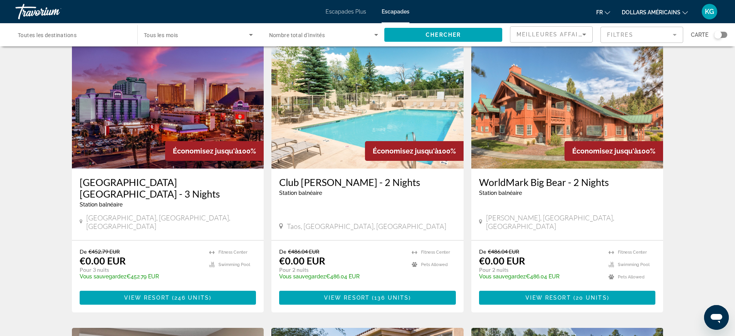
scroll to position [48, 0]
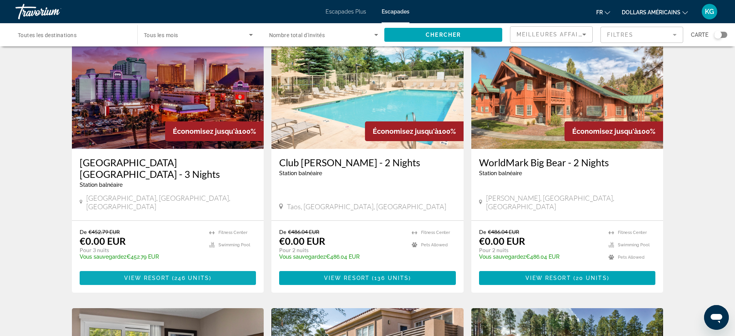
click at [156, 275] on span "View Resort" at bounding box center [147, 278] width 46 height 6
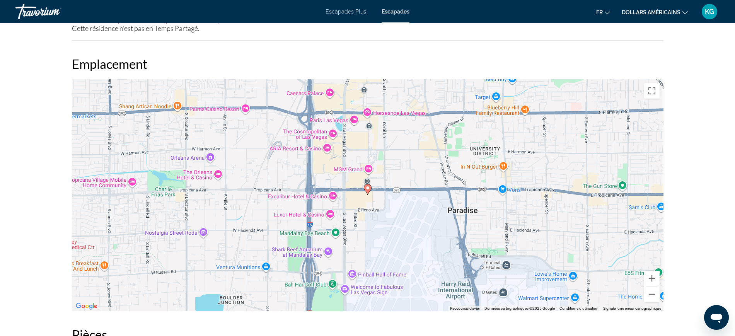
scroll to position [869, 0]
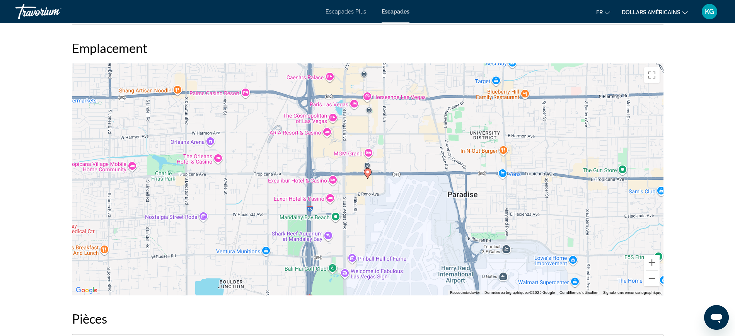
click at [367, 171] on image "Contenu principal" at bounding box center [367, 172] width 5 height 5
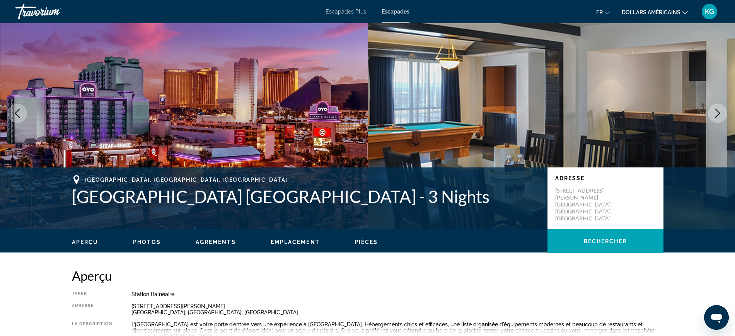
scroll to position [48, 0]
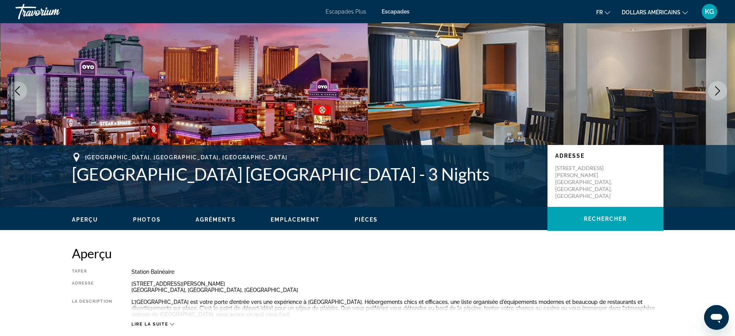
click at [295, 216] on button "Emplacement" at bounding box center [294, 219] width 49 height 7
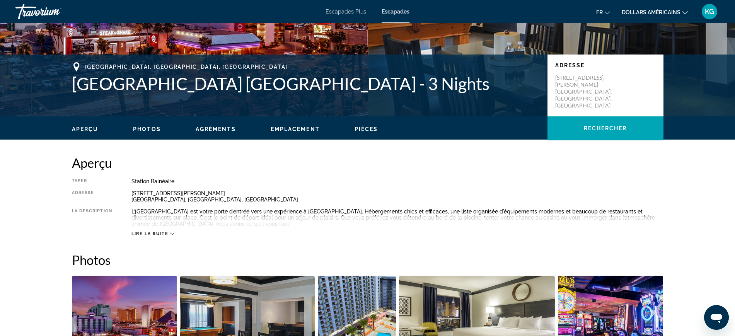
scroll to position [0, 0]
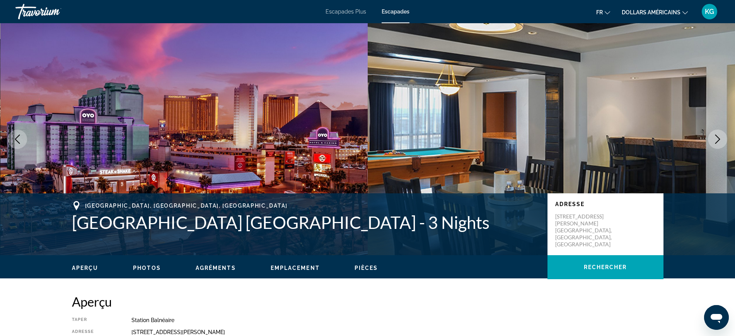
click at [349, 12] on font "Escapades Plus" at bounding box center [345, 12] width 41 height 6
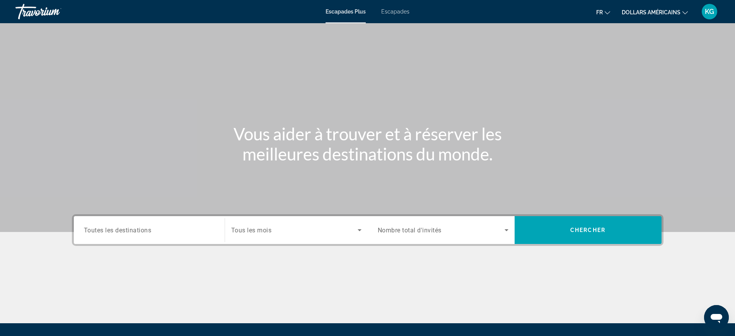
click at [170, 231] on input "Destination Toutes les destinations" at bounding box center [149, 230] width 131 height 9
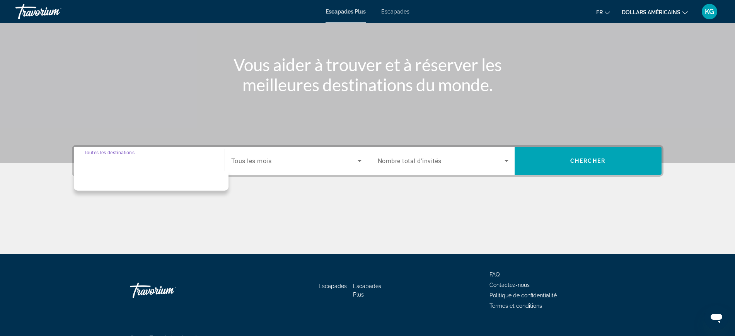
scroll to position [82, 0]
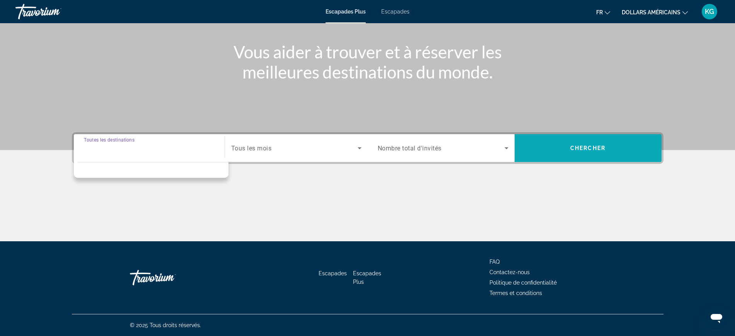
click at [589, 146] on span "Chercher" at bounding box center [587, 148] width 35 height 6
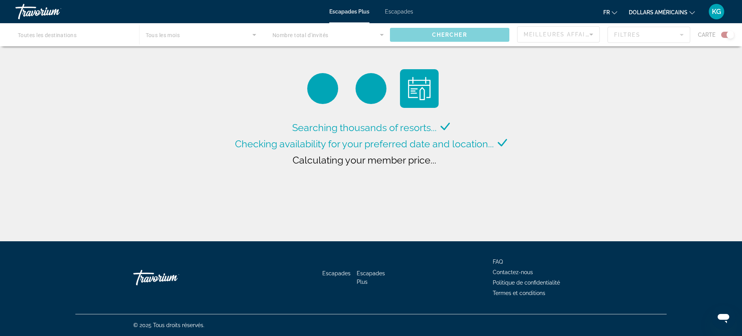
click at [383, 36] on div "Contenu principal" at bounding box center [371, 34] width 742 height 23
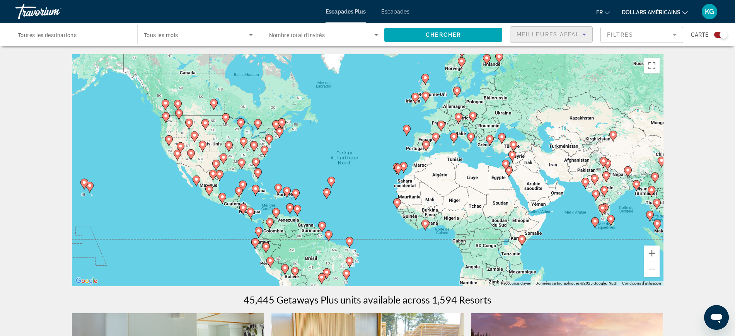
click at [565, 37] on div "Meilleures affaires" at bounding box center [549, 34] width 66 height 9
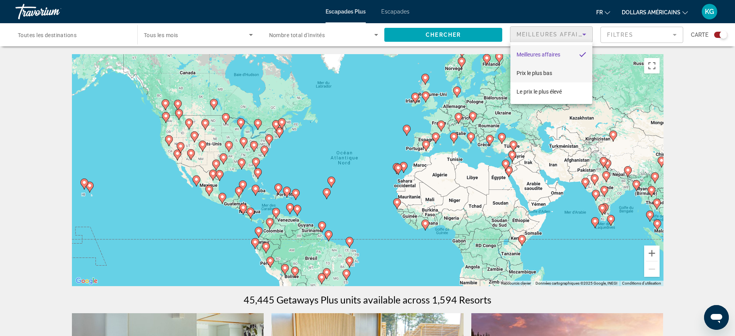
click at [542, 73] on font "Prix ​​le plus bas" at bounding box center [534, 73] width 36 height 6
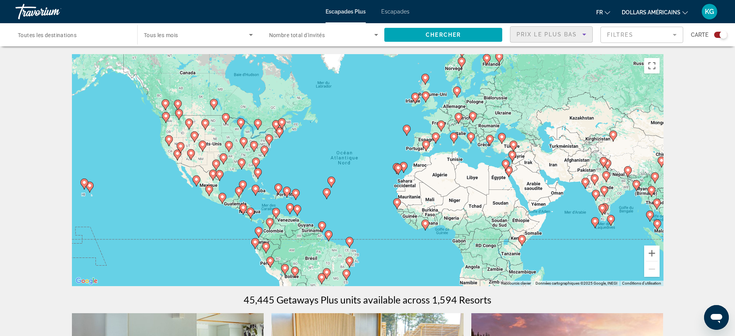
click at [628, 35] on mat-form-field "Filtres" at bounding box center [641, 35] width 83 height 16
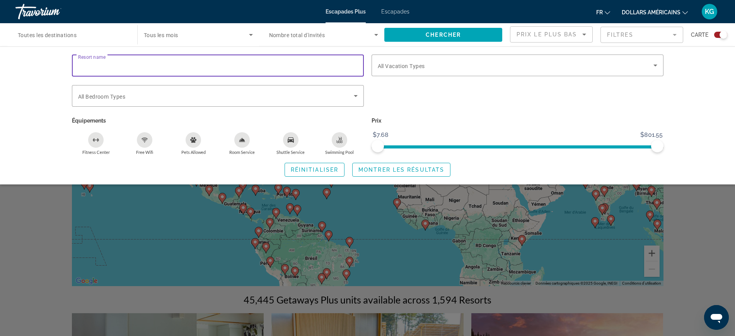
click at [169, 65] on input "Resort name" at bounding box center [217, 65] width 279 height 9
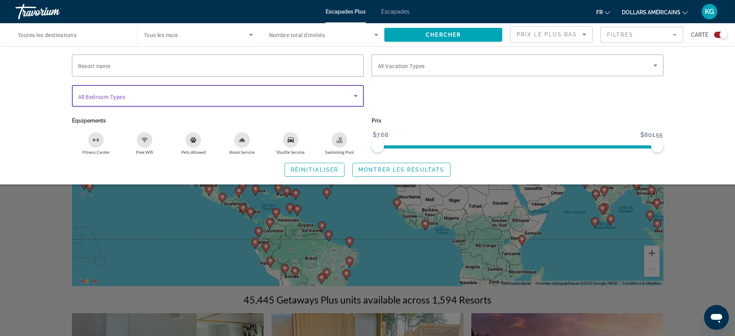
click at [151, 95] on span "Search widget" at bounding box center [215, 95] width 275 height 9
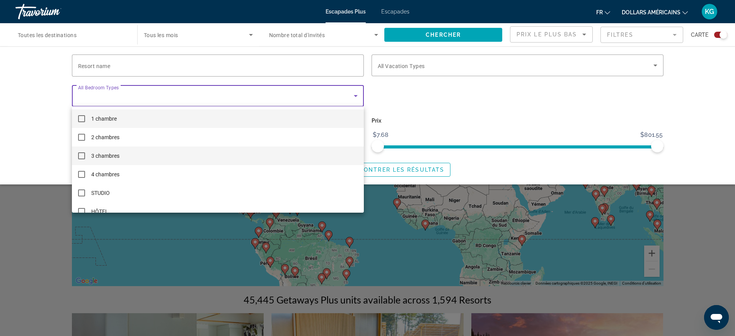
click at [82, 155] on mat-pseudo-checkbox at bounding box center [81, 155] width 7 height 7
click at [413, 67] on div at bounding box center [367, 168] width 735 height 336
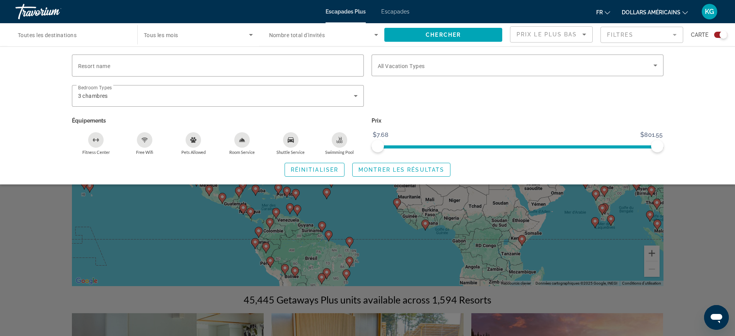
click at [413, 67] on span "All Vacation Types" at bounding box center [401, 66] width 47 height 6
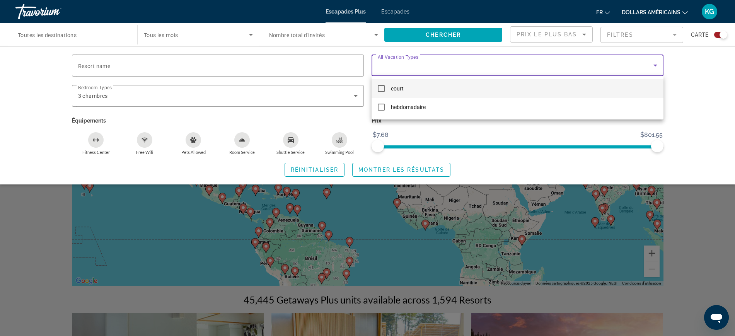
click at [471, 67] on div at bounding box center [367, 168] width 735 height 336
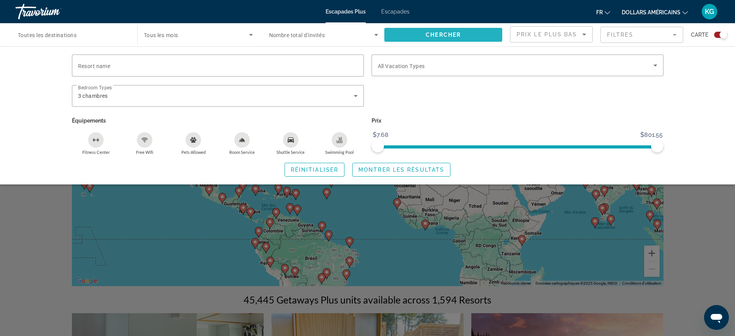
click at [463, 36] on span "Search widget" at bounding box center [443, 35] width 118 height 19
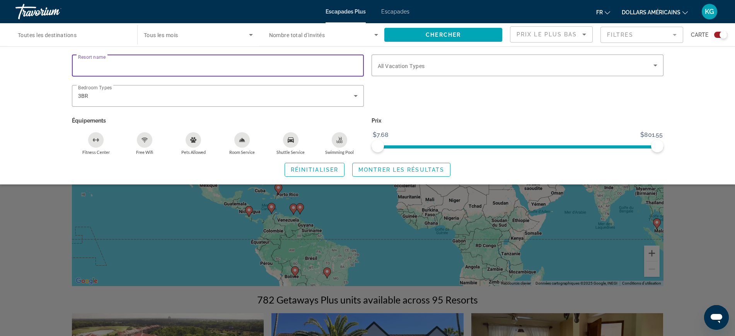
click at [121, 61] on input "Resort name" at bounding box center [217, 65] width 279 height 9
type input "********"
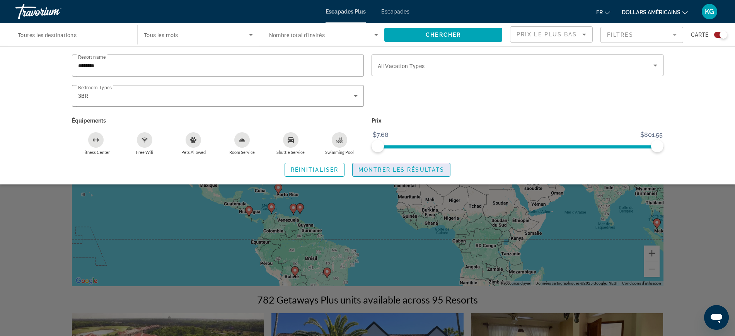
click at [402, 167] on span "Montrer les résultats" at bounding box center [401, 170] width 86 height 6
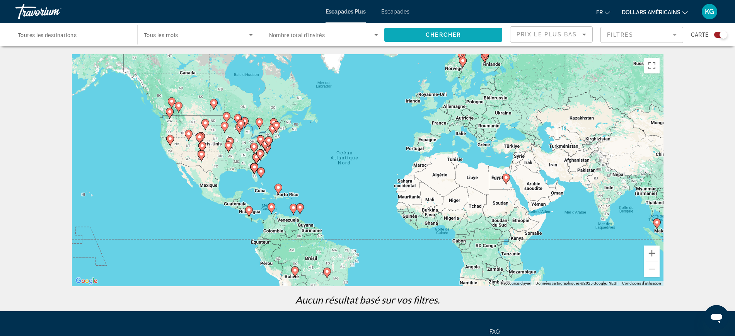
click at [420, 32] on span "Search widget" at bounding box center [443, 35] width 118 height 19
click at [614, 37] on mat-form-field "Filtres" at bounding box center [641, 35] width 83 height 16
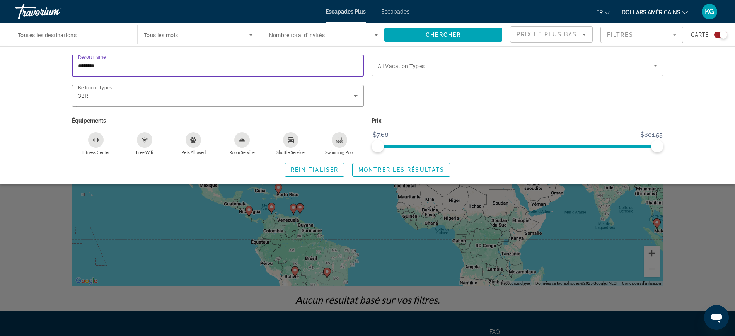
click at [117, 65] on input "********" at bounding box center [217, 65] width 279 height 9
drag, startPoint x: 117, startPoint y: 65, endPoint x: 59, endPoint y: 86, distance: 61.2
click at [62, 84] on div "Resort name ******** Vacation Types All Vacation Types Bedroom Types All Bedroo…" at bounding box center [367, 115] width 622 height 122
type input "*"
type input "**********"
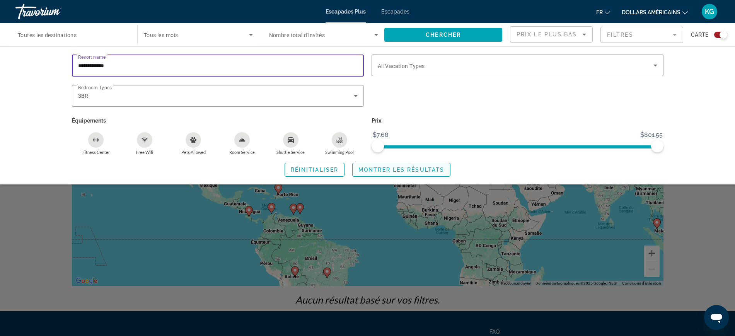
click at [410, 167] on span "Montrer les résultats" at bounding box center [401, 170] width 86 height 6
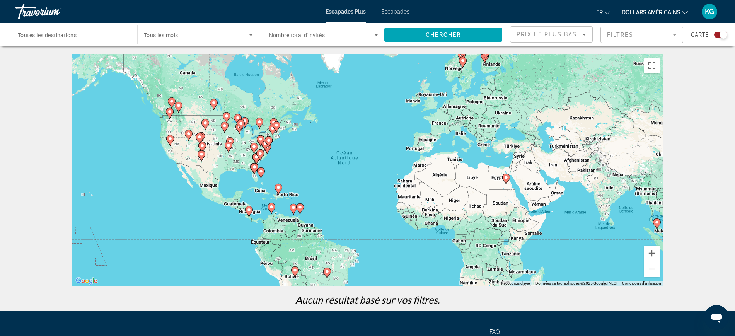
click at [170, 141] on icon "Contenu principal" at bounding box center [169, 140] width 7 height 10
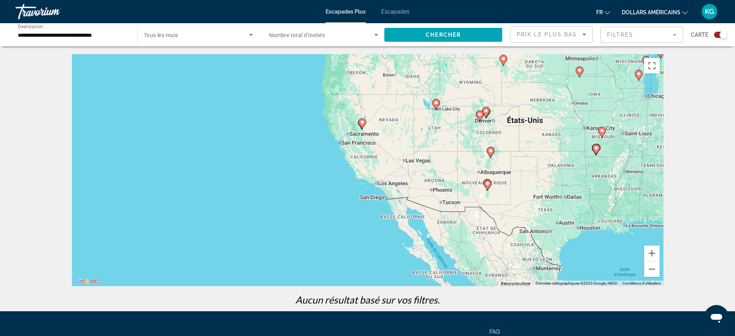
drag, startPoint x: 381, startPoint y: 179, endPoint x: 357, endPoint y: 102, distance: 79.6
click at [357, 102] on div "Pour activer le glissement avec le clavier, appuyez sur Alt+Entrée. Une fois ce…" at bounding box center [367, 170] width 591 height 232
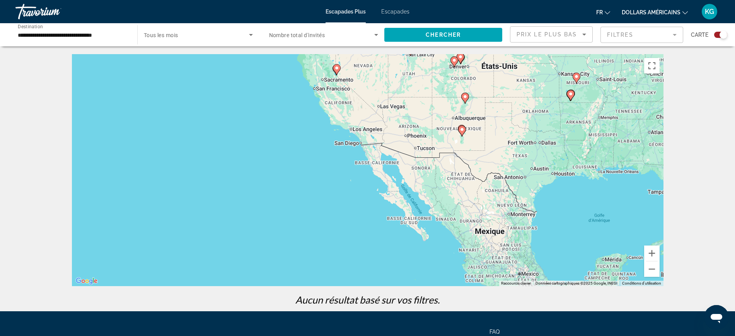
click at [338, 71] on icon "Contenu principal" at bounding box center [336, 70] width 7 height 10
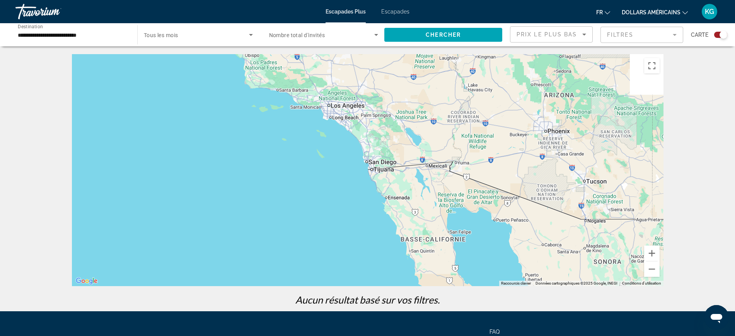
drag, startPoint x: 388, startPoint y: 160, endPoint x: 421, endPoint y: 266, distance: 110.4
click at [421, 265] on div "Pour naviguer, appuyez sur les touches fléchées. Pour activer le glissement ave…" at bounding box center [367, 170] width 591 height 232
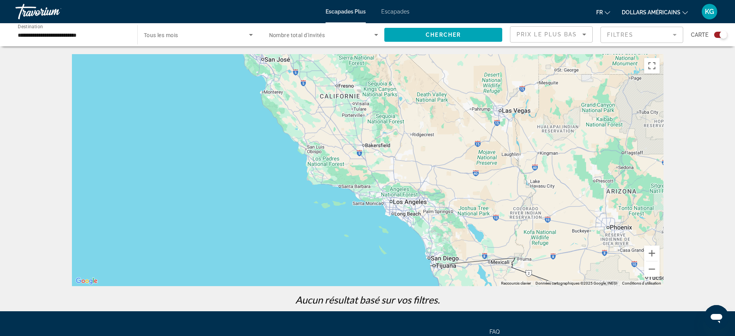
drag, startPoint x: 347, startPoint y: 180, endPoint x: 392, endPoint y: 219, distance: 59.4
click at [392, 219] on div "Pour naviguer, appuyez sur les touches fléchées. Pour activer le glissement ave…" at bounding box center [367, 170] width 591 height 232
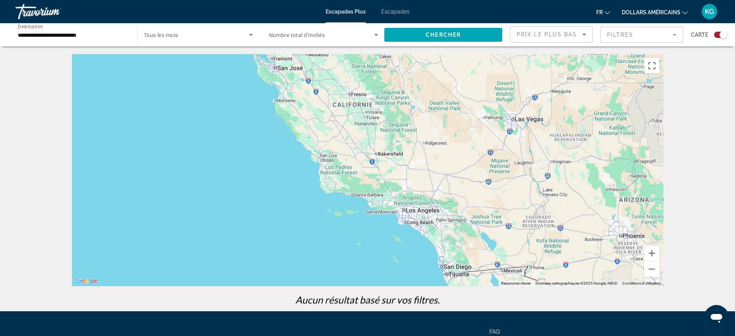
click at [330, 161] on div "Pour naviguer, appuyez sur les touches fléchées. Pour activer le glissement ave…" at bounding box center [367, 170] width 591 height 232
click at [615, 32] on mat-form-field "Filtres" at bounding box center [641, 35] width 83 height 16
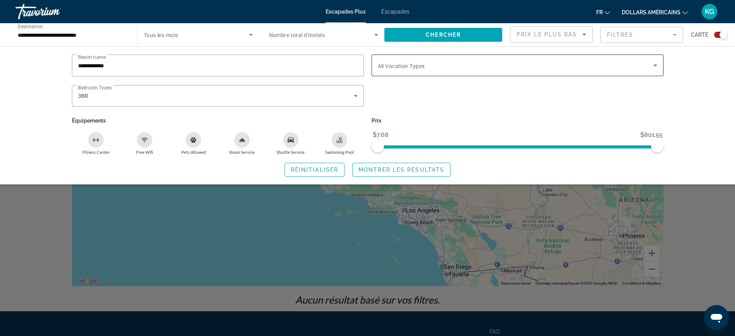
click at [415, 63] on span "All Vacation Types" at bounding box center [401, 66] width 47 height 6
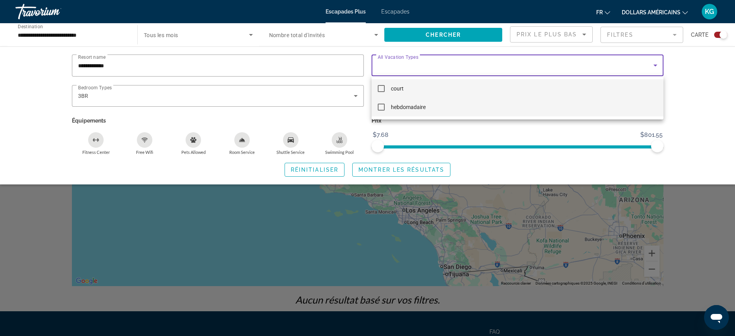
click at [397, 107] on font "hebdomadaire" at bounding box center [408, 107] width 35 height 6
click at [489, 127] on div at bounding box center [367, 168] width 735 height 336
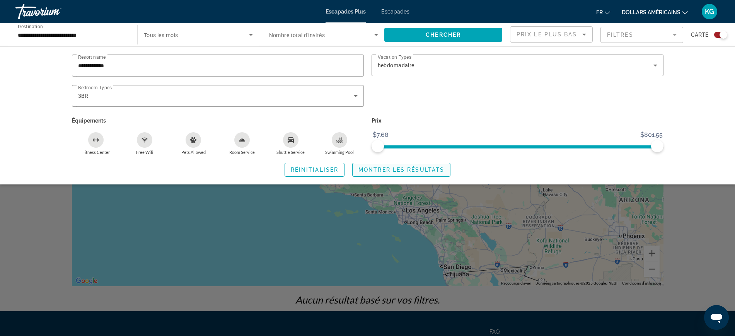
click at [378, 169] on span "Montrer les résultats" at bounding box center [401, 170] width 86 height 6
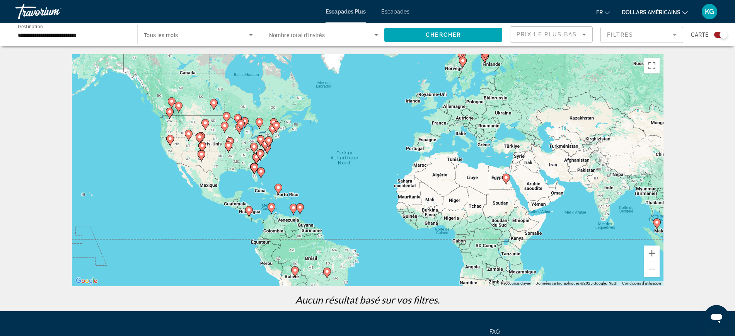
click at [83, 36] on input "**********" at bounding box center [72, 35] width 109 height 9
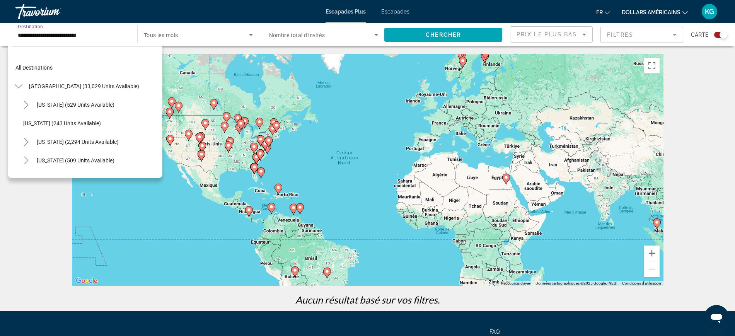
scroll to position [380, 0]
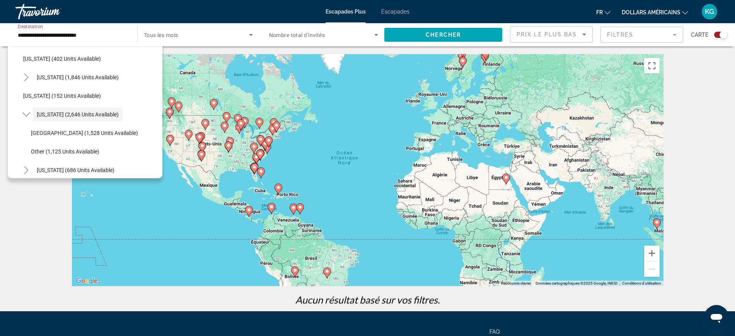
click at [99, 34] on input "**********" at bounding box center [72, 35] width 109 height 9
drag, startPoint x: 101, startPoint y: 38, endPoint x: 0, endPoint y: 12, distance: 104.1
click at [0, 12] on div "**********" at bounding box center [367, 168] width 735 height 336
click at [0, 12] on div "Escapades Plus Escapades fr English Español Français Italiano Português русский…" at bounding box center [367, 12] width 735 height 20
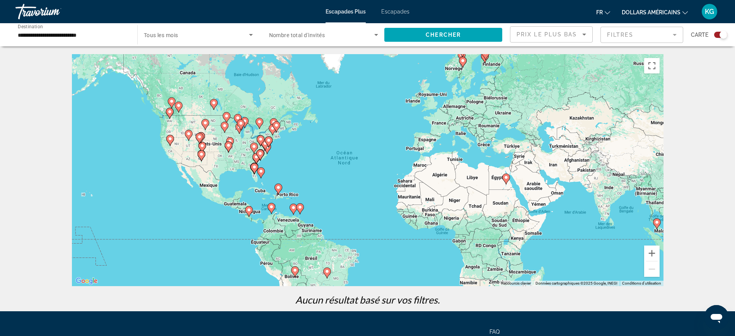
click at [96, 36] on input "**********" at bounding box center [72, 35] width 109 height 9
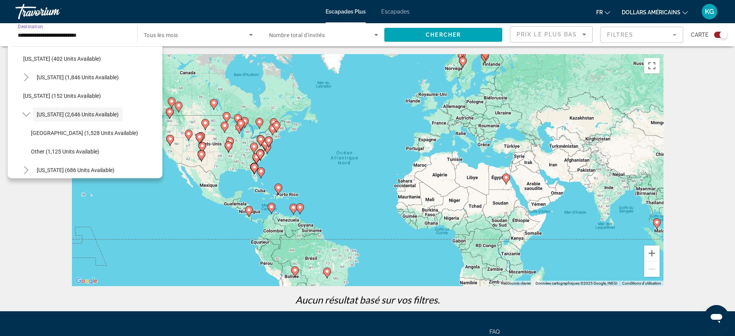
drag, startPoint x: 100, startPoint y: 36, endPoint x: 0, endPoint y: 15, distance: 102.6
click at [0, 15] on div "**********" at bounding box center [367, 168] width 735 height 336
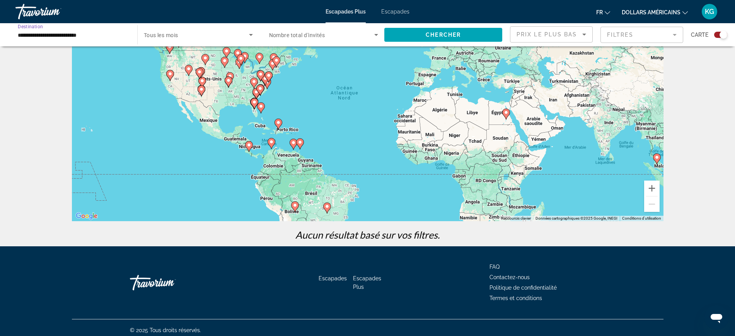
scroll to position [70, 0]
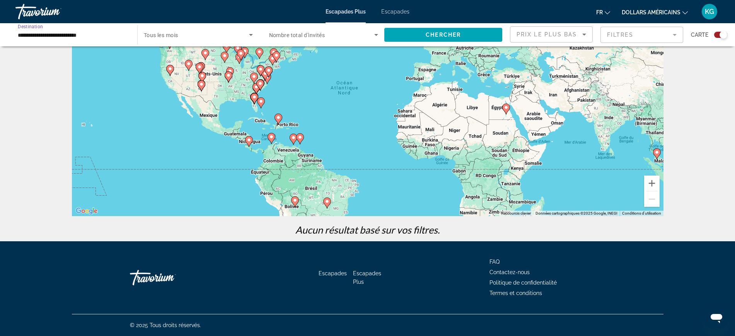
click at [99, 29] on div "**********" at bounding box center [72, 35] width 109 height 22
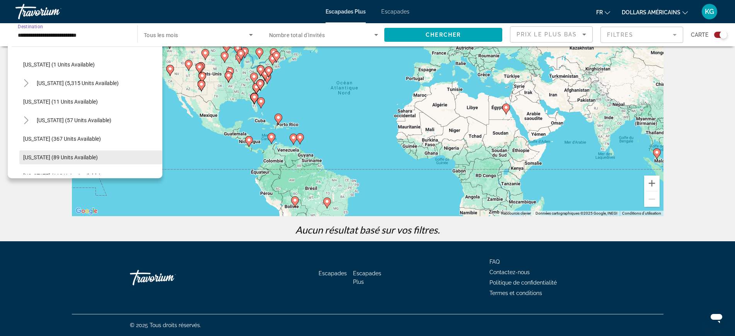
scroll to position [0, 0]
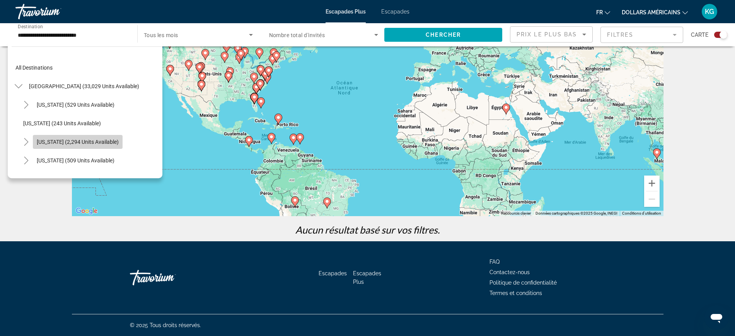
click at [92, 140] on span "[US_STATE] (2,294 units available)" at bounding box center [78, 142] width 82 height 6
type input "**********"
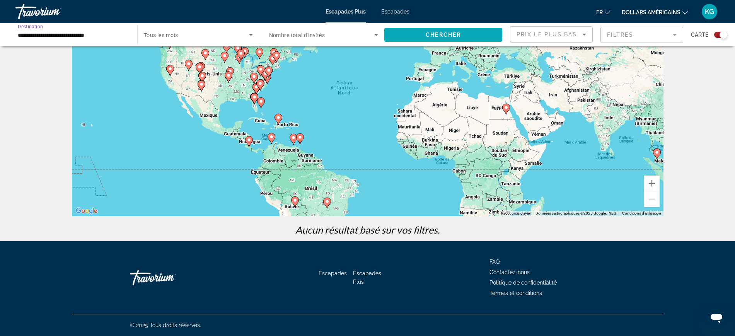
click at [444, 35] on span "Chercher" at bounding box center [442, 35] width 35 height 6
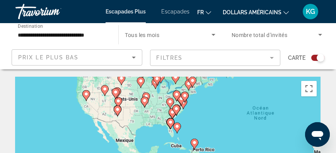
drag, startPoint x: 91, startPoint y: 114, endPoint x: 214, endPoint y: 75, distance: 129.2
click at [214, 75] on div "**********" at bounding box center [168, 128] width 336 height 257
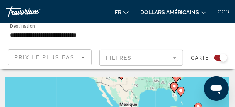
drag, startPoint x: 77, startPoint y: 95, endPoint x: 125, endPoint y: 73, distance: 52.4
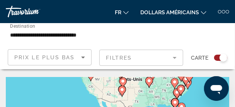
drag, startPoint x: 129, startPoint y: 88, endPoint x: 128, endPoint y: 107, distance: 19.0
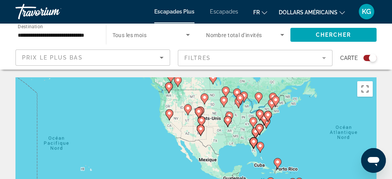
click at [168, 114] on image "Contenu principal" at bounding box center [169, 113] width 5 height 5
type input "**********"
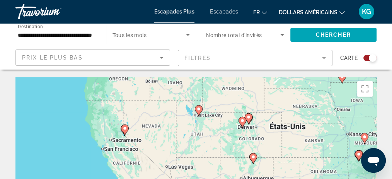
drag, startPoint x: 248, startPoint y: 137, endPoint x: 177, endPoint y: 62, distance: 102.8
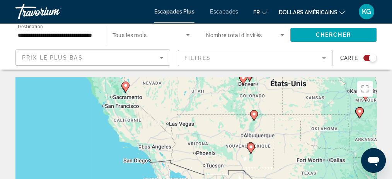
drag, startPoint x: 202, startPoint y: 148, endPoint x: 202, endPoint y: 119, distance: 29.0
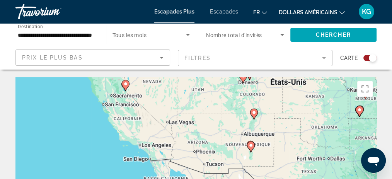
click at [229, 37] on span "Nombre total d'invités" at bounding box center [234, 35] width 56 height 6
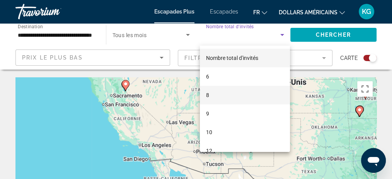
click at [211, 96] on mat-option "8" at bounding box center [245, 95] width 90 height 19
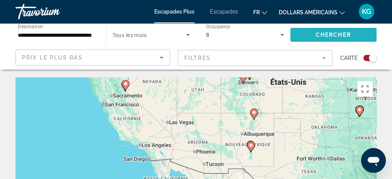
click at [314, 32] on span "Search widget" at bounding box center [333, 35] width 87 height 19
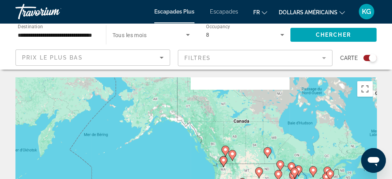
drag, startPoint x: 90, startPoint y: 105, endPoint x: 308, endPoint y: 116, distance: 219.0
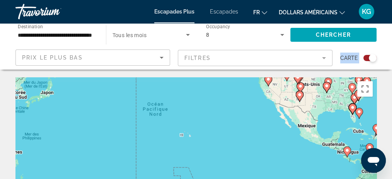
drag, startPoint x: 370, startPoint y: 143, endPoint x: 277, endPoint y: 68, distance: 120.1
click at [279, 58] on mat-form-field "Filtres" at bounding box center [255, 58] width 155 height 16
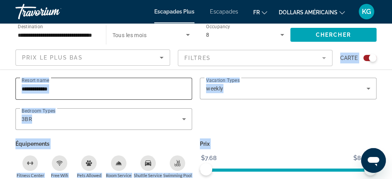
click at [67, 91] on input "**********" at bounding box center [104, 88] width 164 height 9
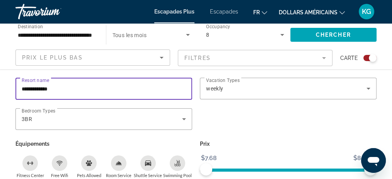
drag, startPoint x: 72, startPoint y: 88, endPoint x: 0, endPoint y: 68, distance: 75.2
click at [0, 68] on div "**********" at bounding box center [196, 46] width 392 height 46
click at [62, 117] on div "3BR" at bounding box center [102, 118] width 160 height 9
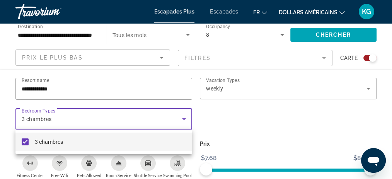
click at [179, 115] on div at bounding box center [196, 89] width 392 height 179
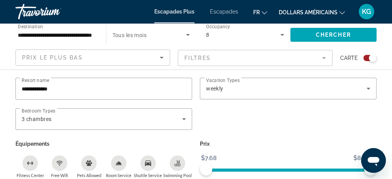
scroll to position [232, 0]
click at [115, 164] on div "Room Service" at bounding box center [118, 162] width 15 height 15
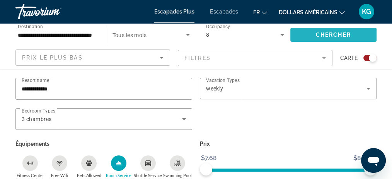
click at [321, 27] on span "Search widget" at bounding box center [333, 35] width 87 height 19
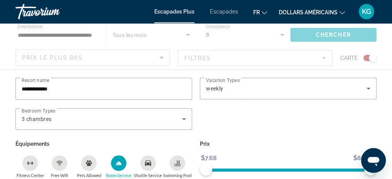
click at [321, 29] on div "Contenu principal" at bounding box center [196, 46] width 392 height 46
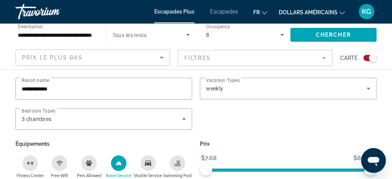
click at [184, 32] on icon "Search widget" at bounding box center [187, 34] width 9 height 9
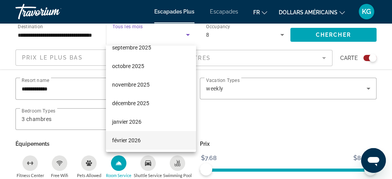
scroll to position [51, 0]
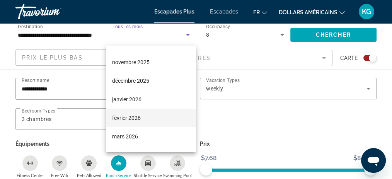
drag, startPoint x: 134, startPoint y: 119, endPoint x: 138, endPoint y: 120, distance: 3.9
click at [136, 120] on font "février 2026" at bounding box center [126, 118] width 29 height 6
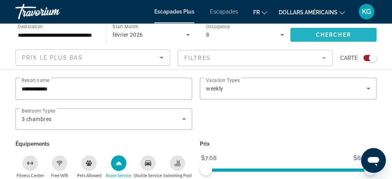
click at [338, 37] on span "Chercher" at bounding box center [333, 35] width 35 height 6
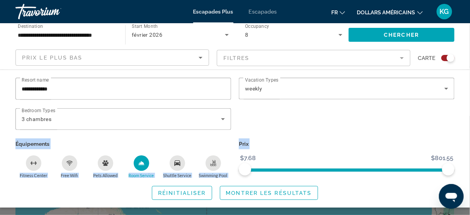
drag, startPoint x: 272, startPoint y: 128, endPoint x: 312, endPoint y: 214, distance: 94.6
click at [312, 215] on html "**********" at bounding box center [235, 107] width 470 height 215
drag, startPoint x: 272, startPoint y: 53, endPoint x: 298, endPoint y: 211, distance: 160.1
click at [298, 70] on app-map-search-filters "**********" at bounding box center [235, 57] width 454 height 23
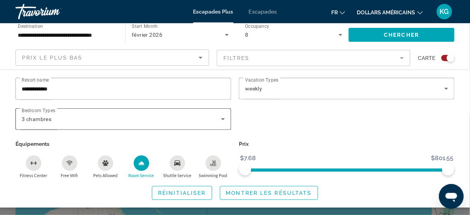
click at [131, 122] on div "3 chambres" at bounding box center [121, 118] width 199 height 9
